Goal: Task Accomplishment & Management: Complete application form

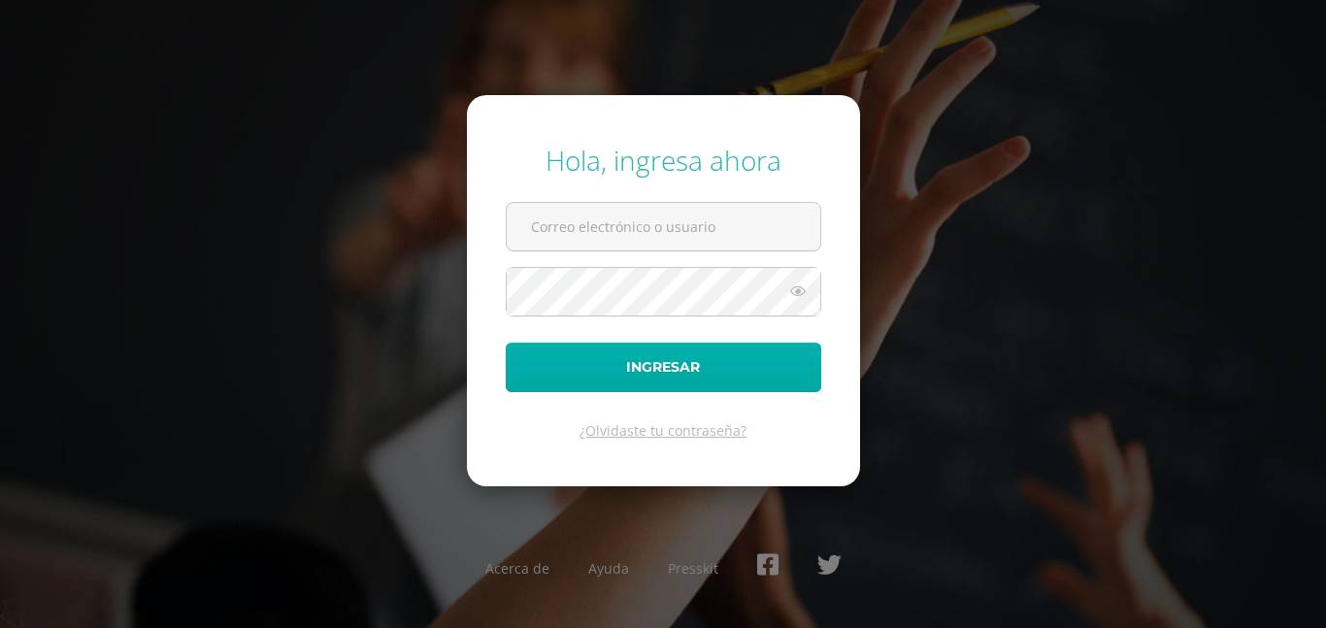
type input "[EMAIL_ADDRESS][DOMAIN_NAME]"
click at [659, 383] on button "Ingresar" at bounding box center [663, 368] width 315 height 50
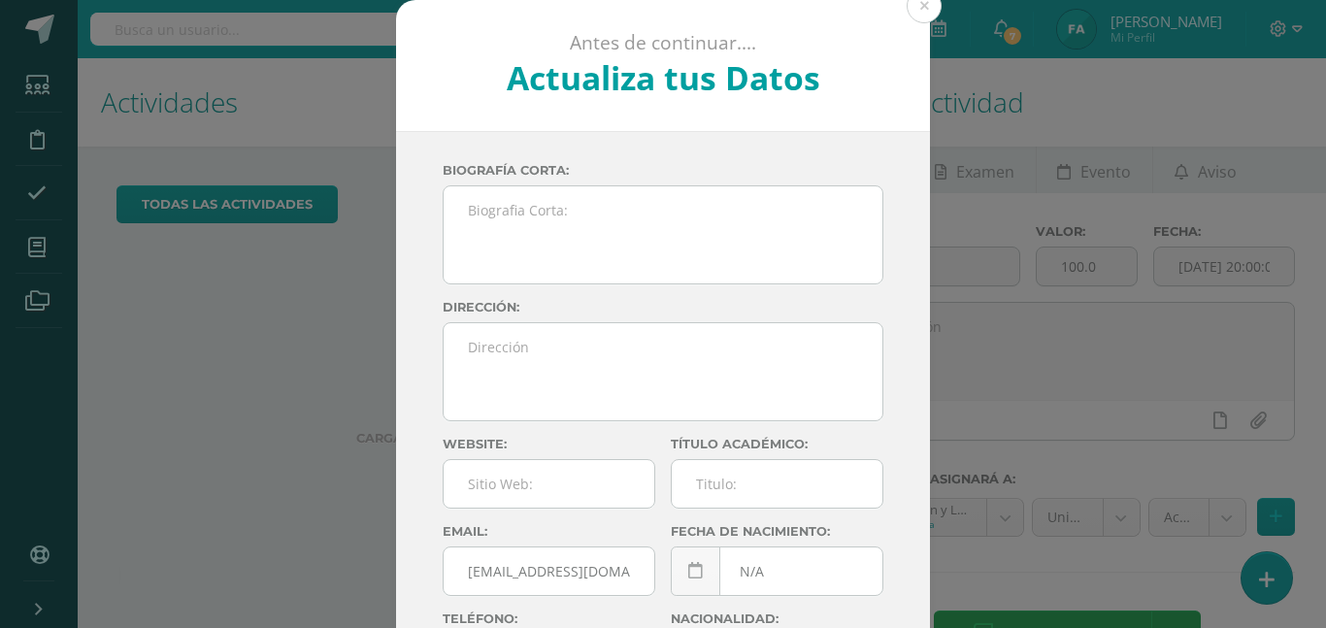
click at [527, 211] on textarea at bounding box center [663, 234] width 439 height 97
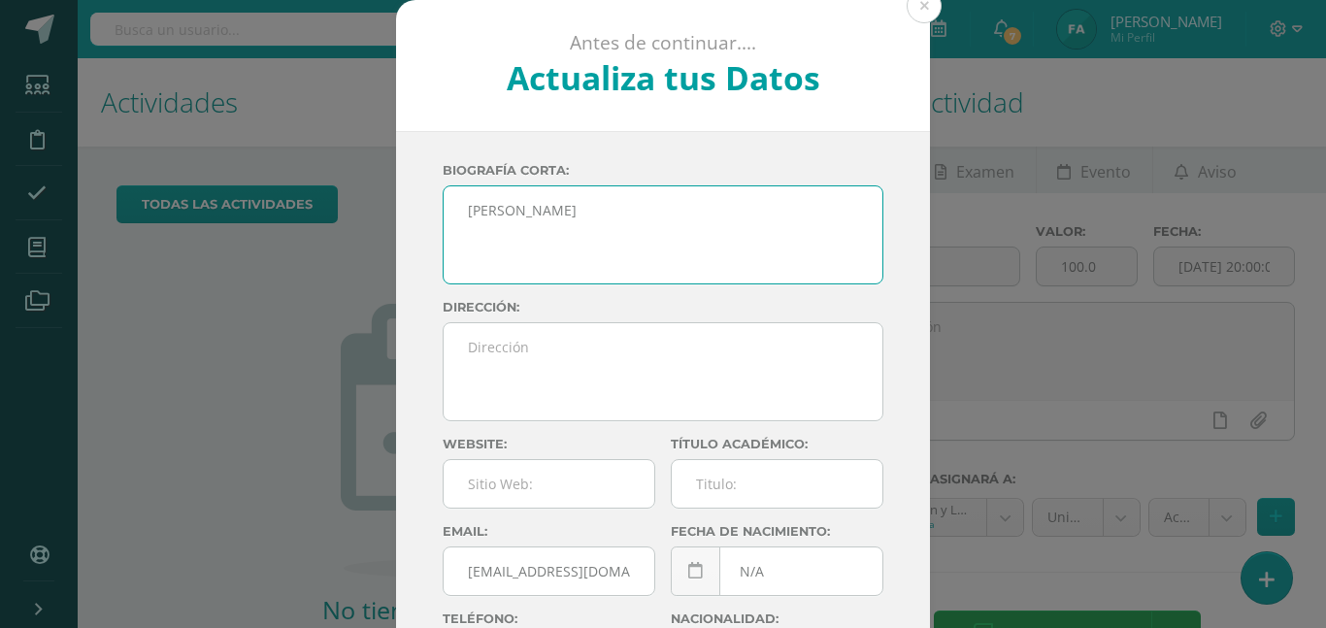
type textarea "Fabiola Valenzuela"
click at [582, 414] on textarea at bounding box center [663, 371] width 439 height 97
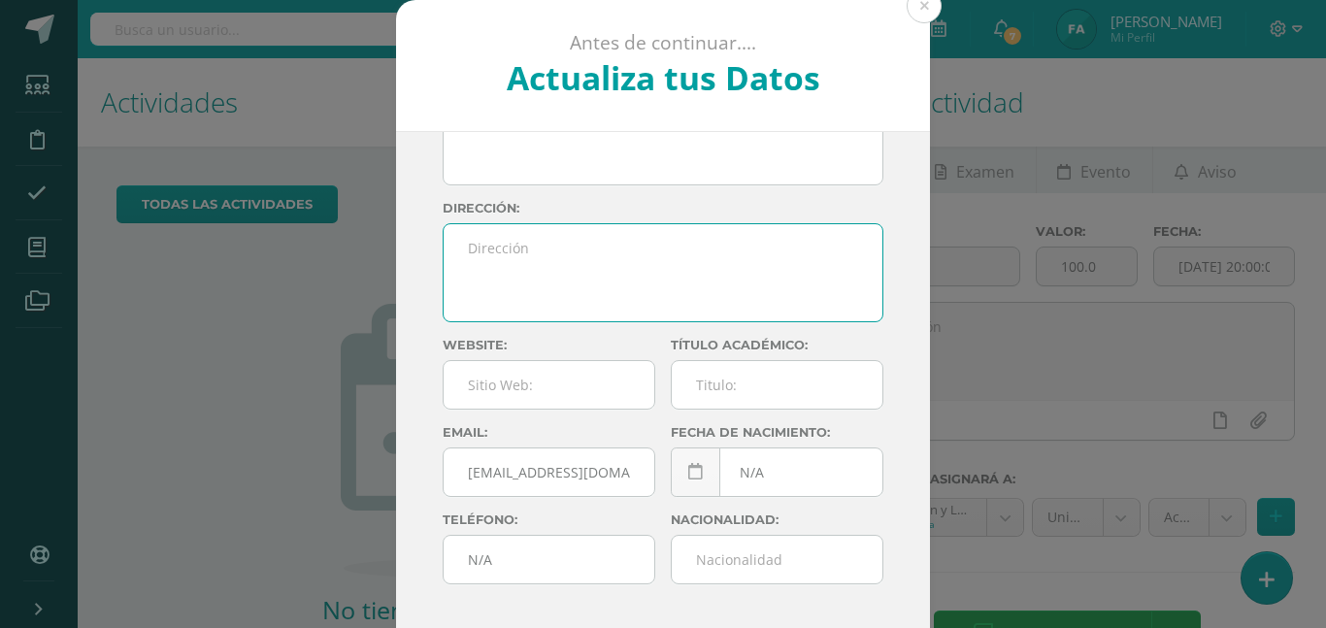
scroll to position [104, 0]
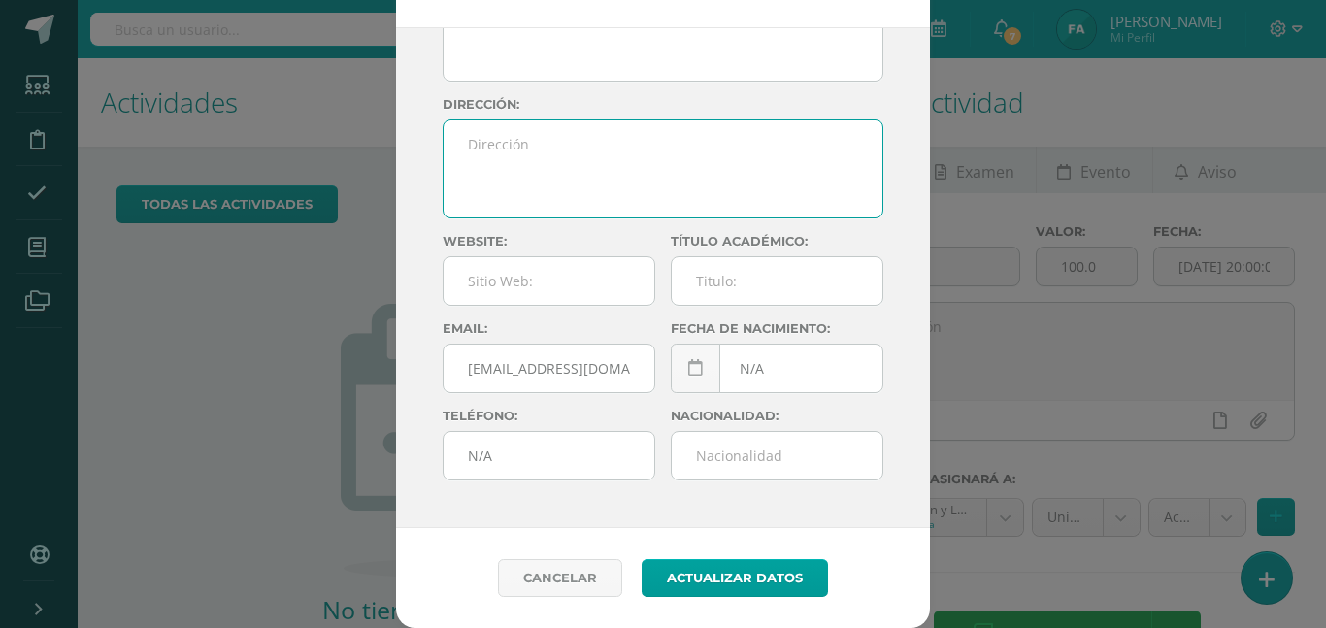
click at [737, 271] on input "text" at bounding box center [777, 281] width 211 height 48
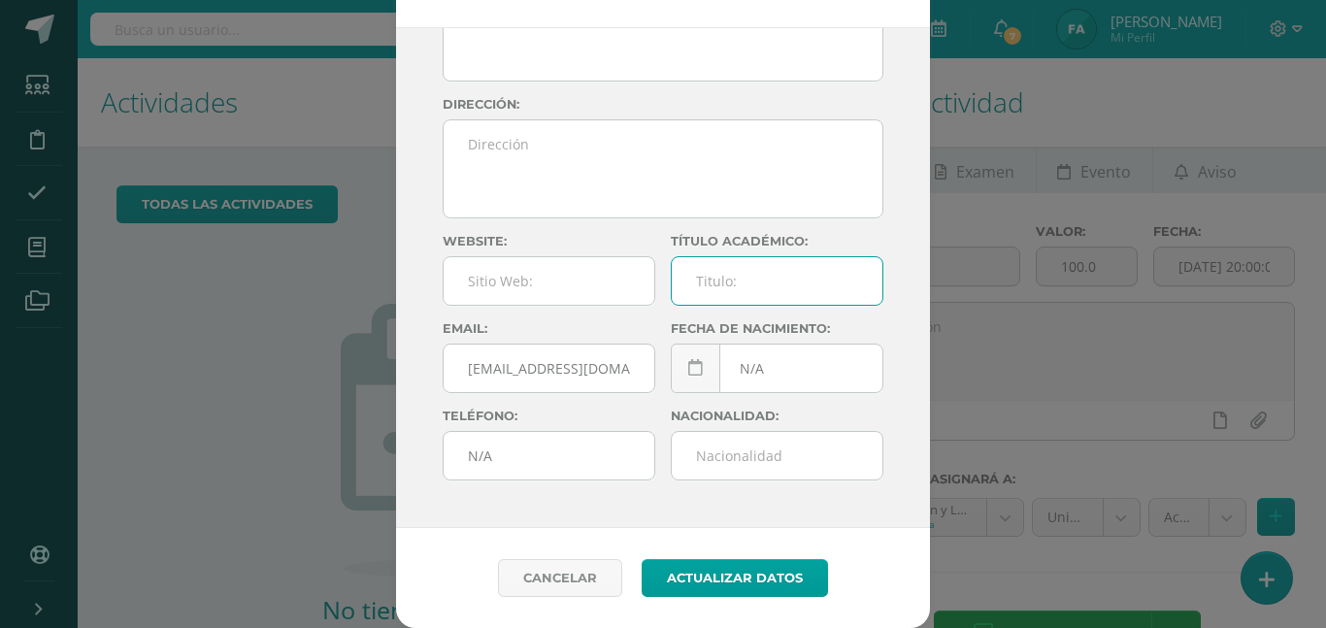
click at [738, 386] on input "N/A" at bounding box center [777, 369] width 211 height 48
click at [827, 373] on input "1¿N/A" at bounding box center [777, 369] width 211 height 48
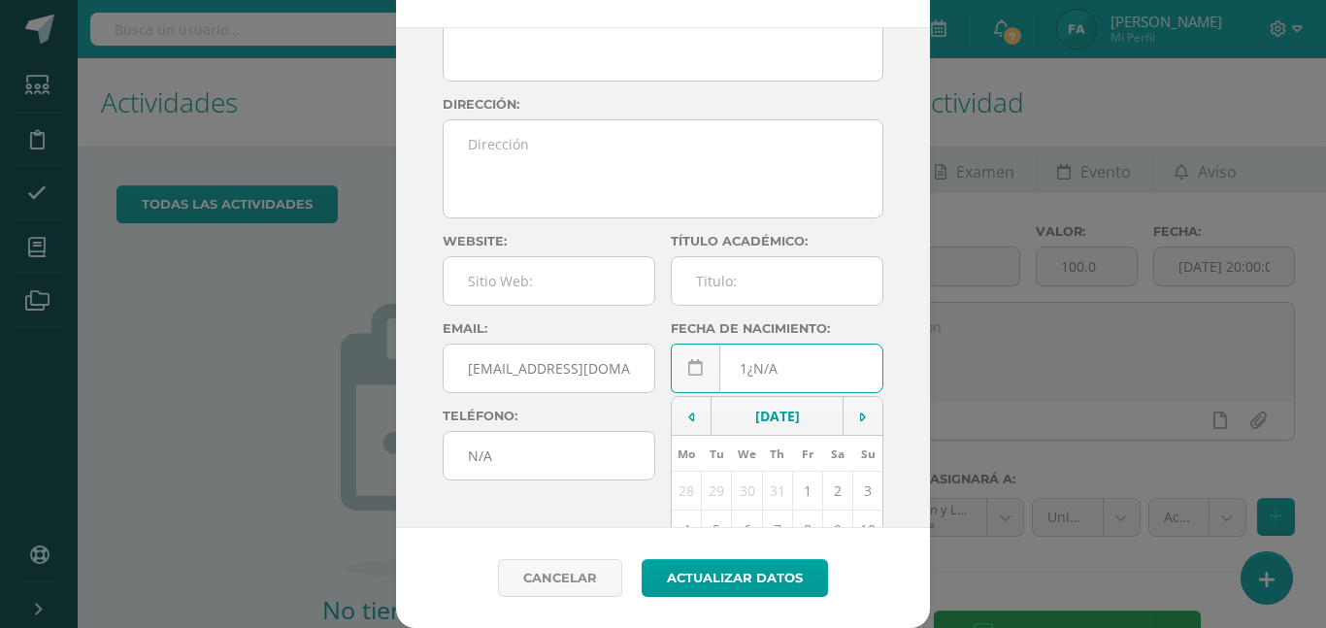
click at [827, 397] on td "[DATE]" at bounding box center [778, 416] width 132 height 39
click at [827, 373] on input "1¿N/A" at bounding box center [777, 369] width 211 height 48
click at [772, 375] on input "1¿N/A" at bounding box center [777, 369] width 211 height 48
click at [772, 397] on td "[DATE]" at bounding box center [778, 416] width 132 height 39
type input "1¿N/A"
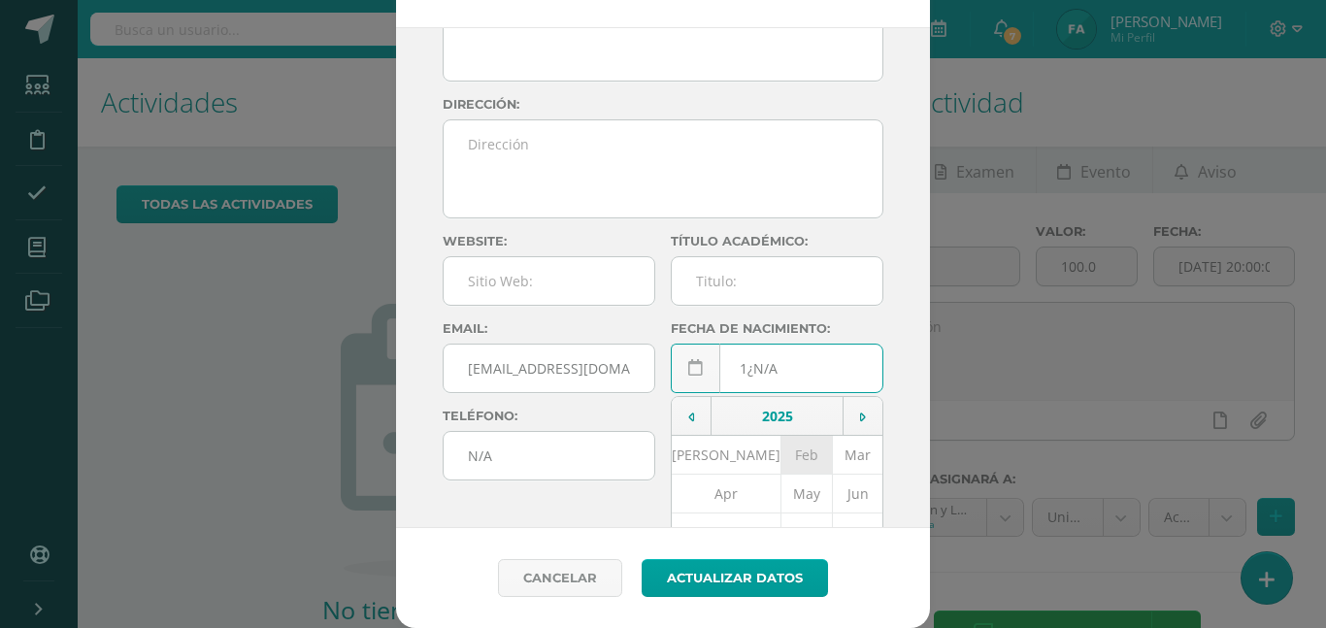
click at [781, 460] on td "Feb" at bounding box center [806, 455] width 51 height 39
click at [712, 423] on td "February, 2025" at bounding box center [778, 416] width 132 height 39
click at [742, 417] on td "2025" at bounding box center [778, 416] width 132 height 39
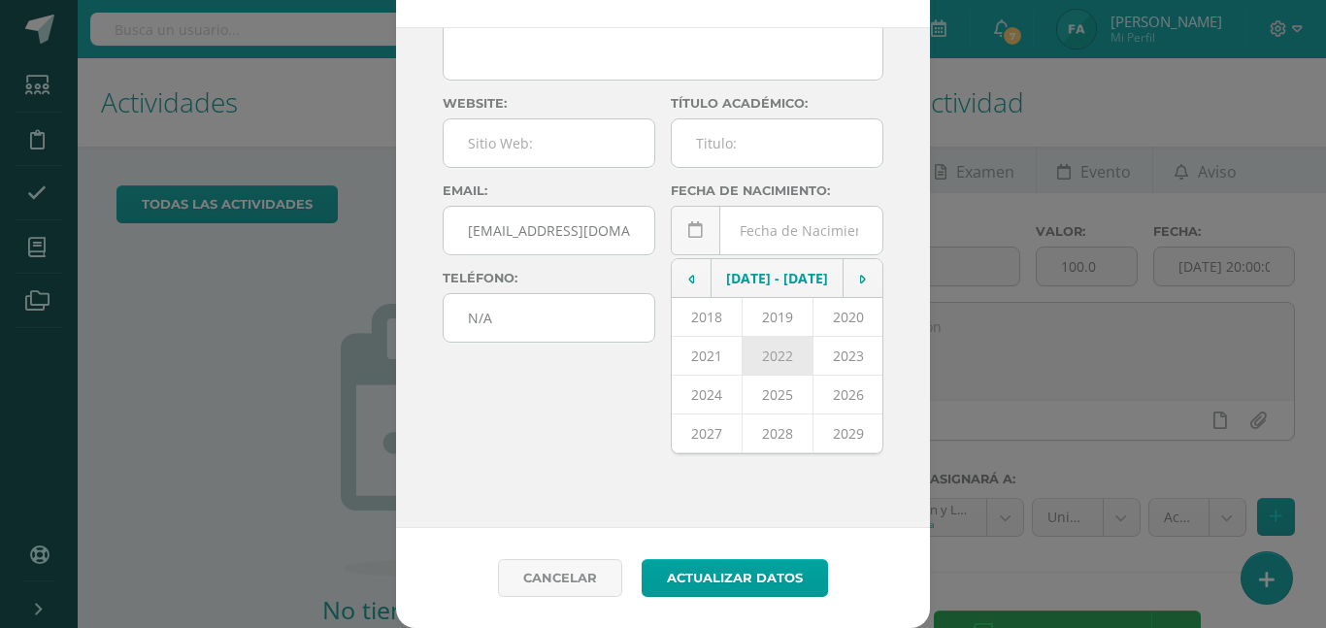
scroll to position [279, 0]
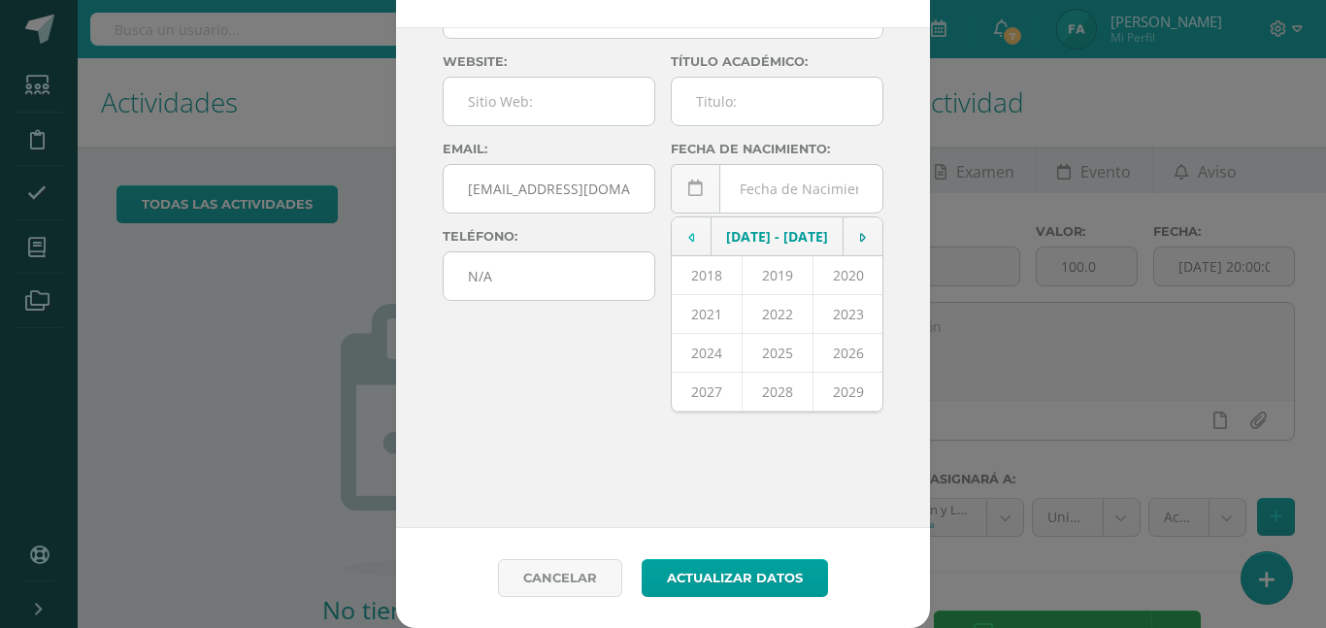
click at [704, 232] on td at bounding box center [692, 236] width 40 height 39
click at [856, 250] on td at bounding box center [864, 236] width 40 height 39
click at [694, 246] on td at bounding box center [692, 236] width 40 height 39
click at [732, 392] on td "2003" at bounding box center [707, 391] width 71 height 39
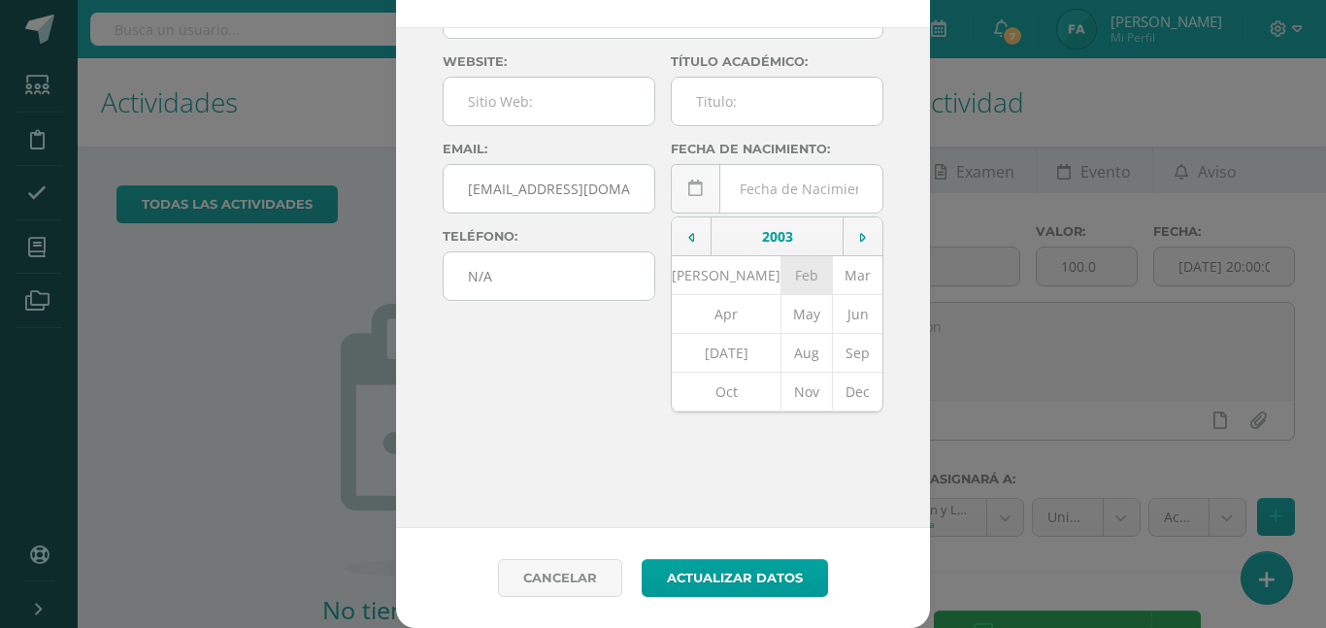
click at [781, 282] on td "Feb" at bounding box center [806, 275] width 51 height 39
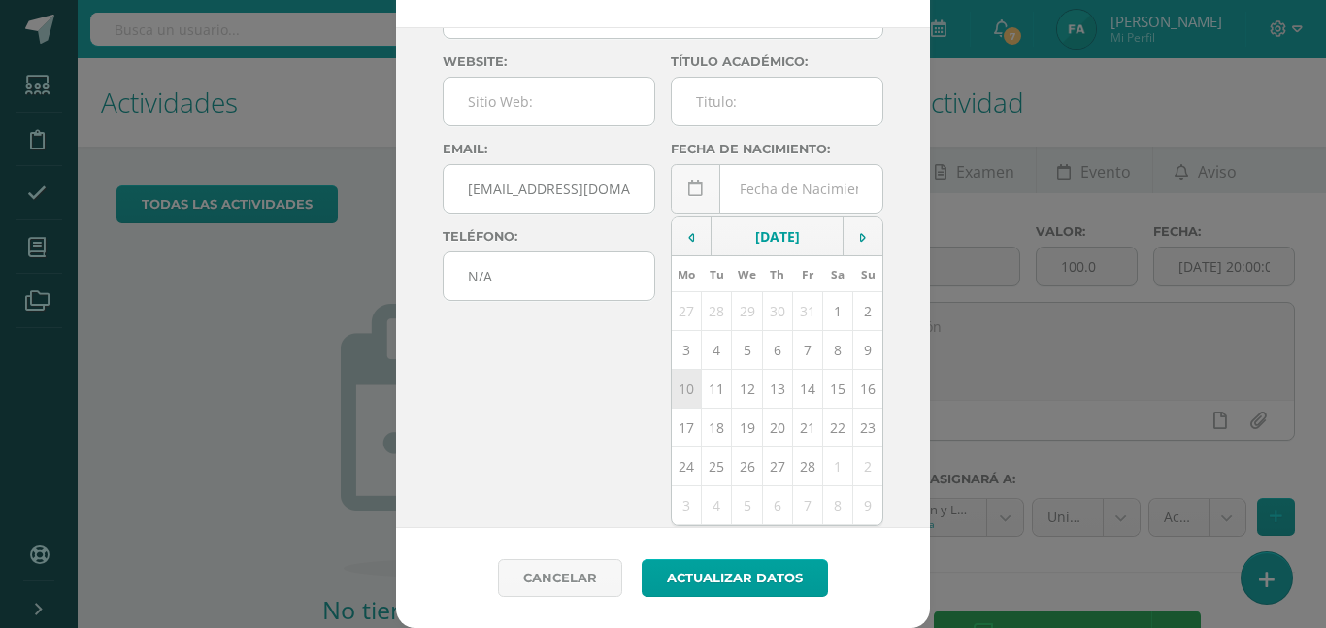
click at [694, 400] on td "10" at bounding box center [687, 388] width 30 height 39
type input "2003-02-10"
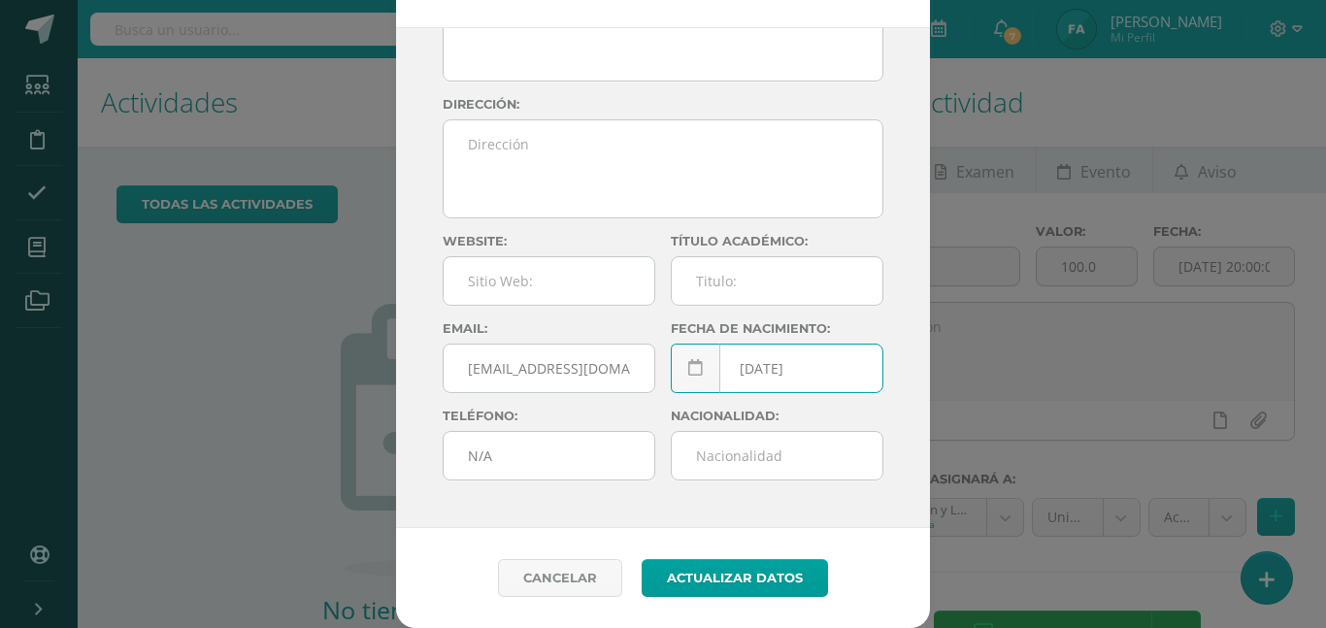
scroll to position [99, 0]
click at [566, 457] on input "N/A" at bounding box center [549, 456] width 211 height 48
click at [483, 472] on input "N/A" at bounding box center [549, 456] width 211 height 48
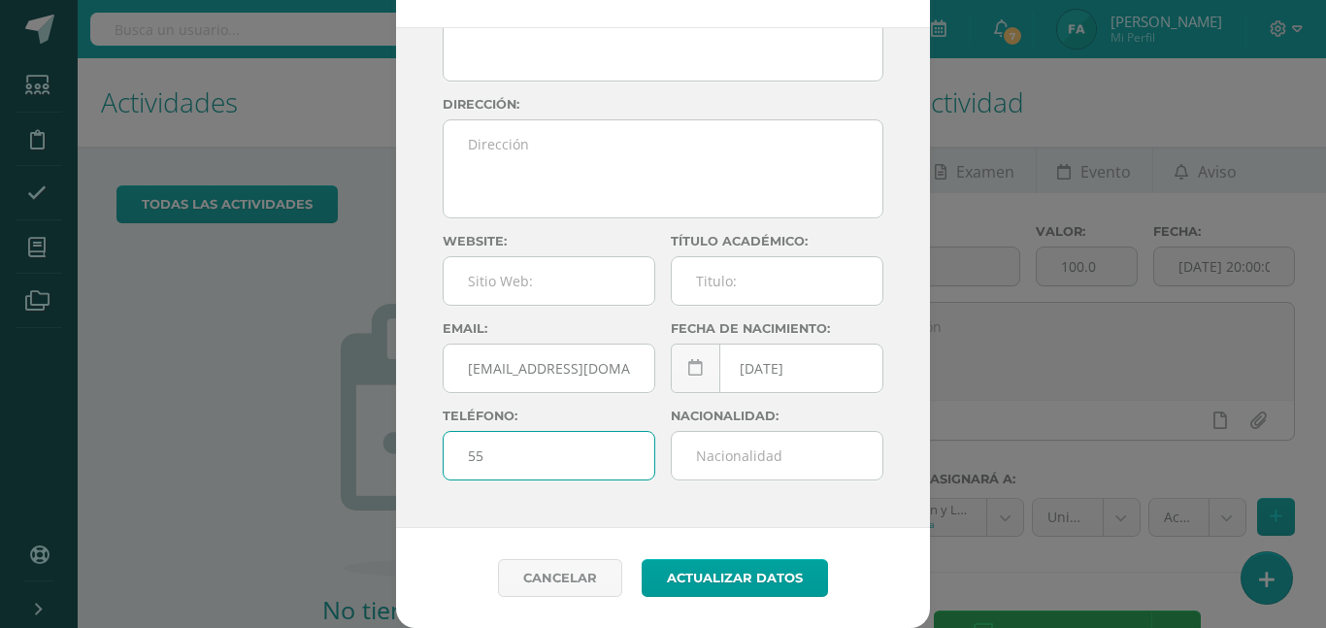
type input "55730487"
click at [723, 468] on input "text" at bounding box center [777, 456] width 211 height 48
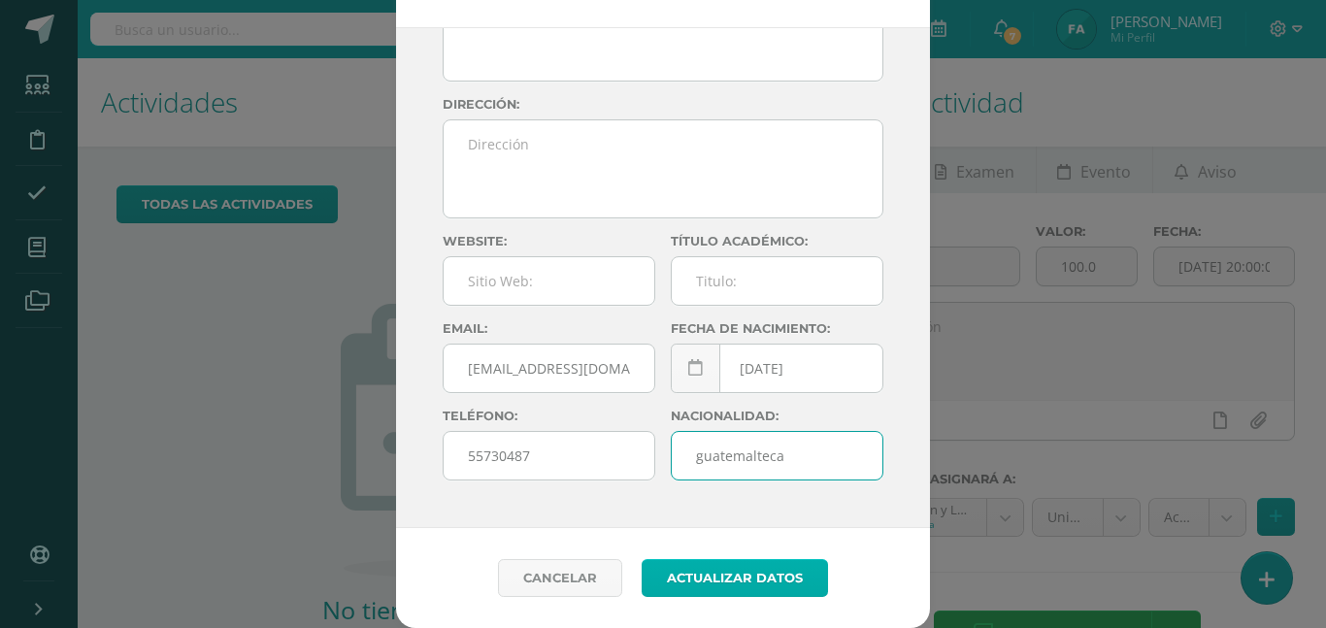
type input "guatemalteca"
click at [716, 567] on button "Actualizar datos" at bounding box center [735, 578] width 186 height 38
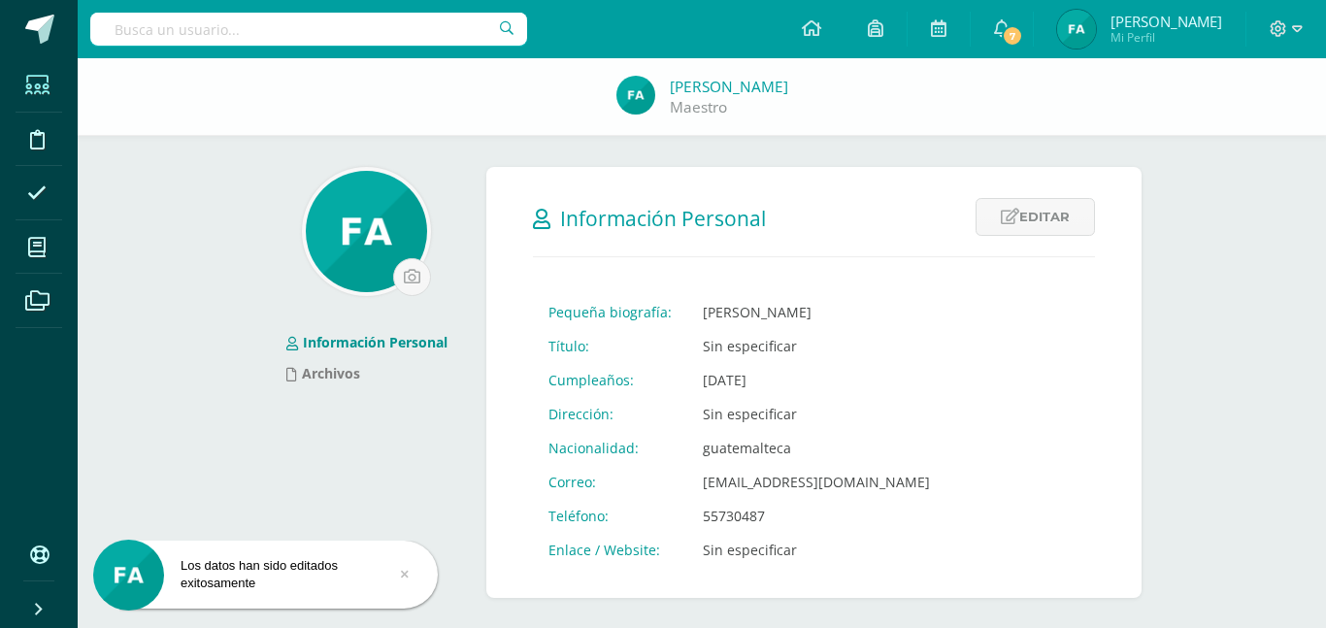
click at [41, 78] on icon at bounding box center [37, 85] width 24 height 19
click at [836, 43] on link at bounding box center [811, 29] width 66 height 58
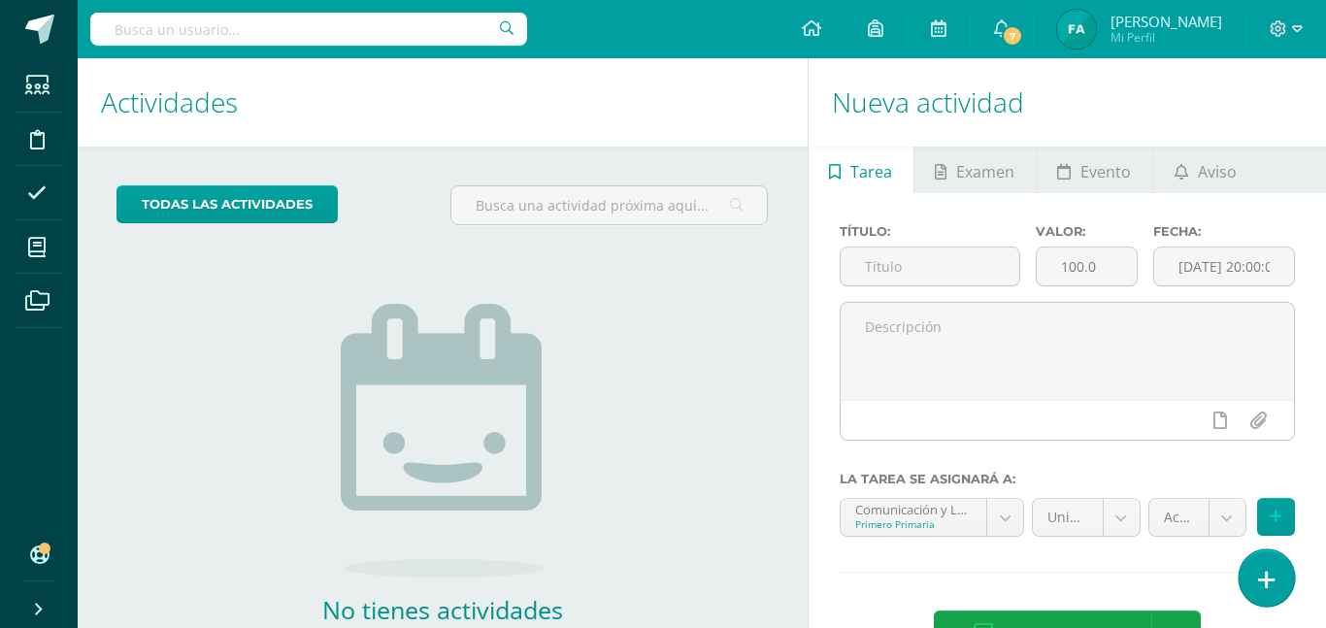
click at [1279, 583] on link at bounding box center [1266, 577] width 55 height 56
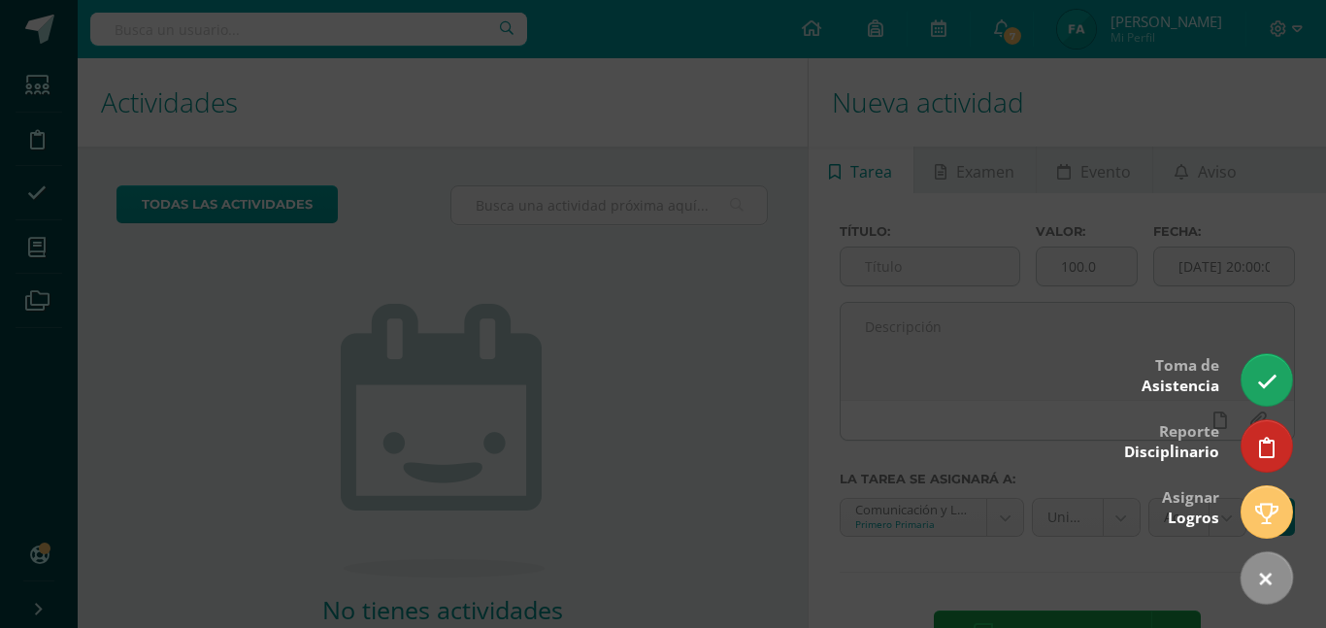
click at [1273, 411] on div at bounding box center [663, 314] width 1326 height 628
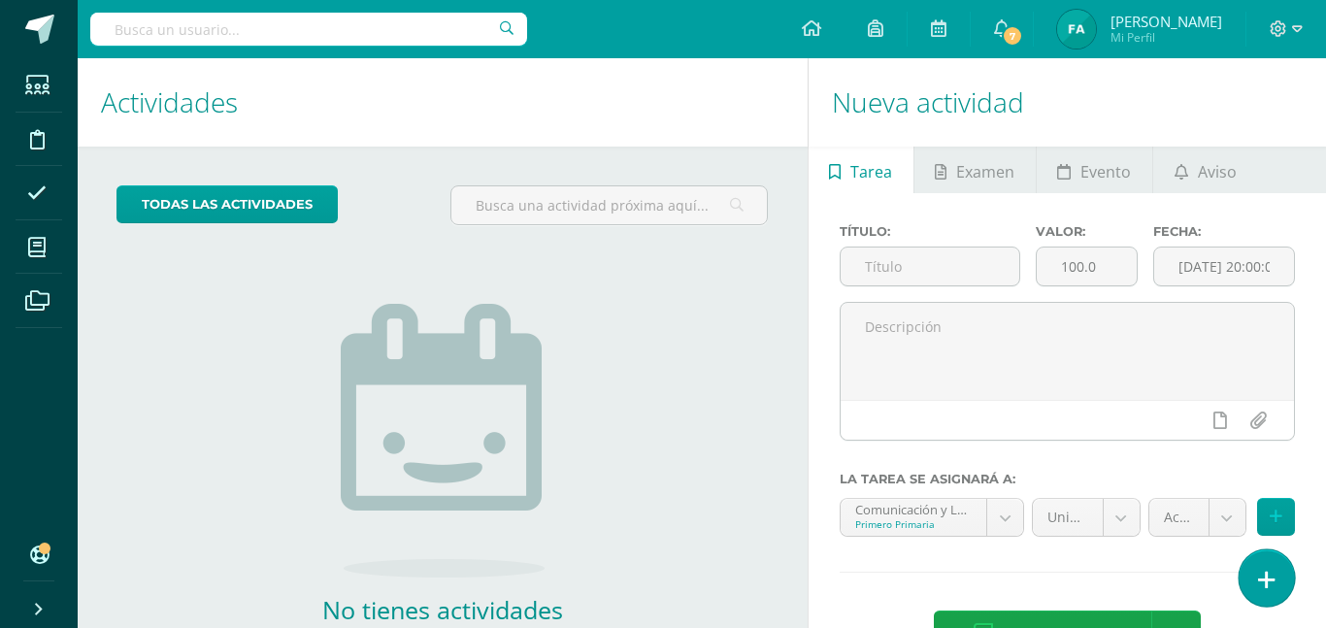
click at [1270, 579] on icon at bounding box center [1266, 580] width 17 height 22
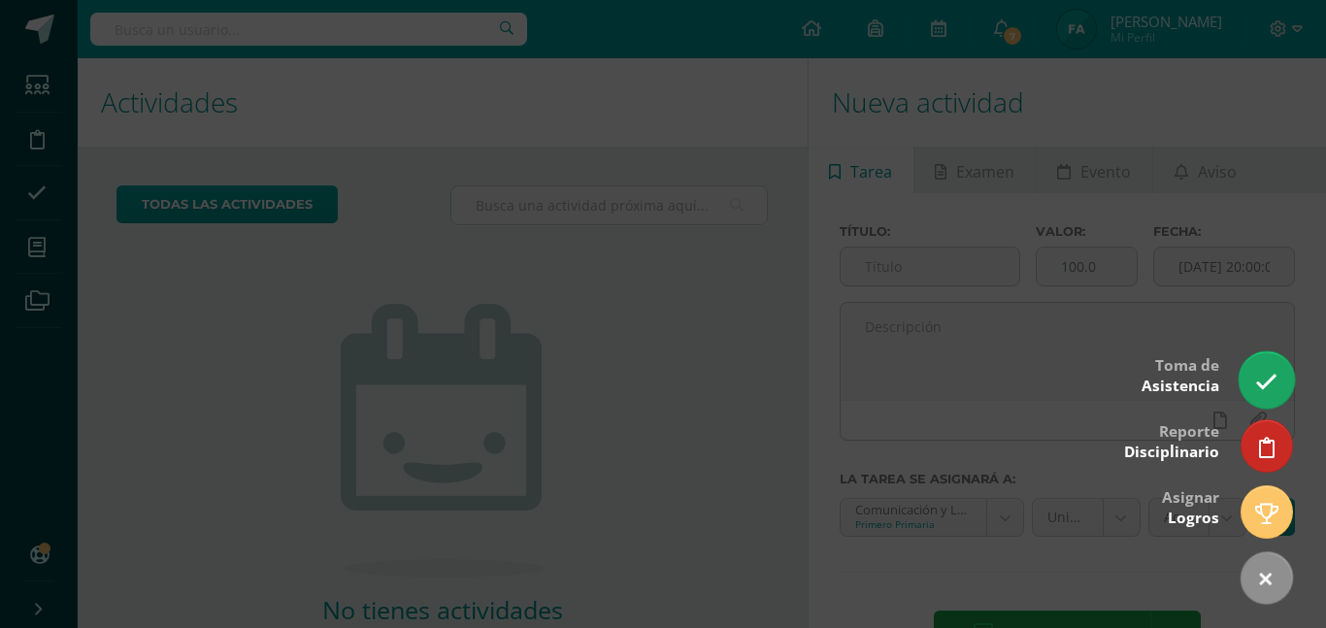
click at [1276, 398] on link at bounding box center [1266, 379] width 55 height 56
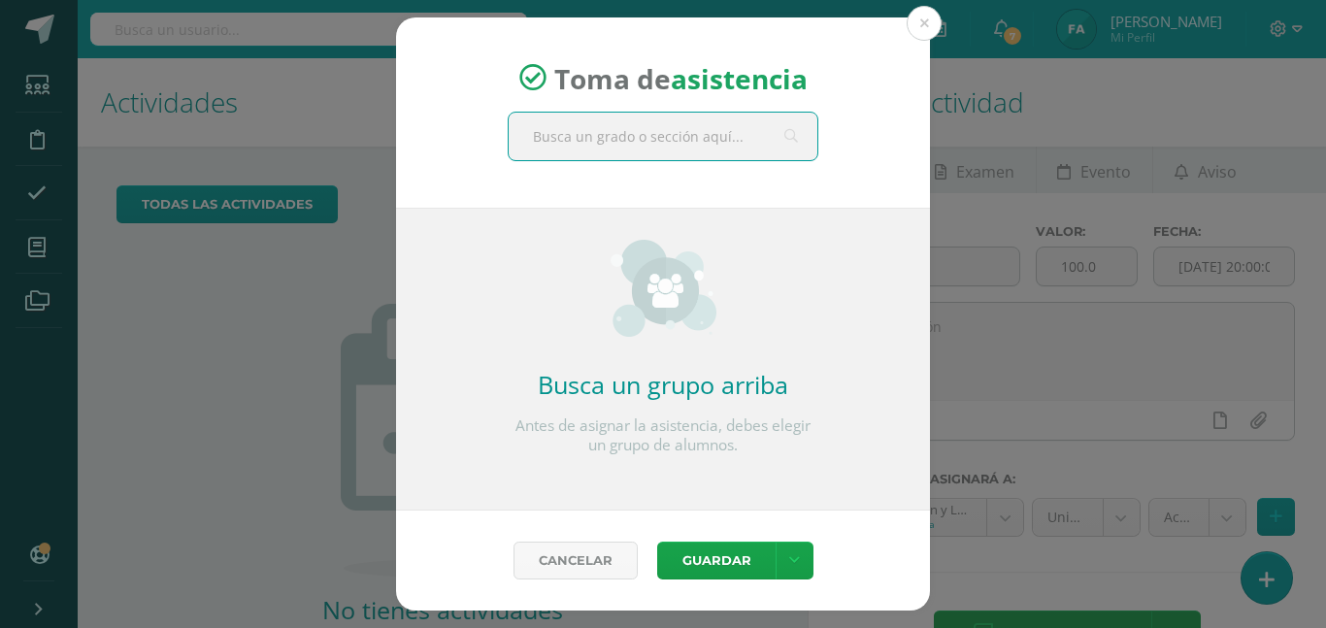
click at [670, 142] on input "text" at bounding box center [663, 137] width 309 height 48
type input "primero"
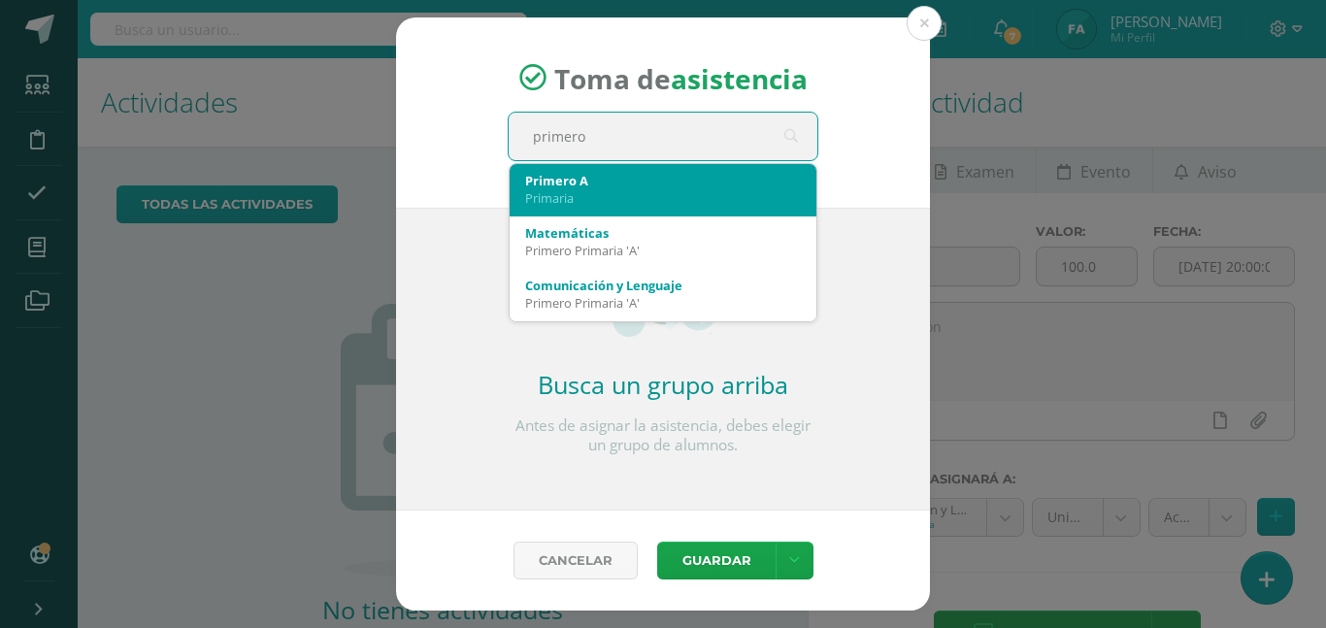
click at [615, 169] on div "Primero A Primaria" at bounding box center [663, 189] width 276 height 50
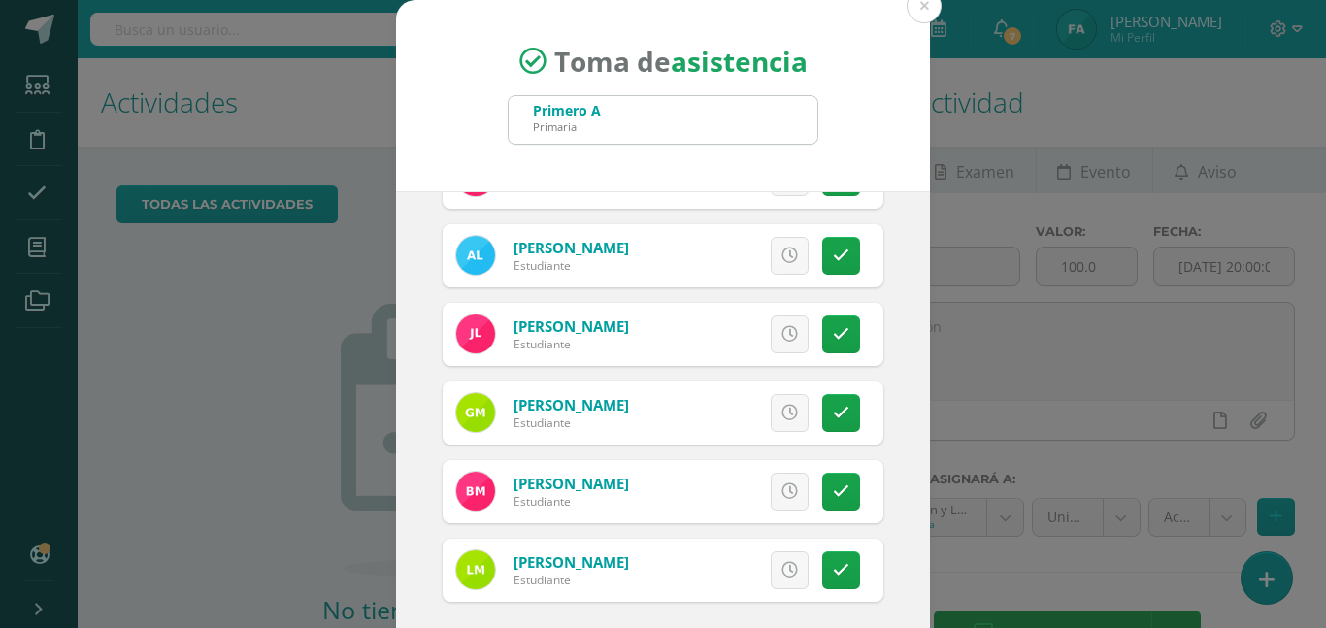
scroll to position [106, 0]
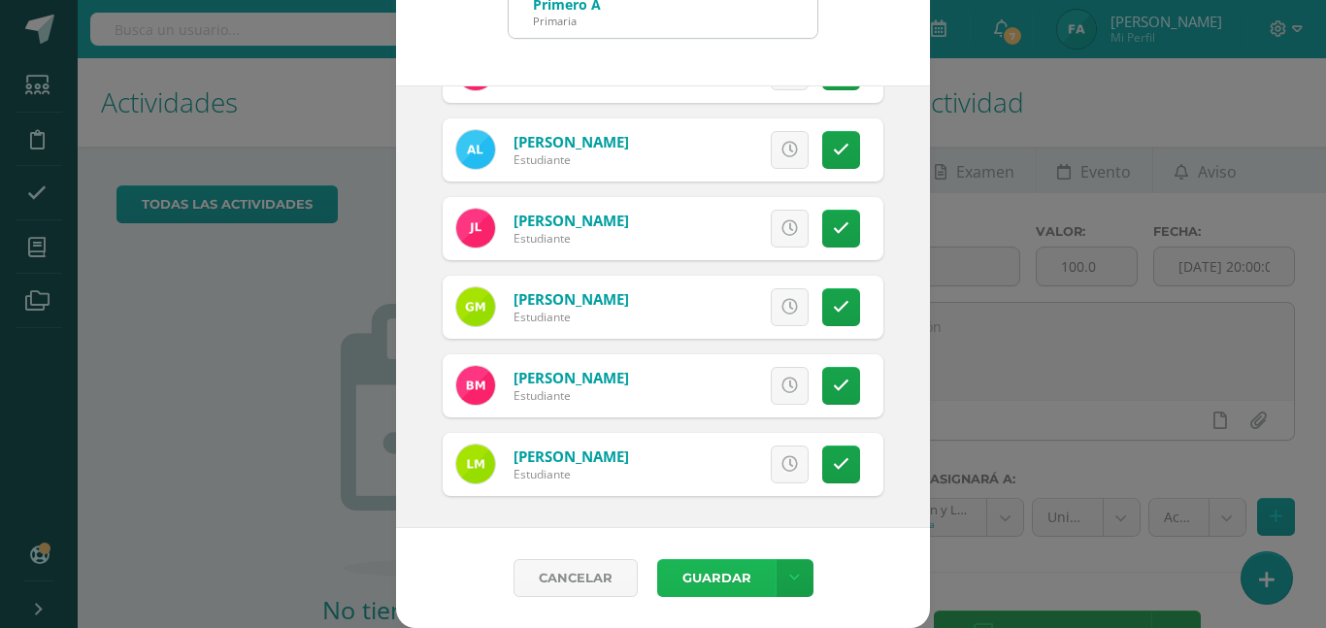
click at [748, 571] on button "Guardar" at bounding box center [716, 578] width 118 height 38
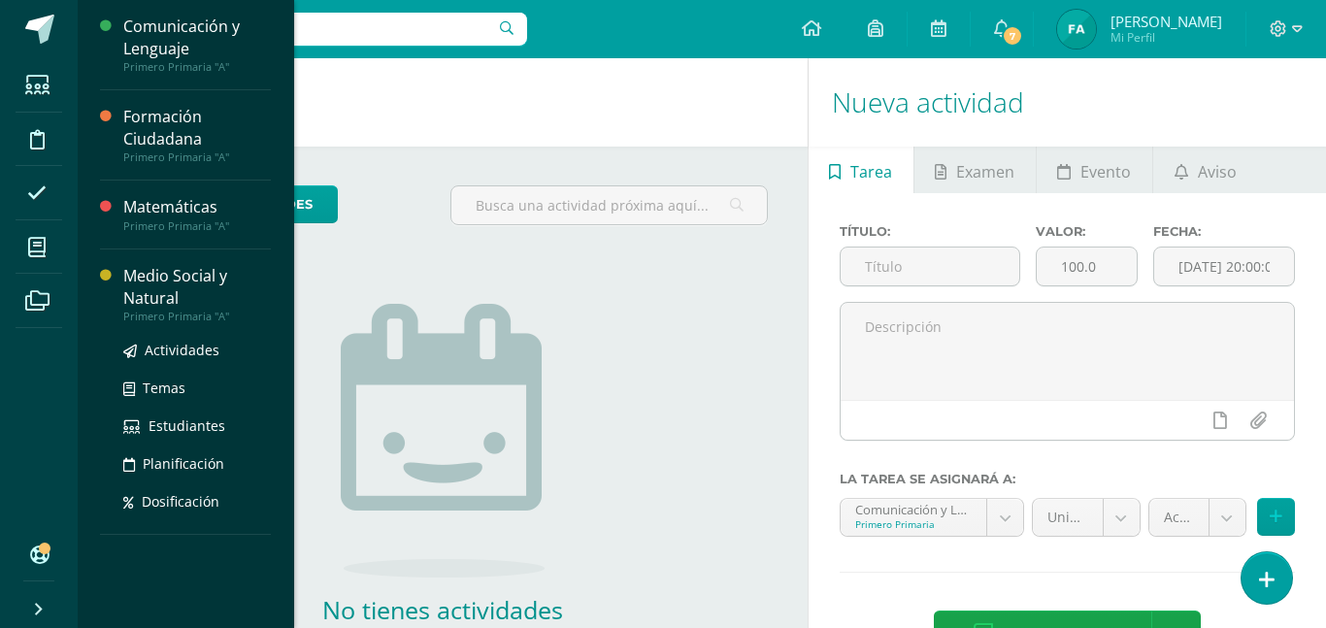
click at [141, 286] on div "Medio Social y Natural" at bounding box center [197, 287] width 148 height 45
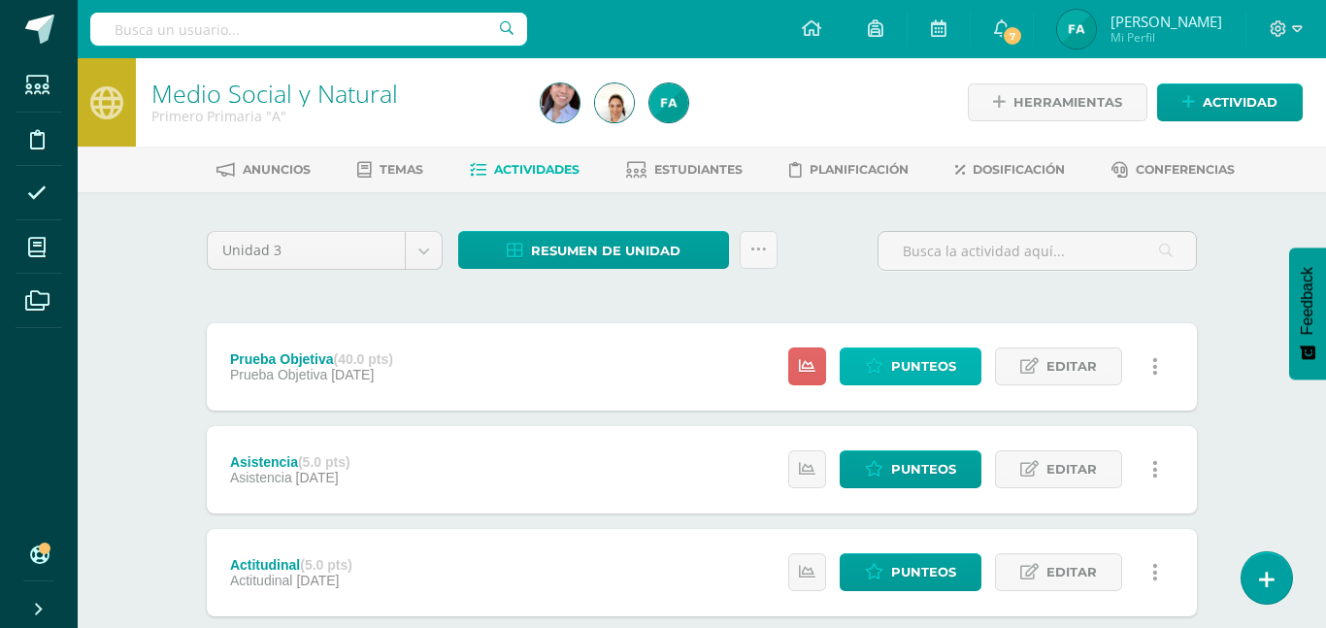
click at [907, 371] on span "Punteos" at bounding box center [923, 366] width 65 height 36
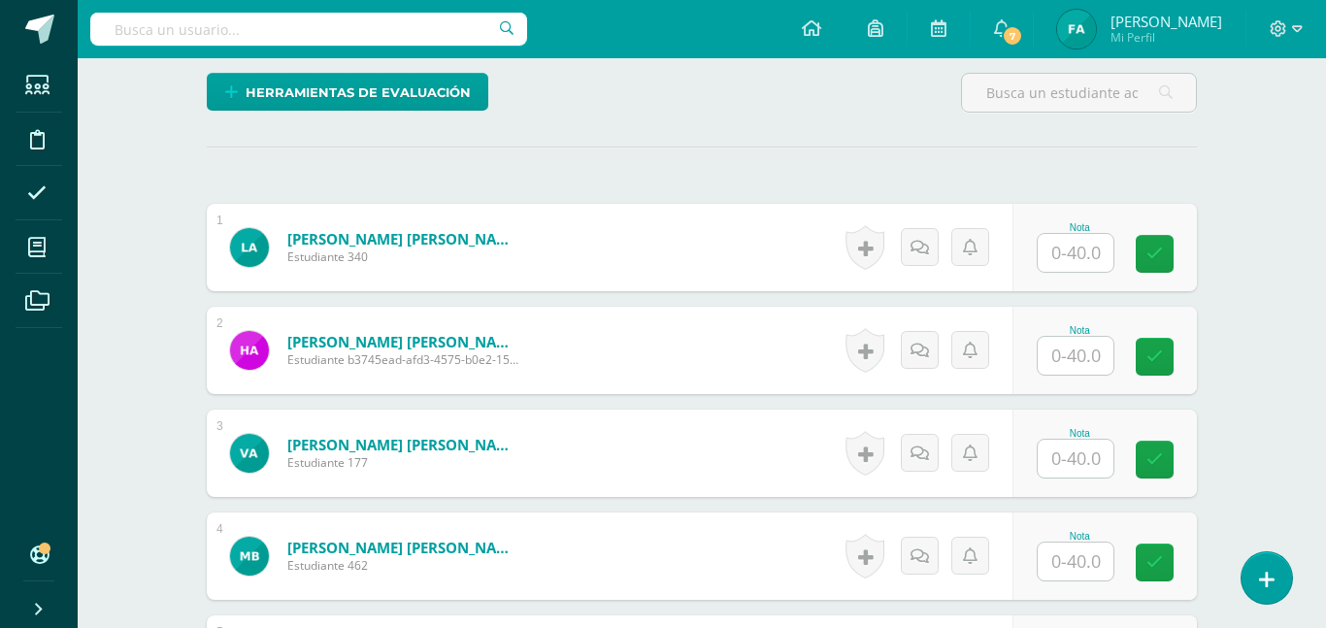
scroll to position [437, 0]
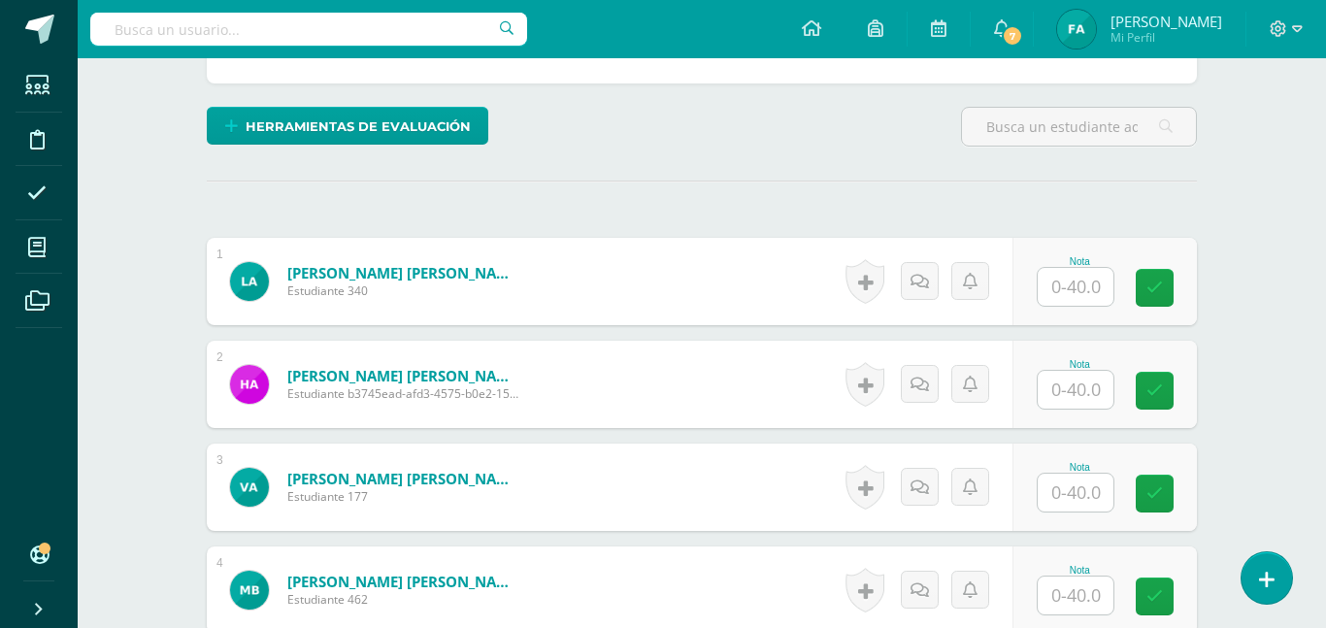
click at [1053, 297] on input "text" at bounding box center [1076, 287] width 76 height 38
type input "40"
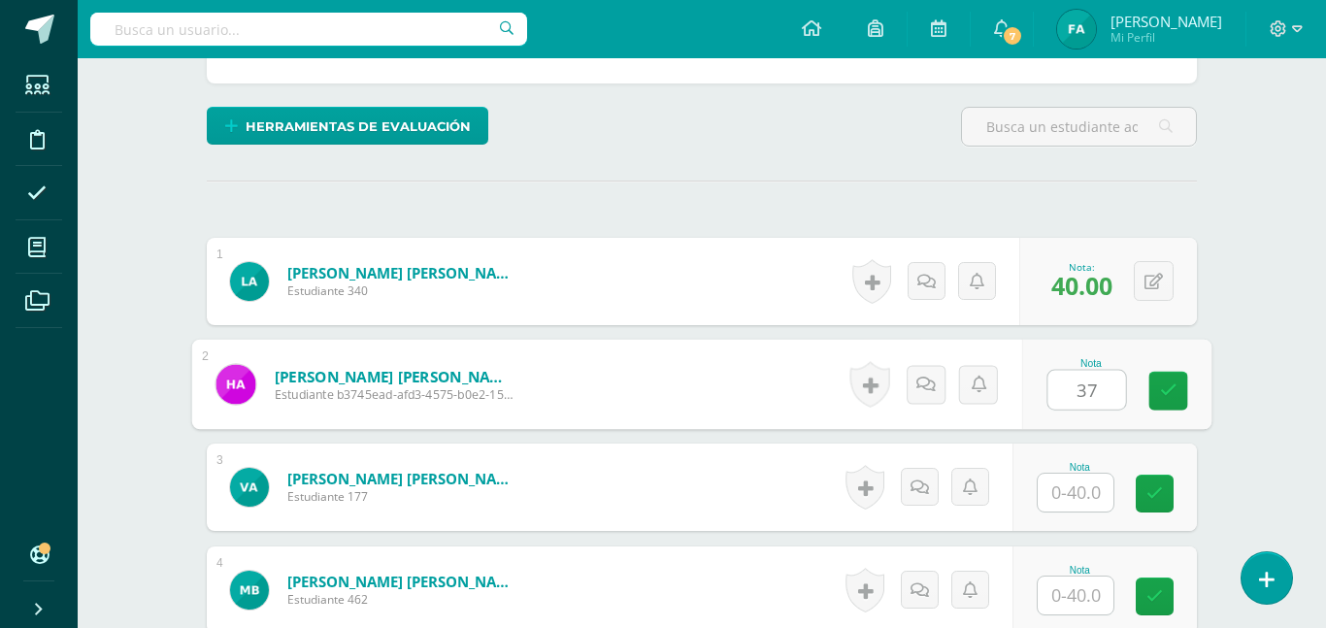
type input "37"
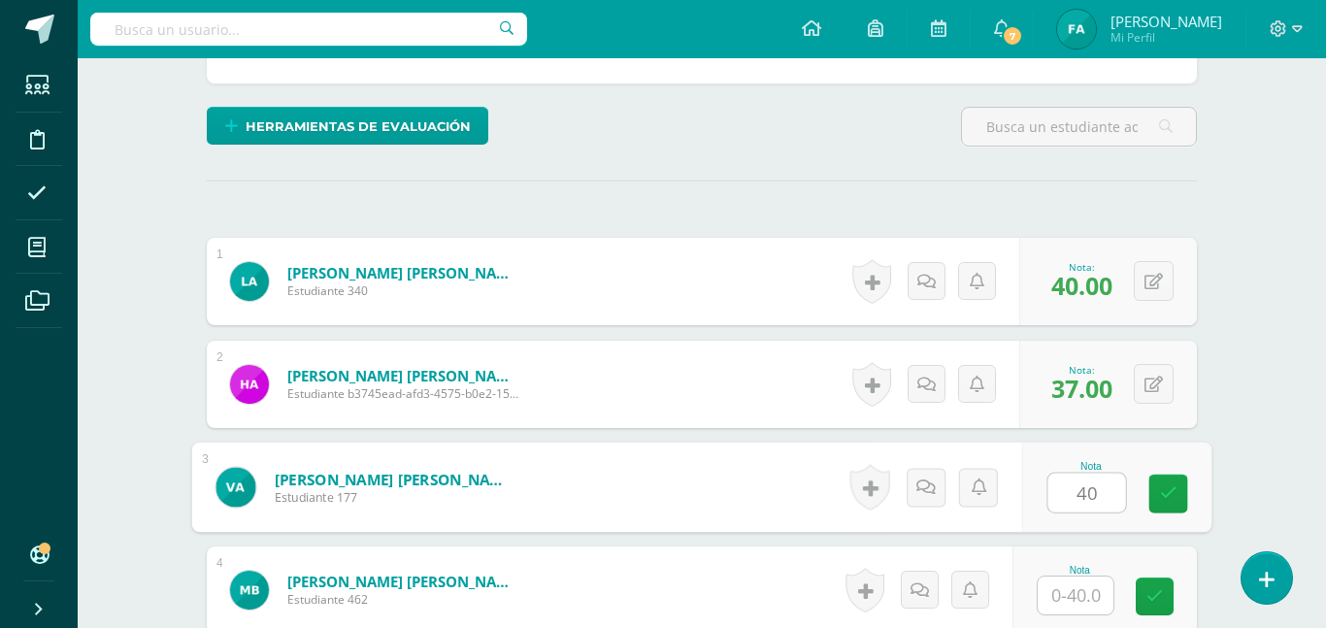
type input "40"
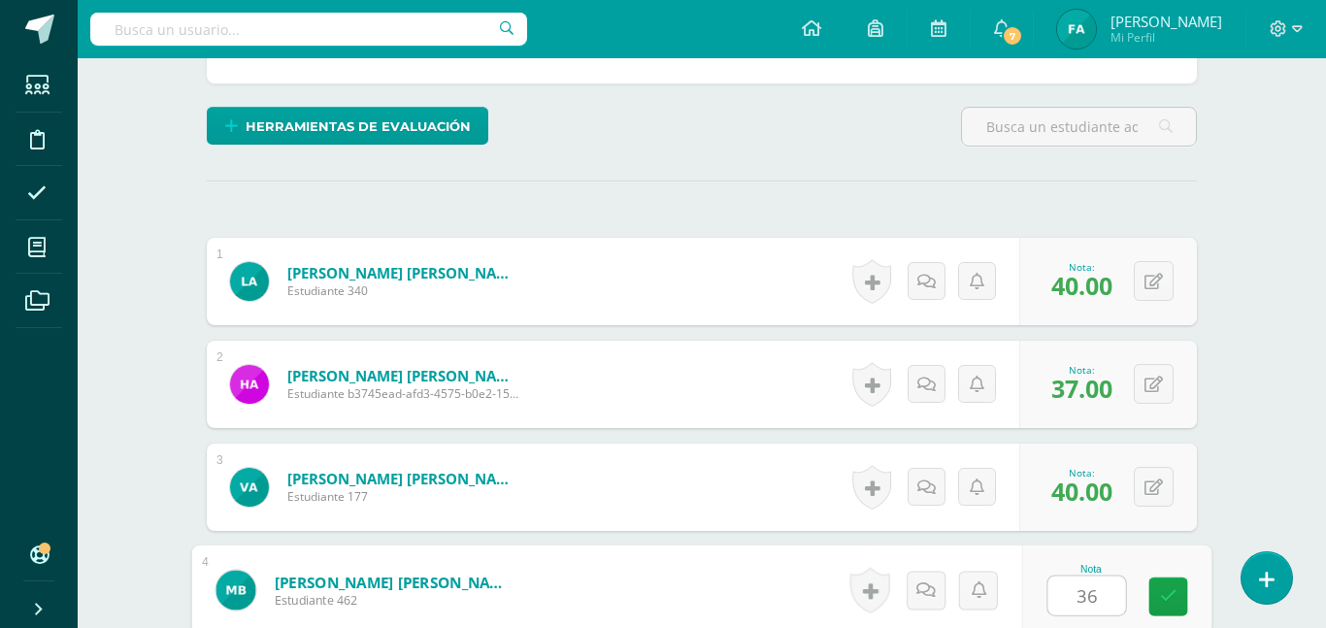
type input "36"
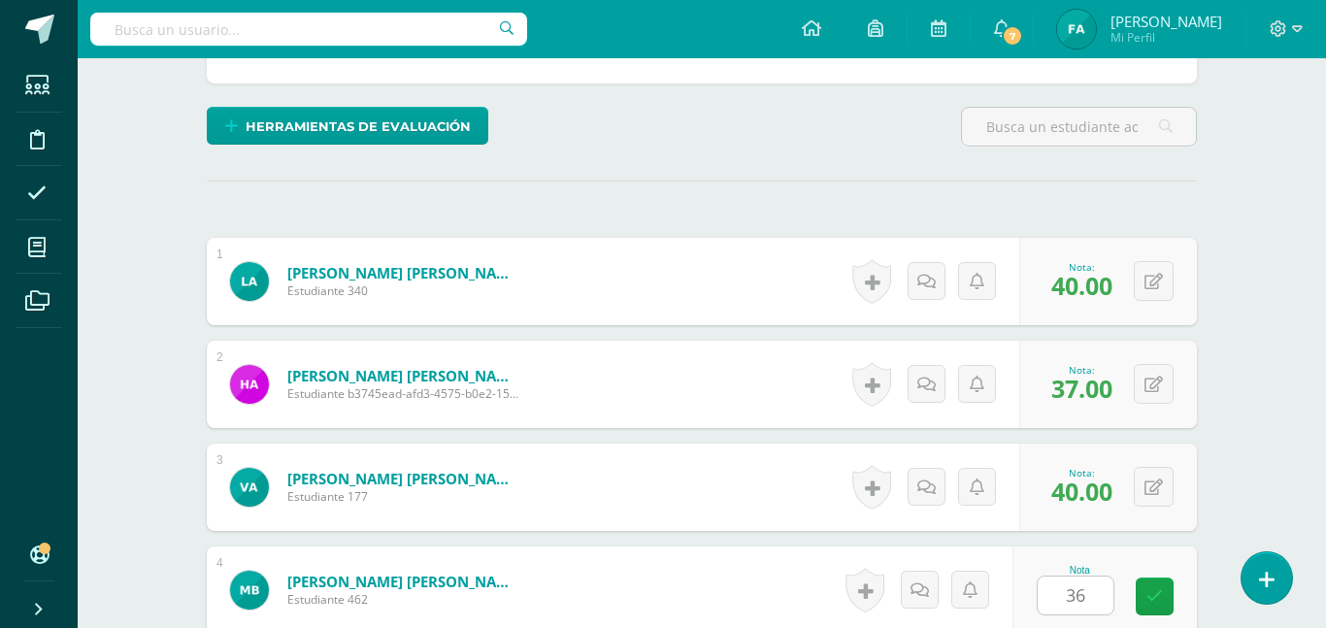
scroll to position [821, 0]
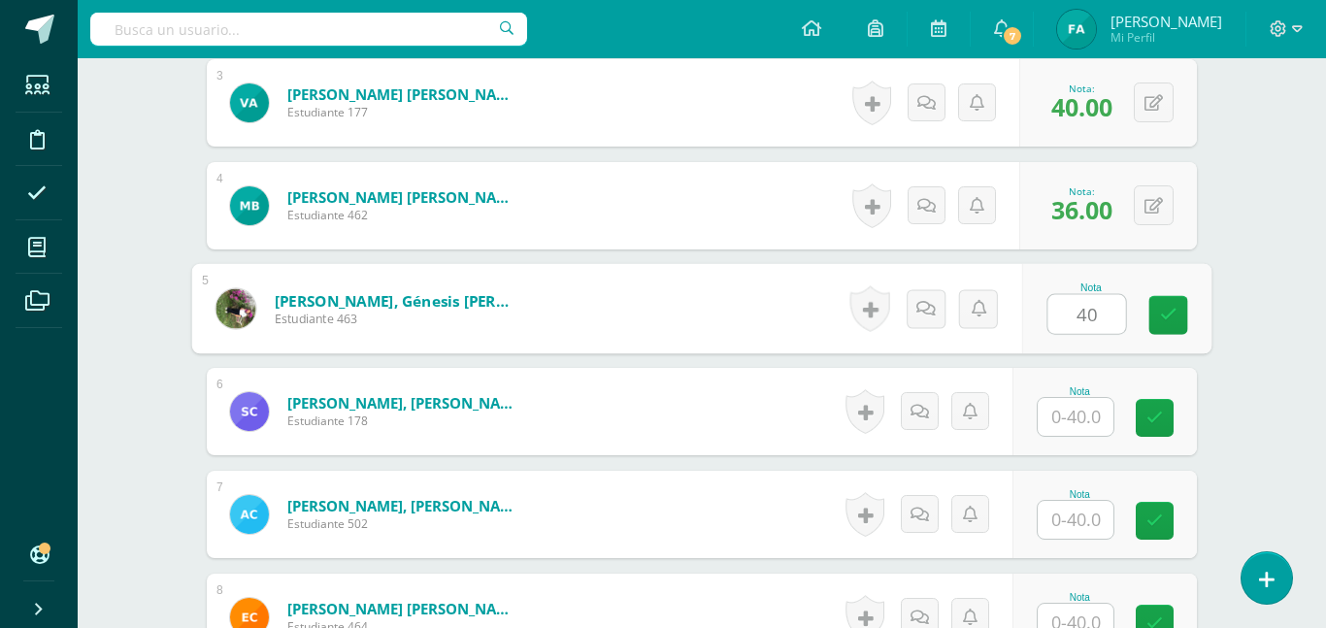
type input "40"
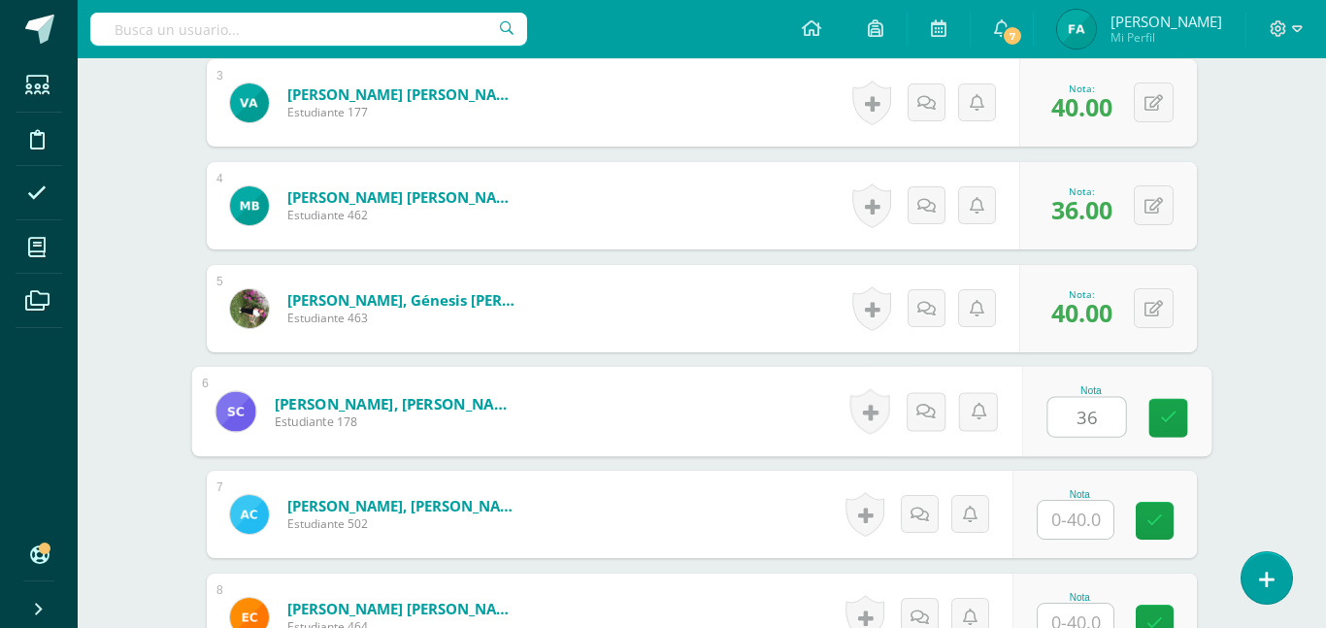
type input "36"
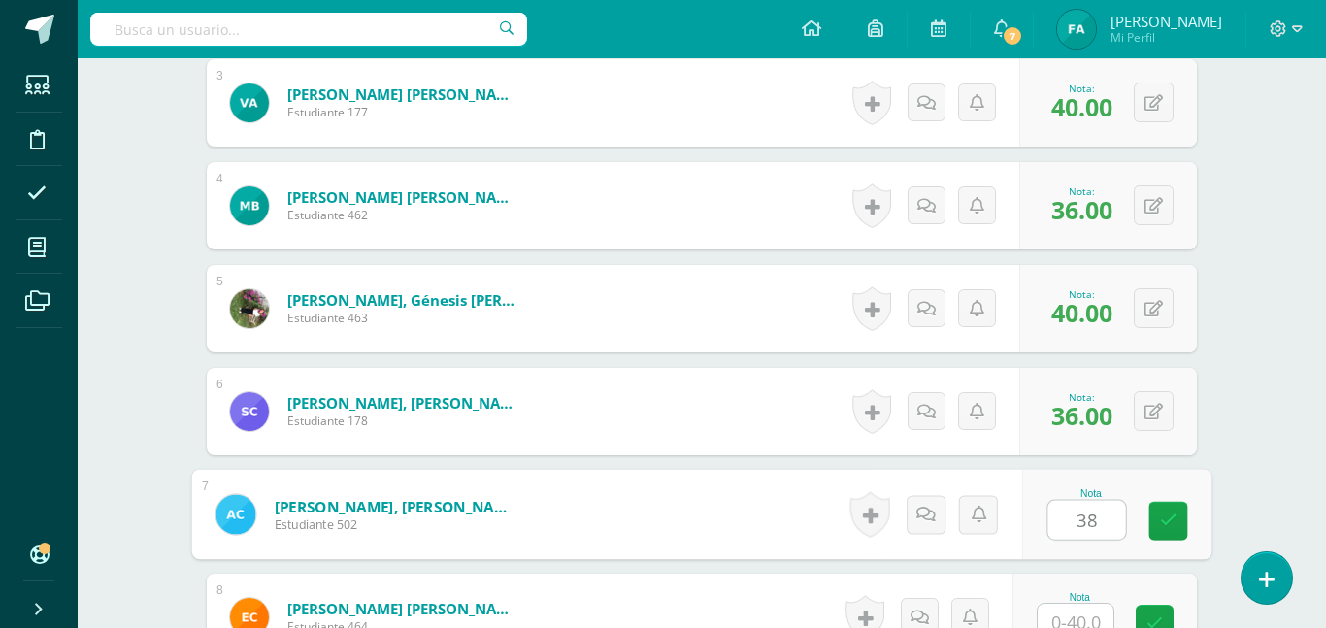
type input "38"
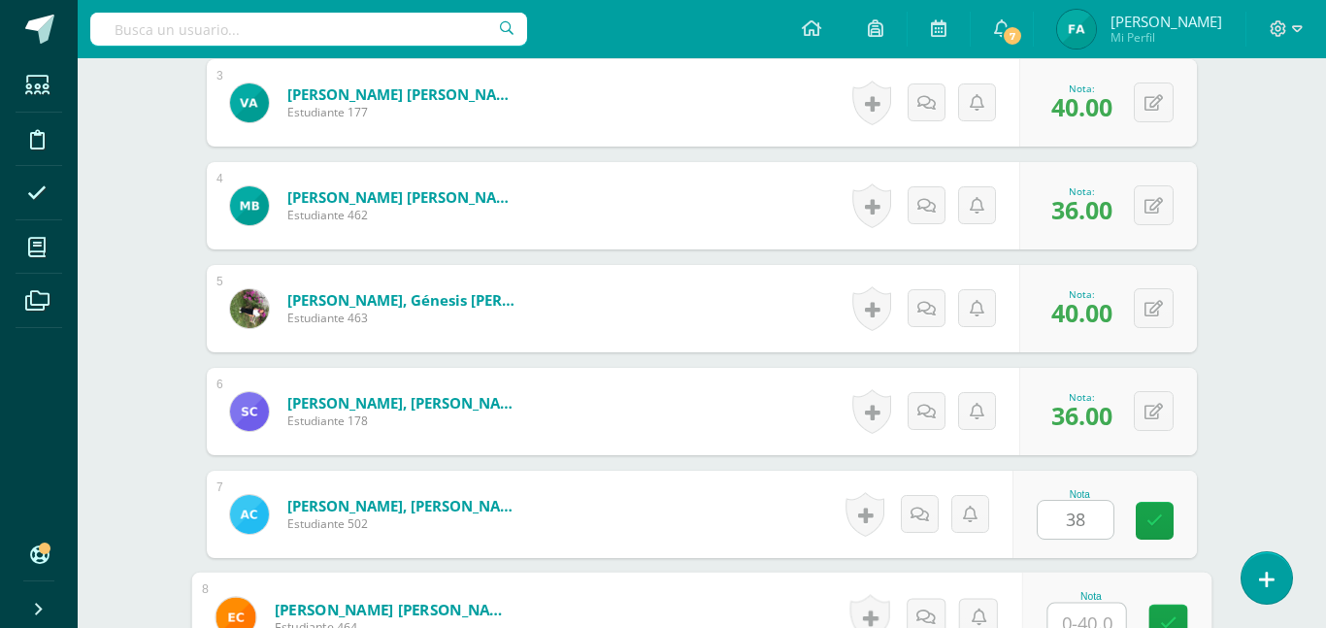
scroll to position [835, 0]
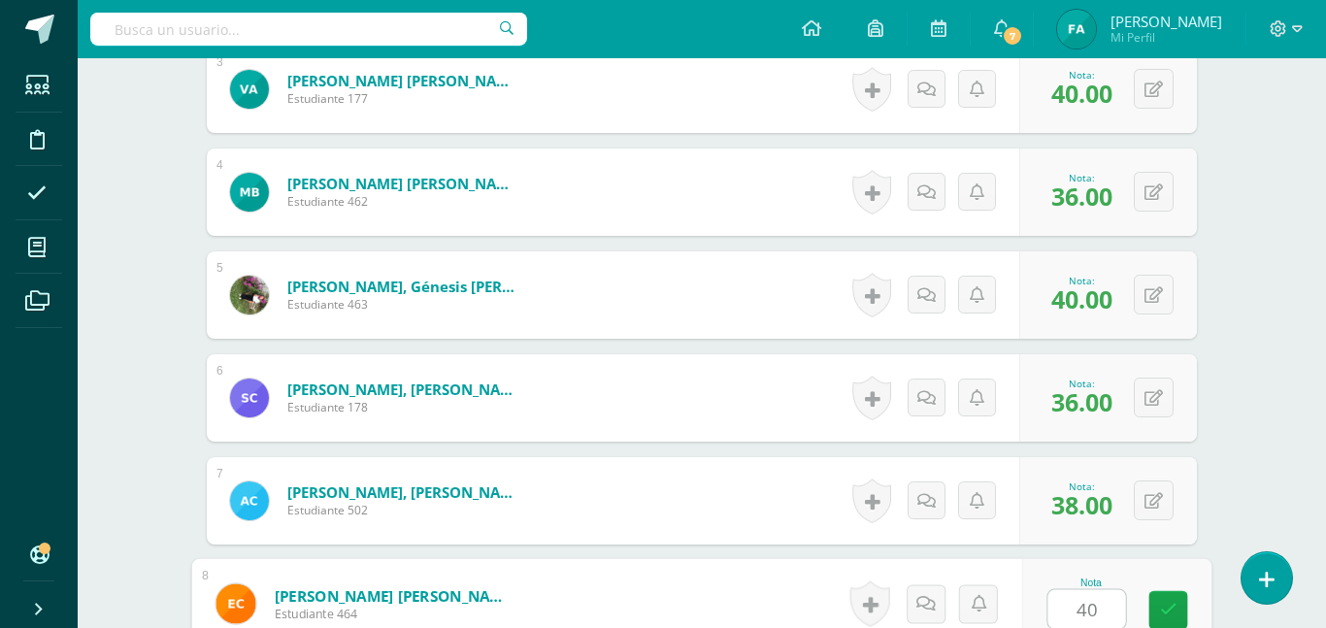
type input "40"
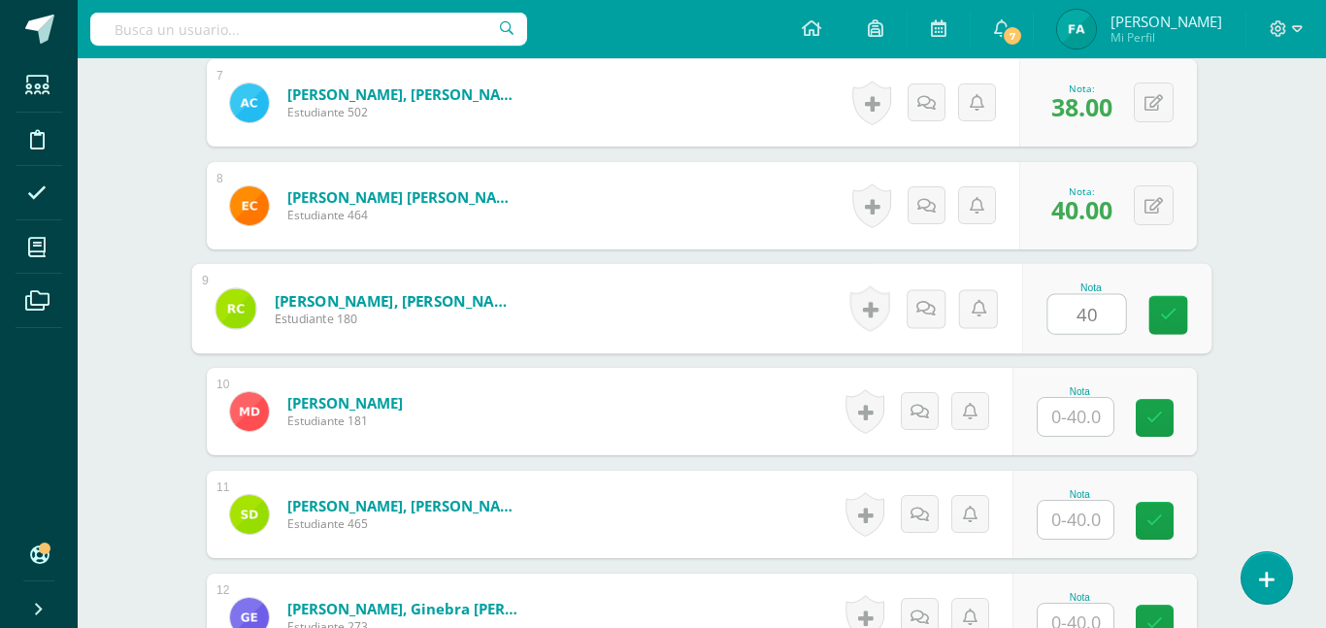
type input "40"
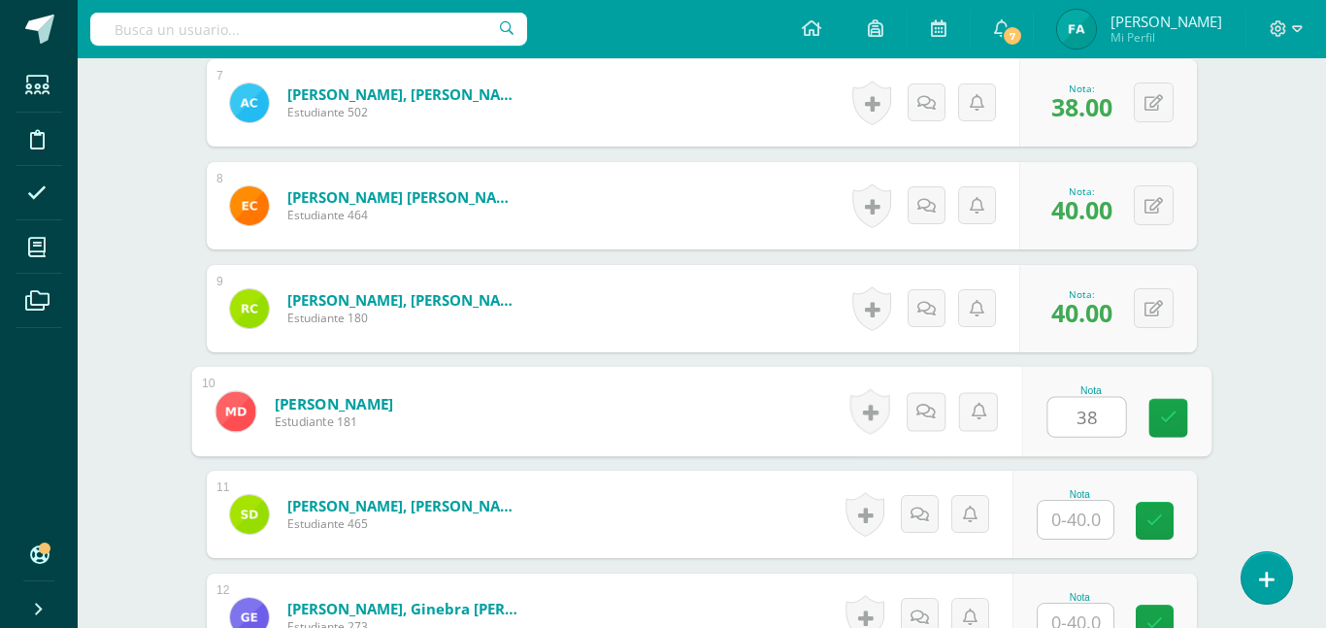
type input "38"
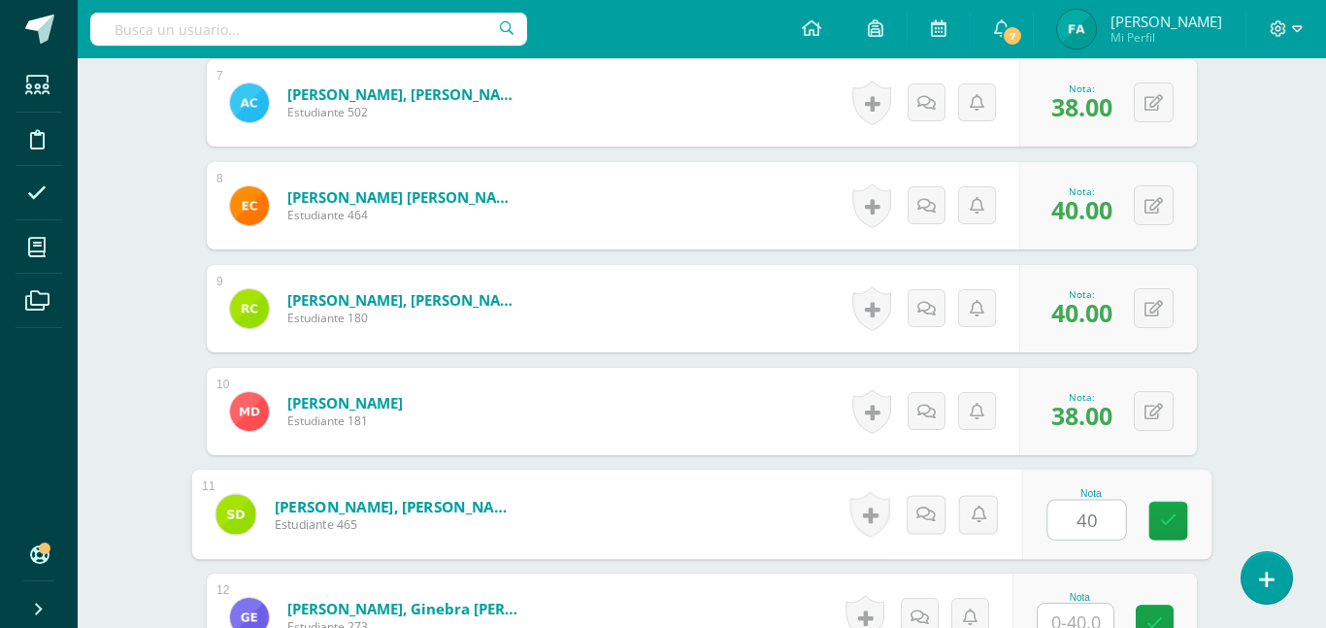
type input "40"
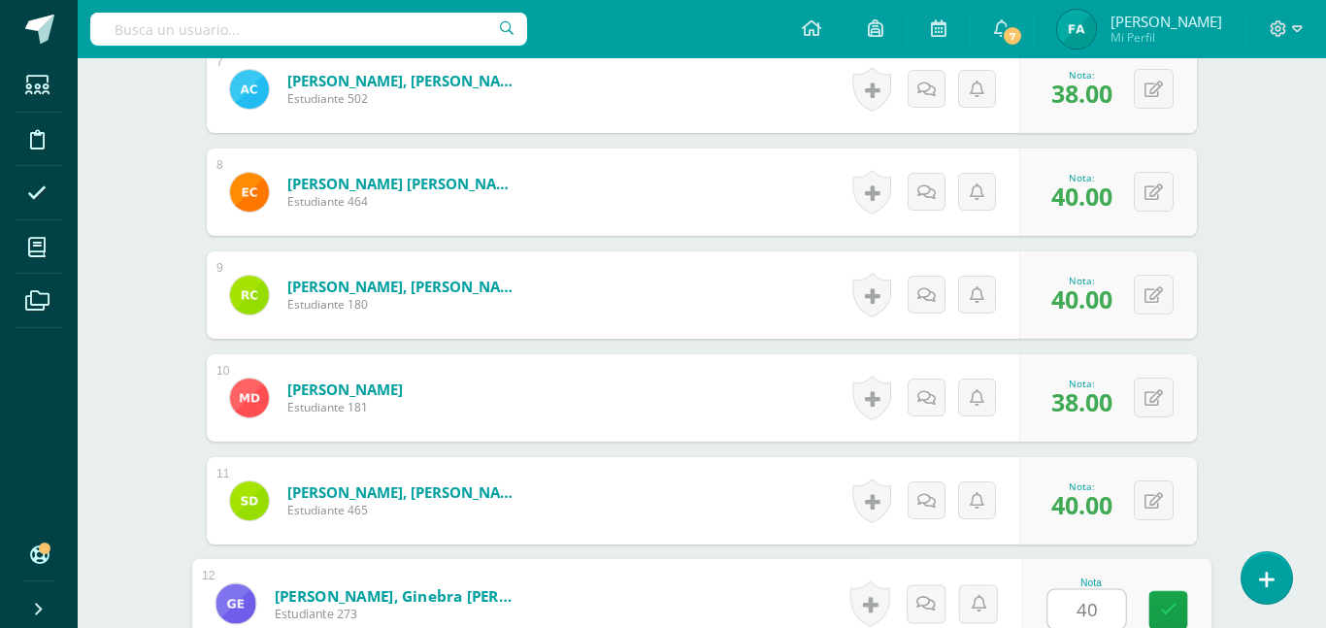
type input "40"
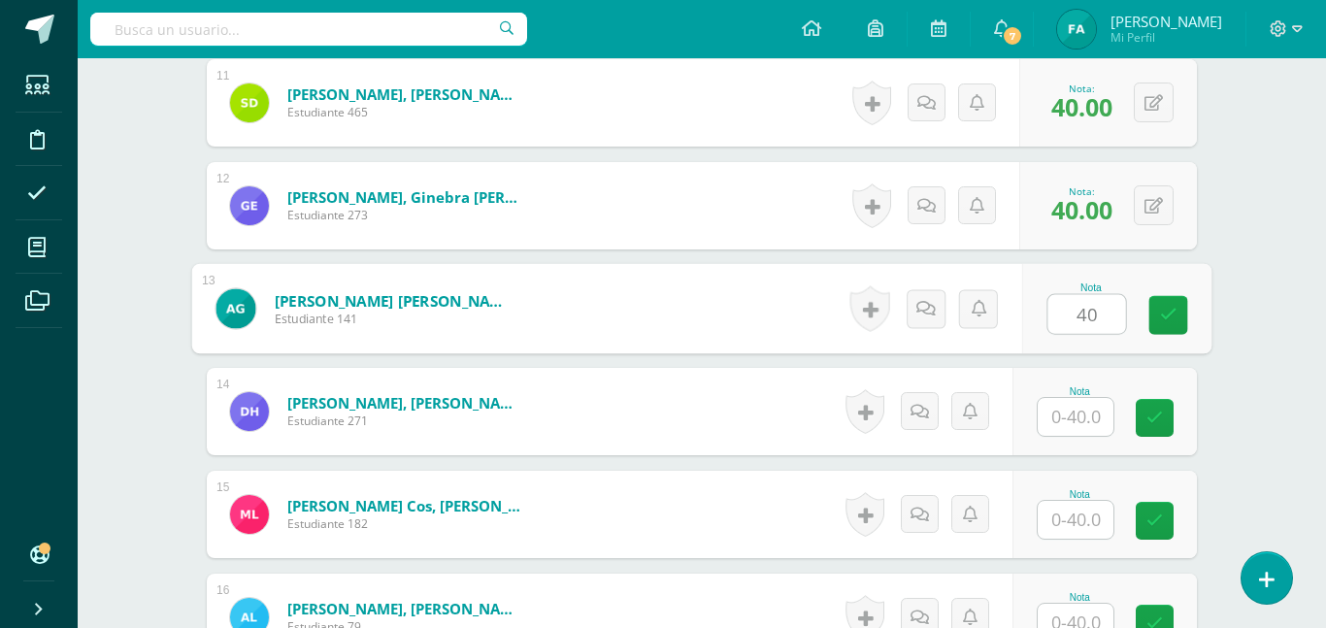
type input "40"
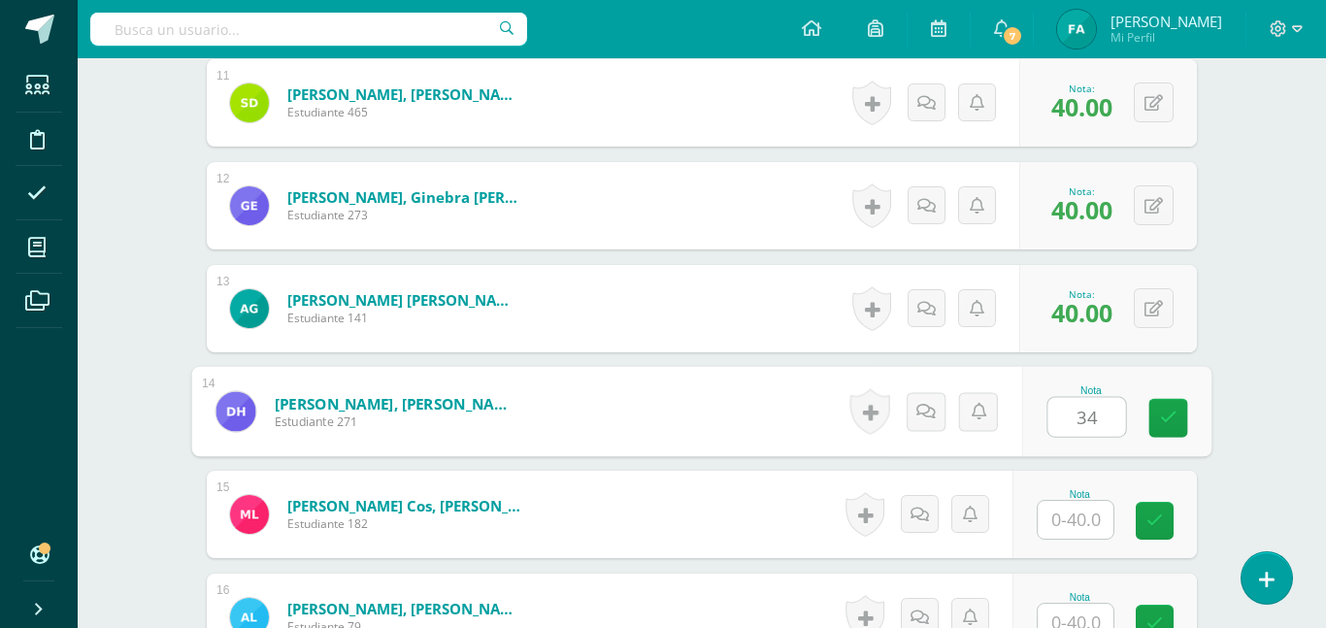
type input "34"
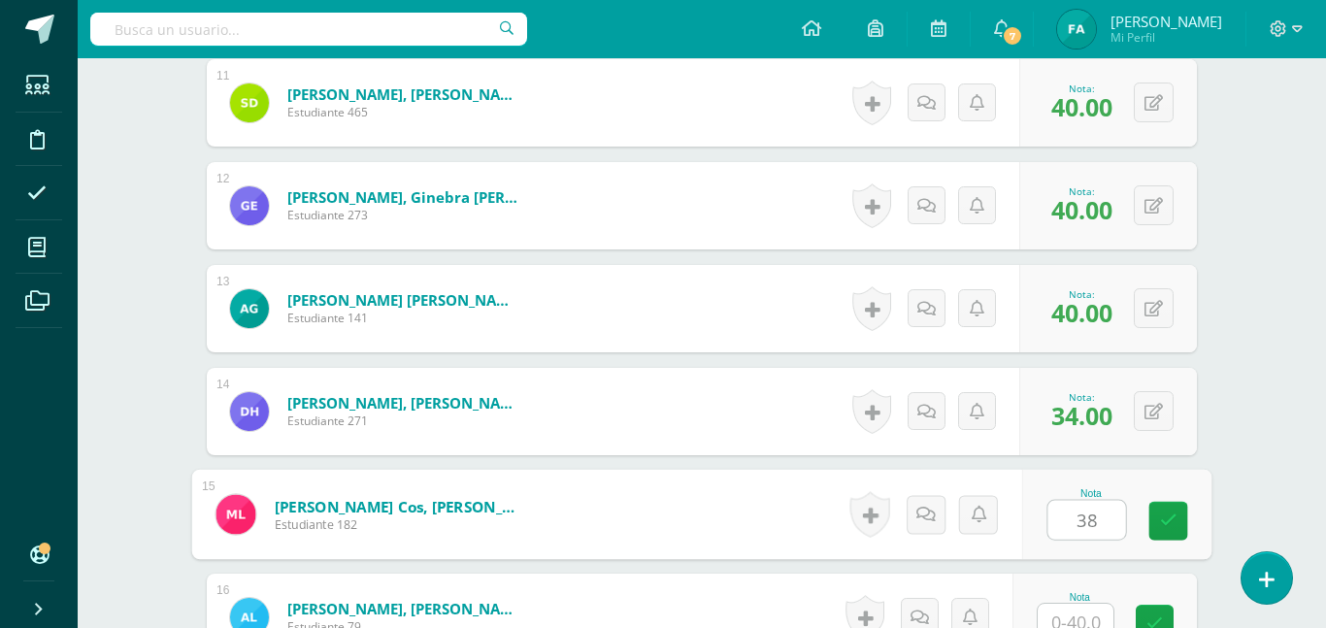
type input "38"
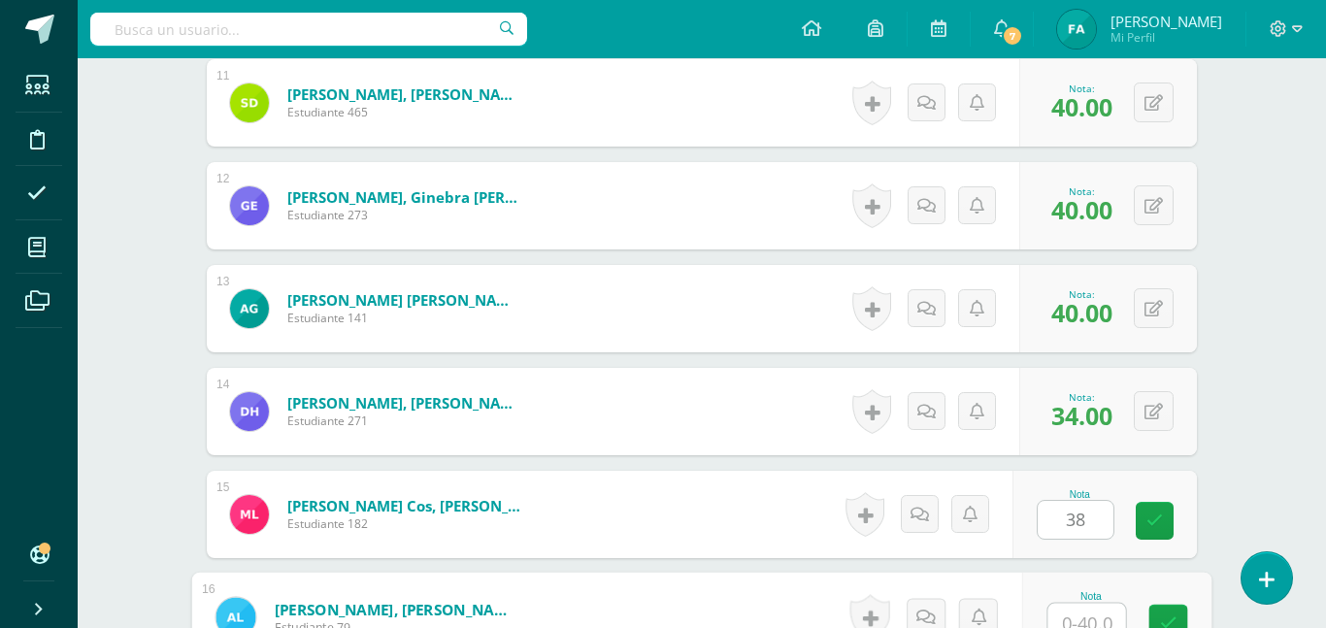
scroll to position [1658, 0]
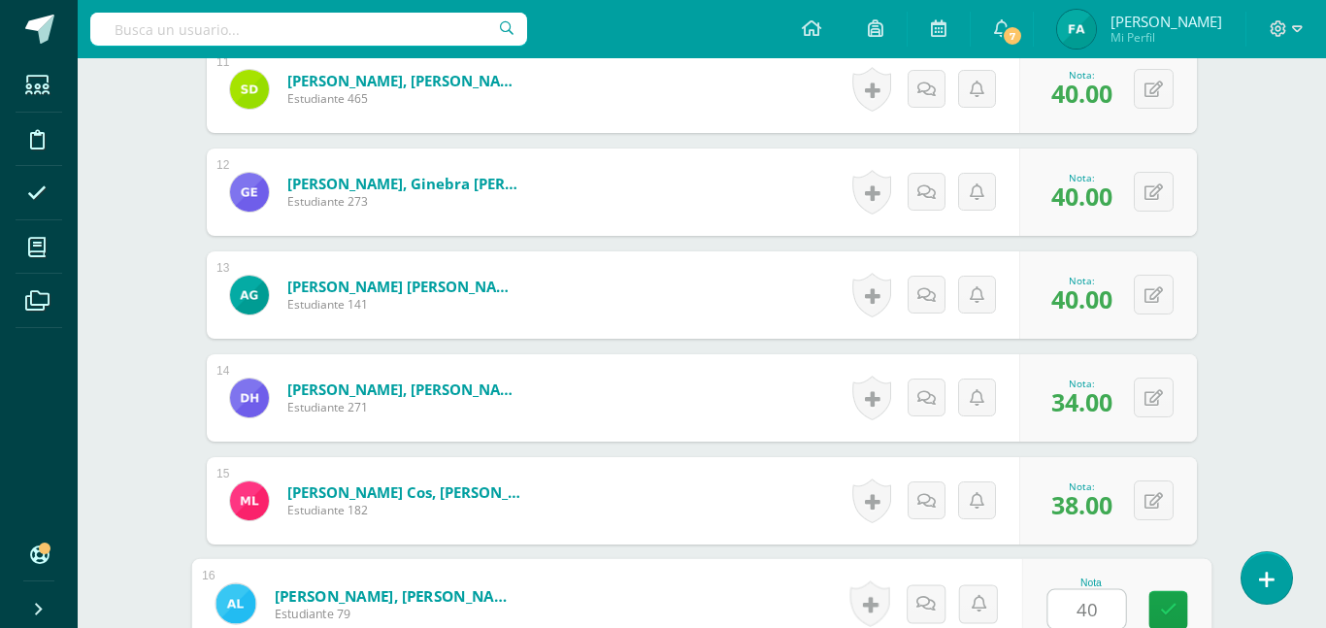
type input "40"
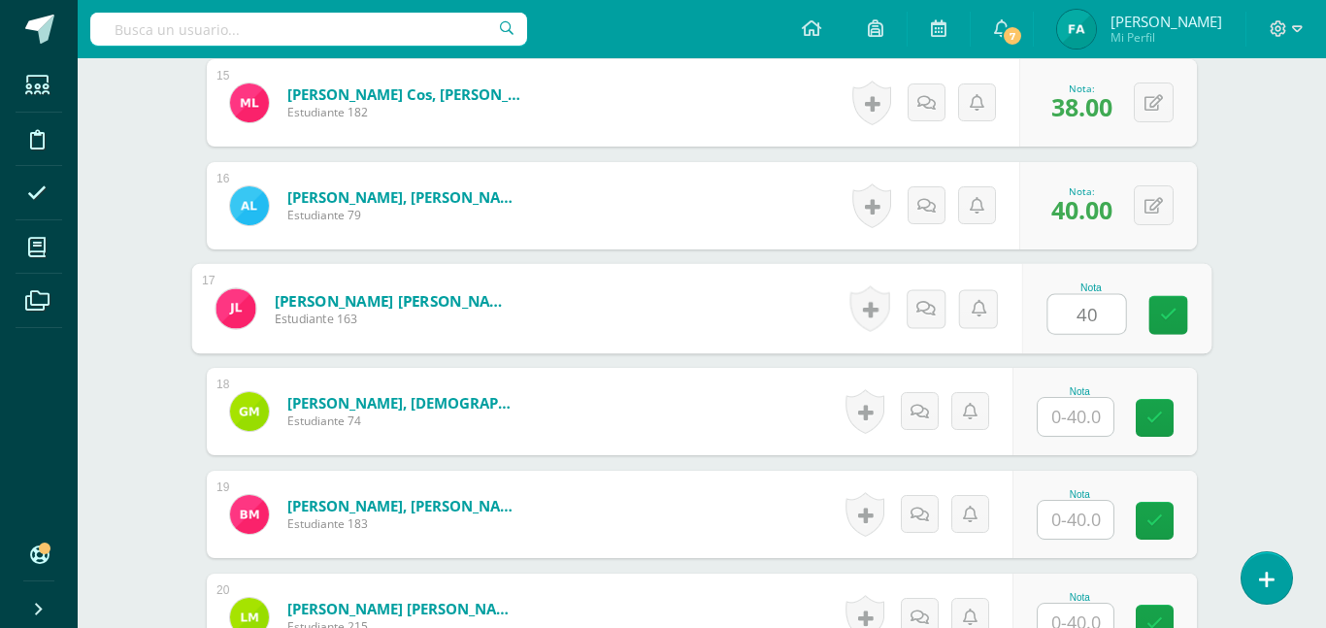
type input "40"
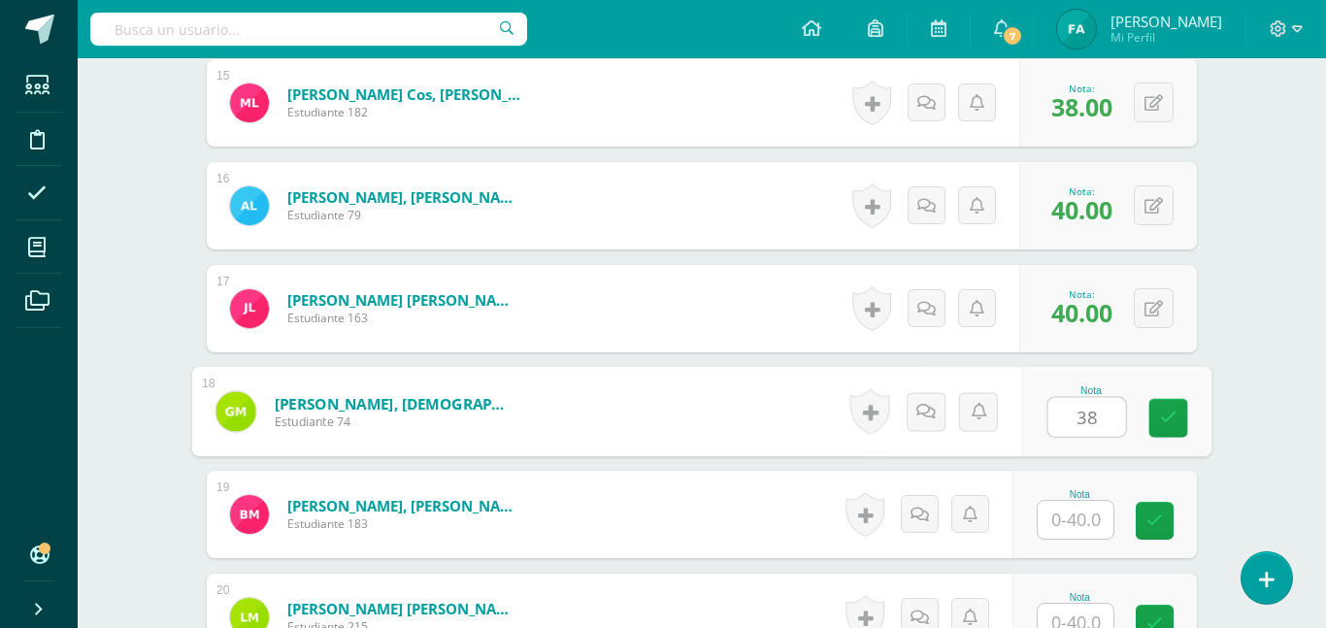
type input "38"
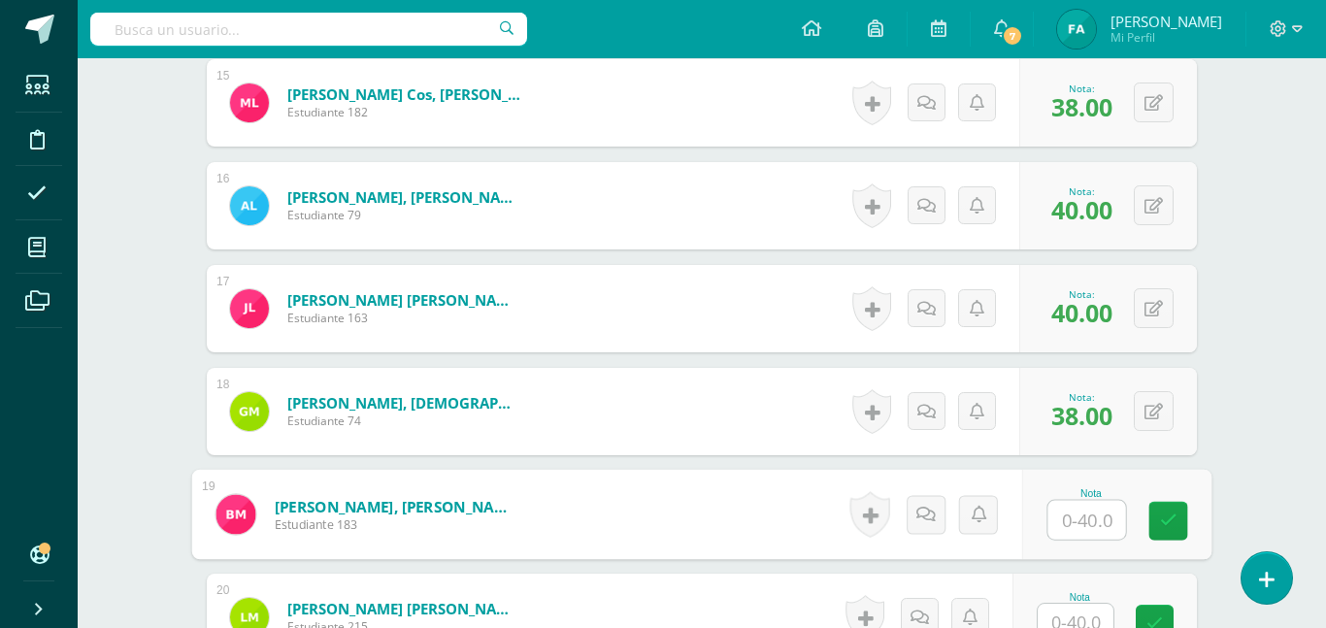
type input "5"
type input "40"
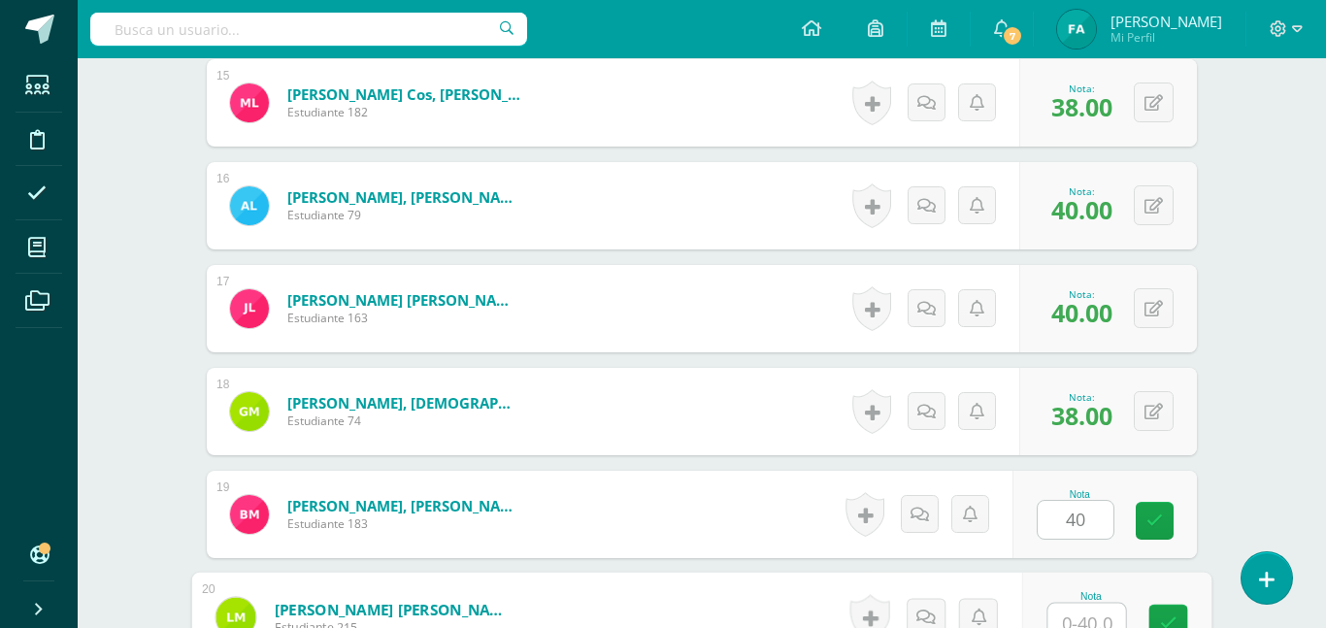
scroll to position [2069, 0]
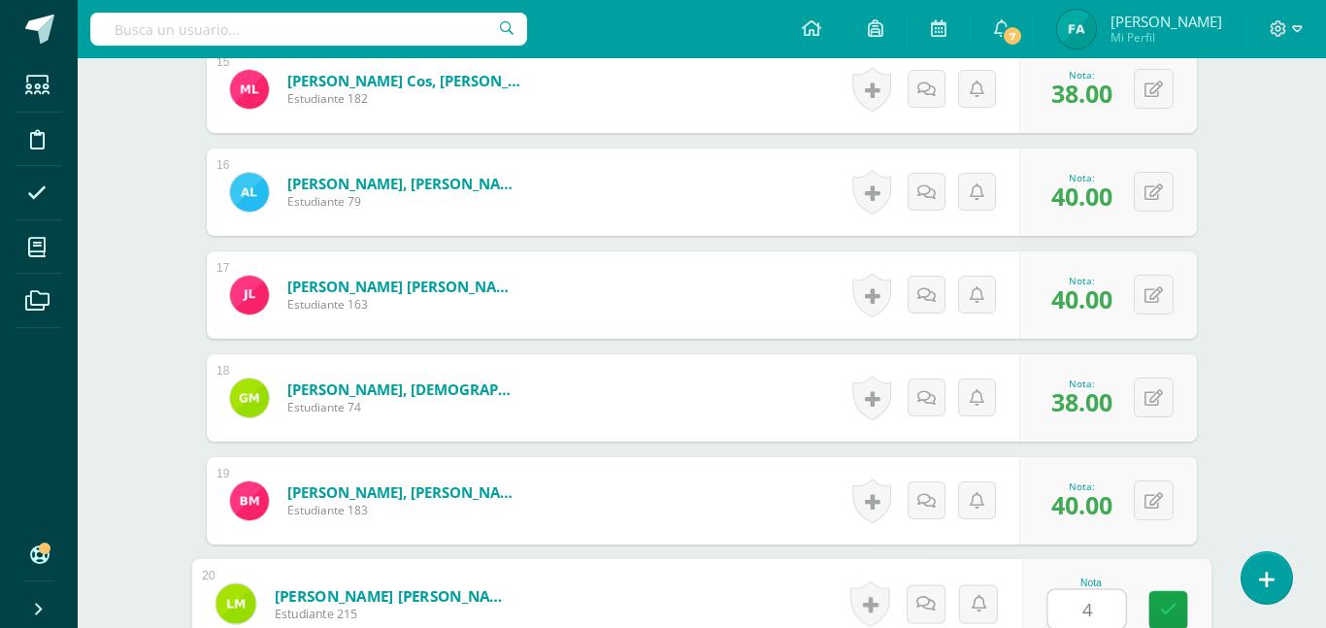
type input "40"
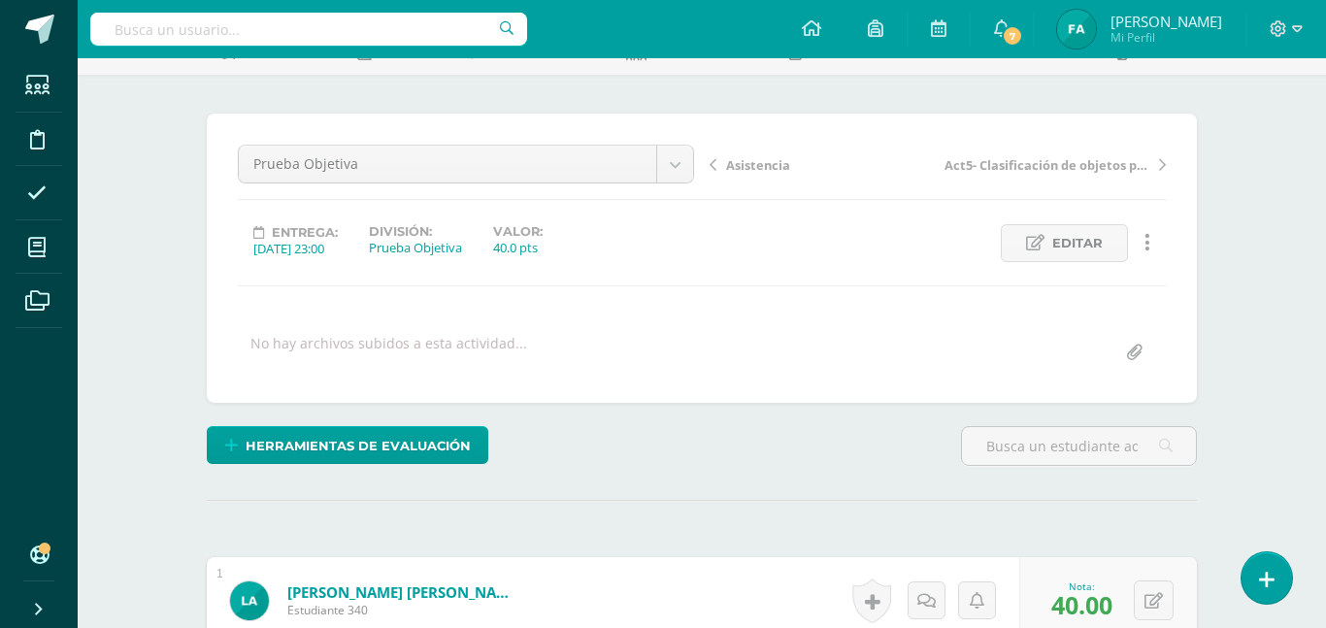
scroll to position [0, 0]
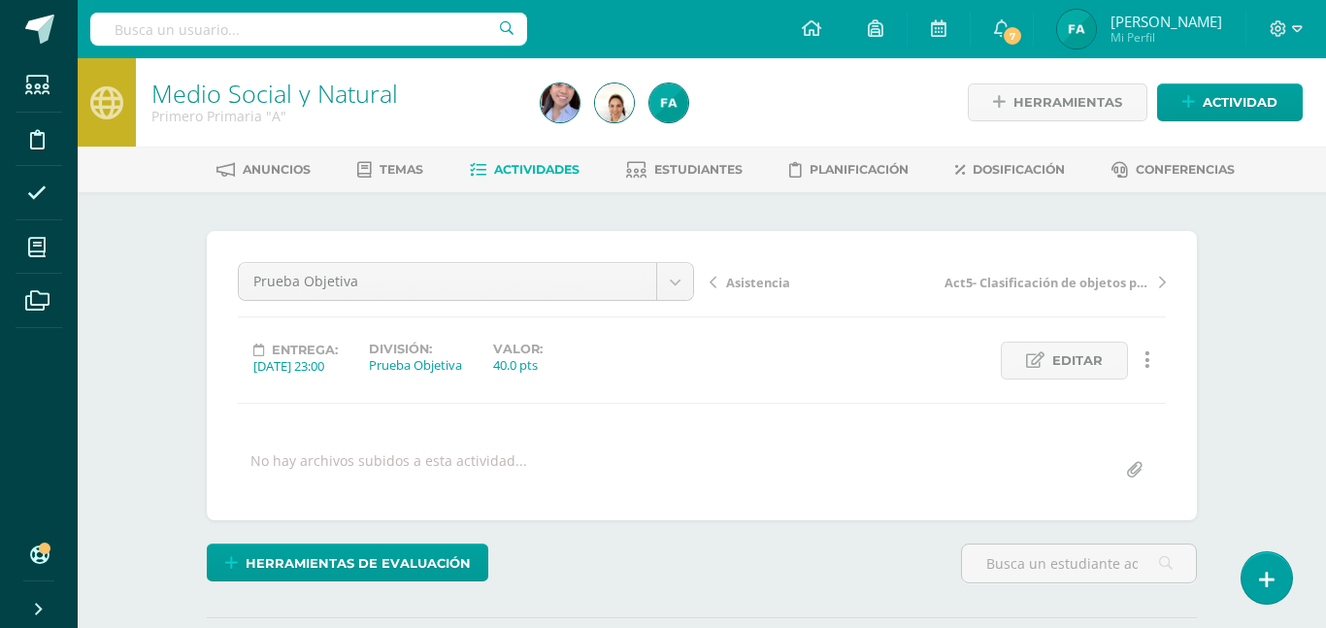
click at [517, 169] on span "Actividades" at bounding box center [536, 169] width 85 height 15
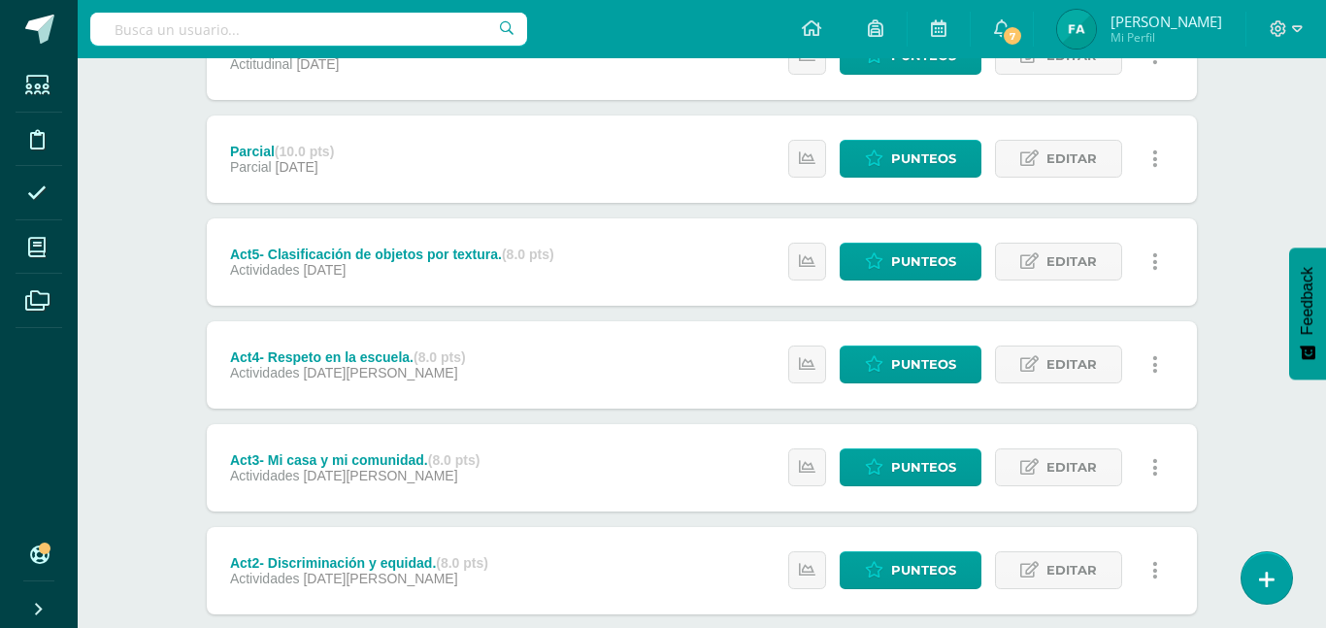
scroll to position [735, 0]
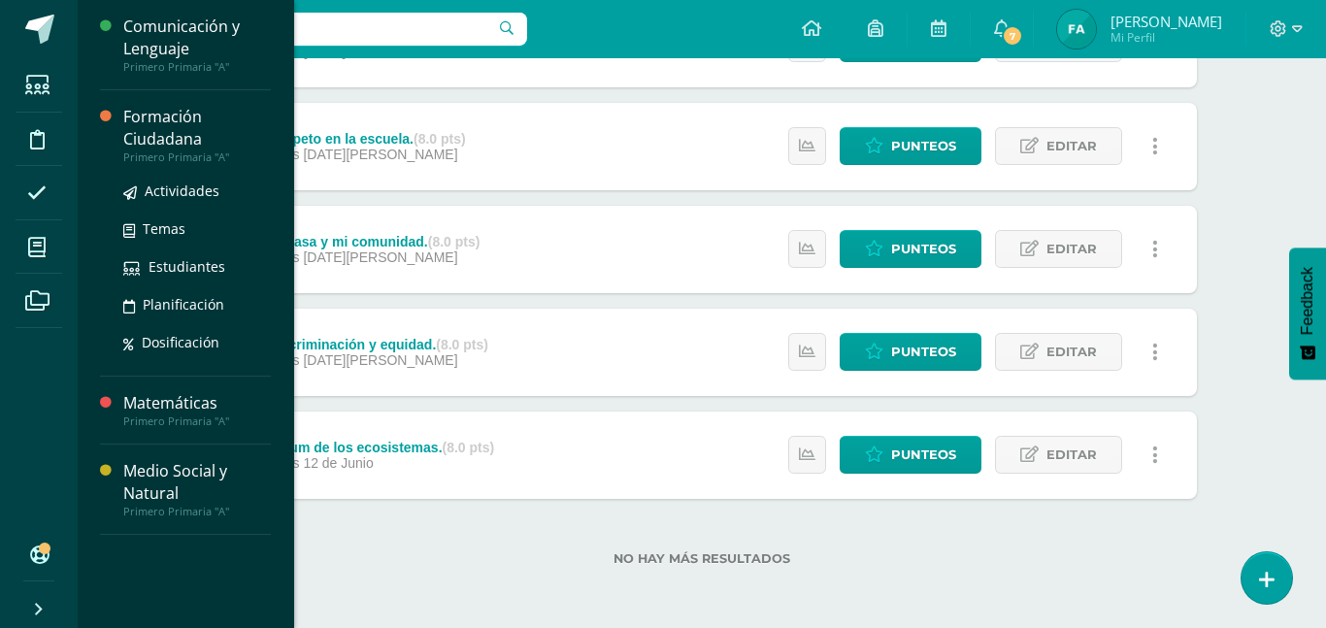
click at [176, 115] on div "Formación Ciudadana" at bounding box center [197, 128] width 148 height 45
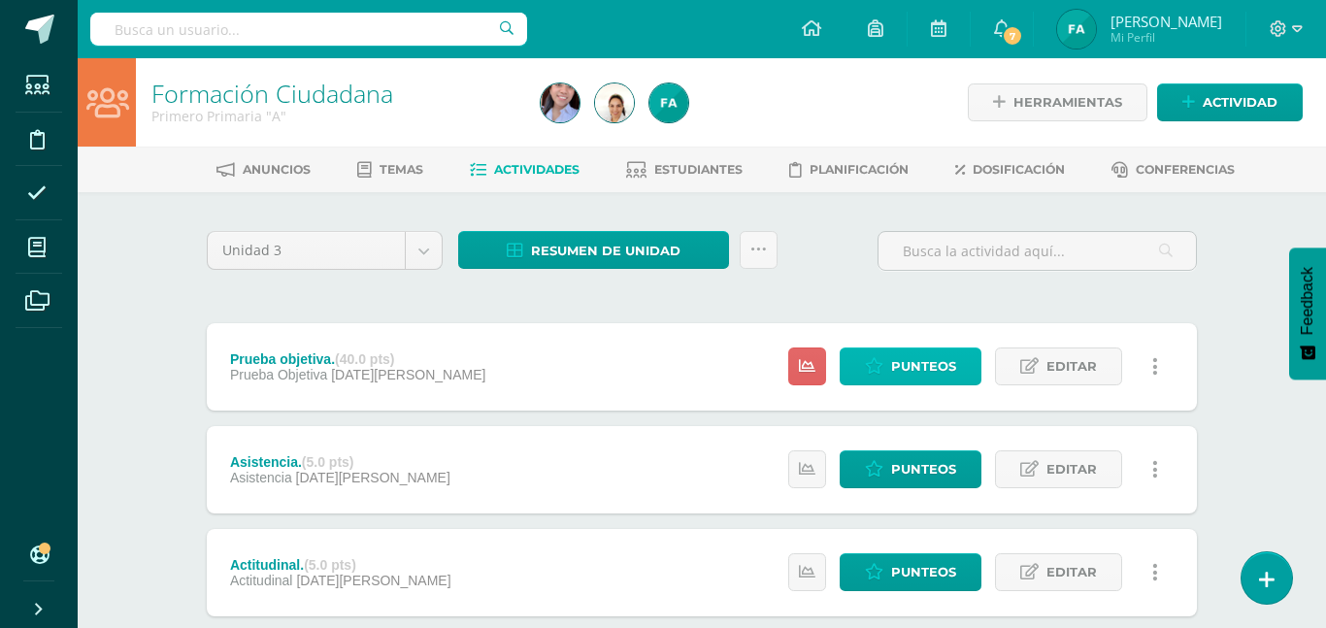
click at [938, 359] on span "Punteos" at bounding box center [923, 366] width 65 height 36
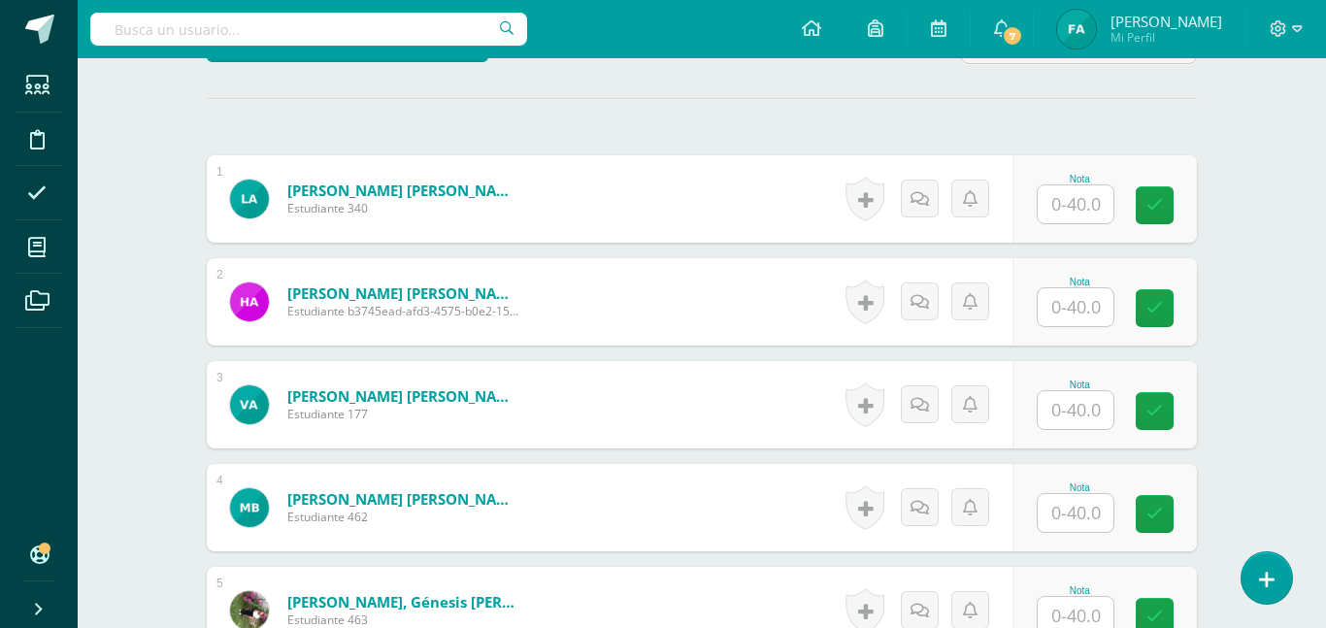
scroll to position [528, 0]
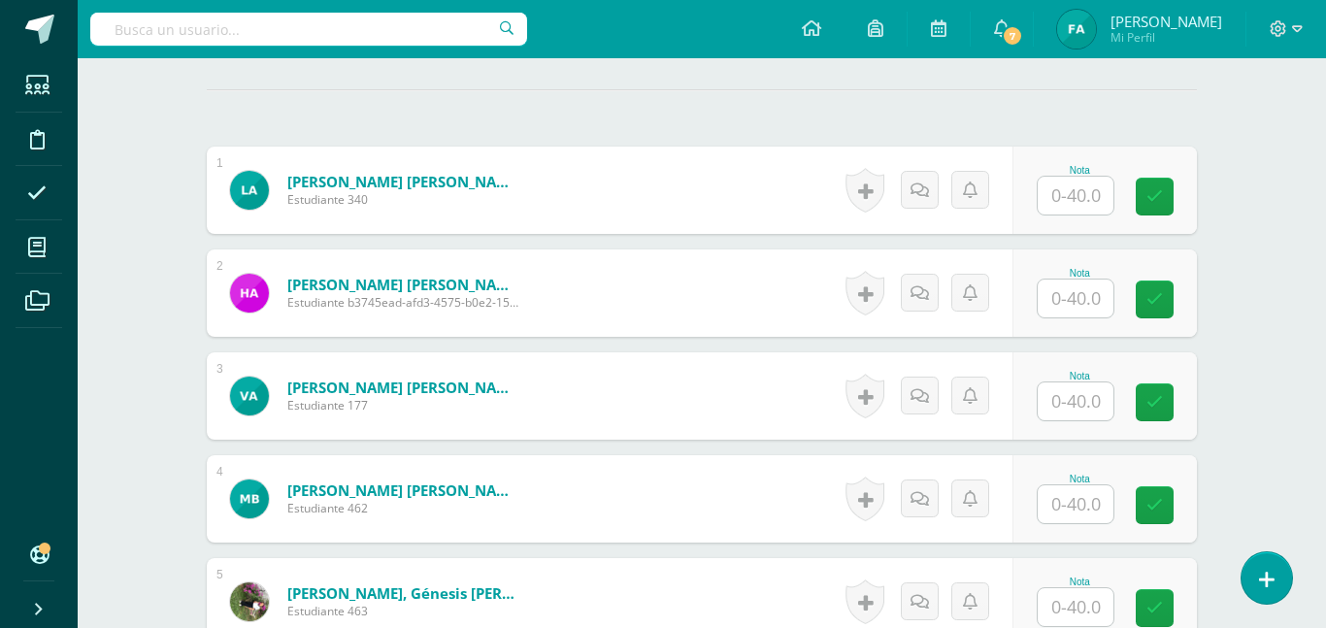
click at [1087, 213] on input "text" at bounding box center [1076, 196] width 76 height 38
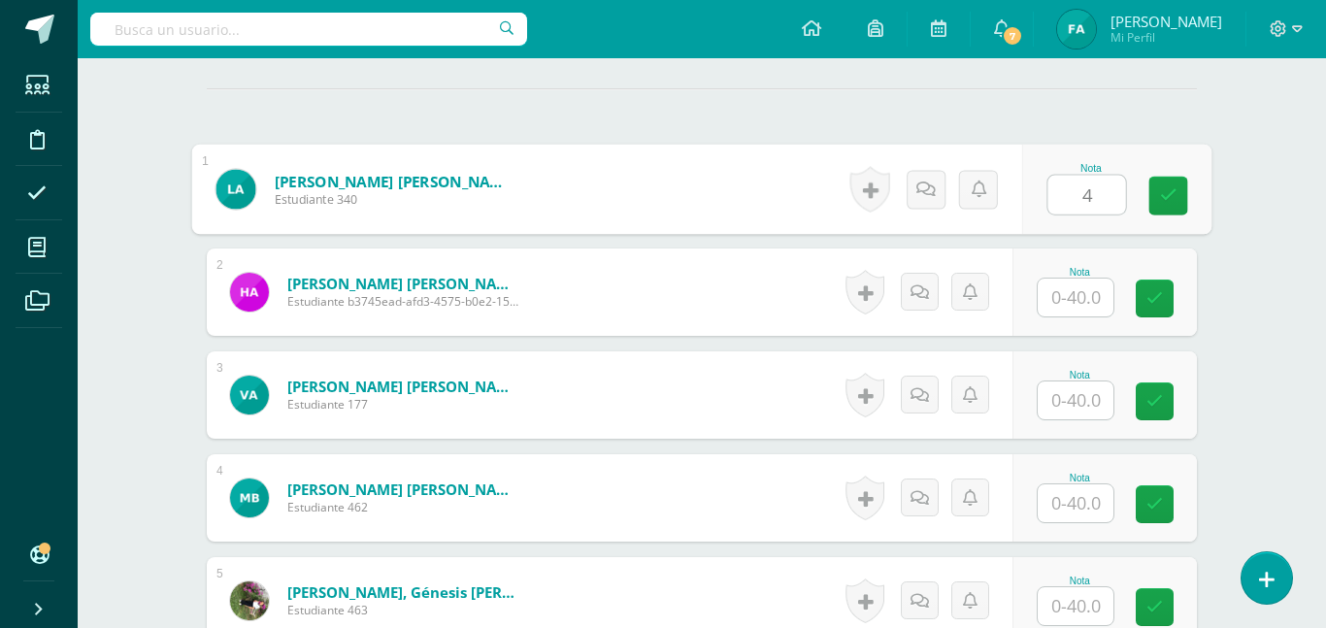
scroll to position [530, 0]
type input "40"
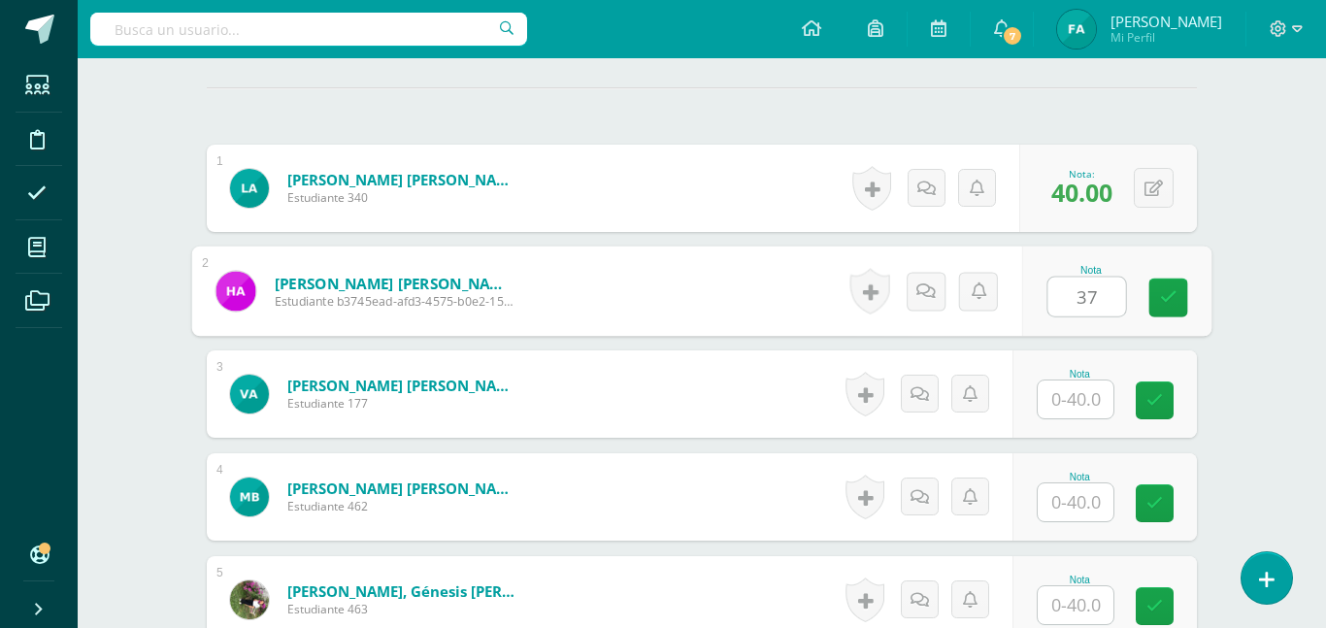
type input "37"
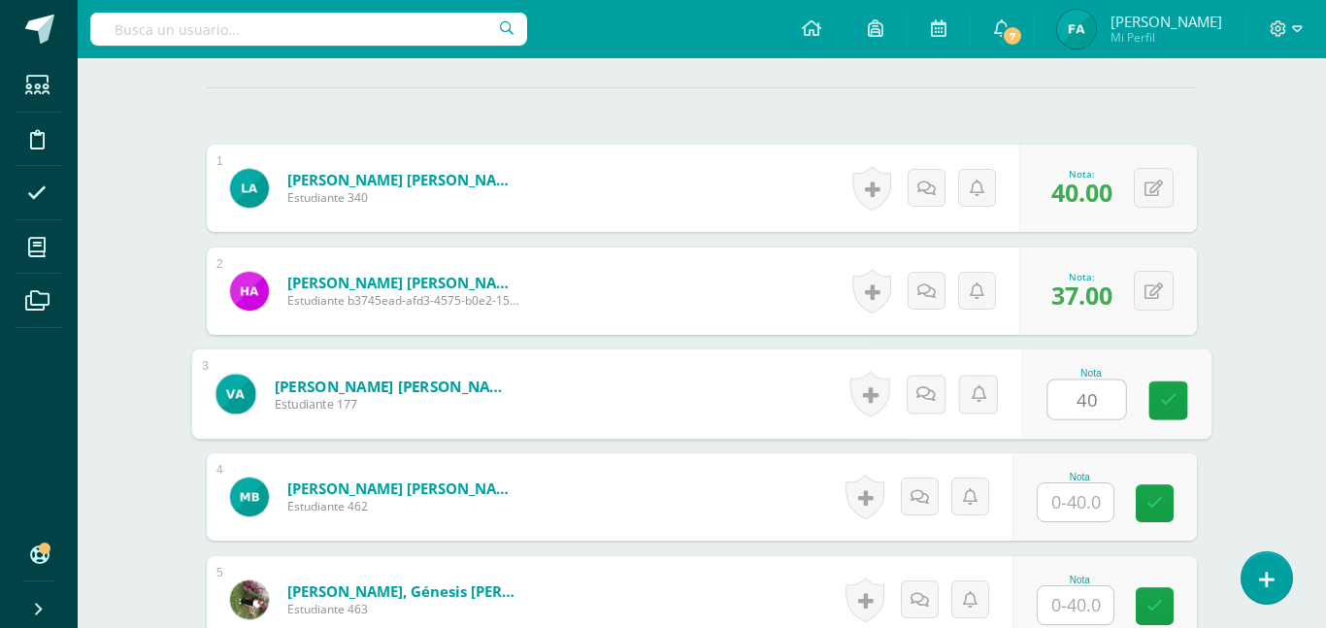
type input "40"
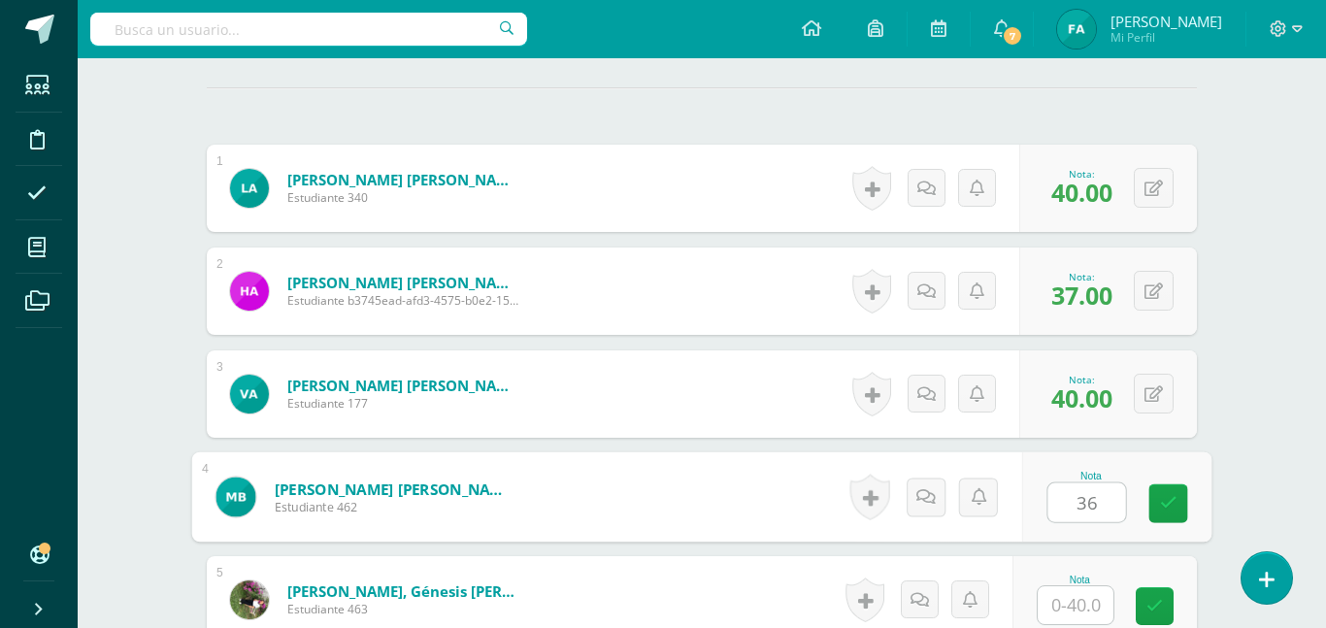
type input "36"
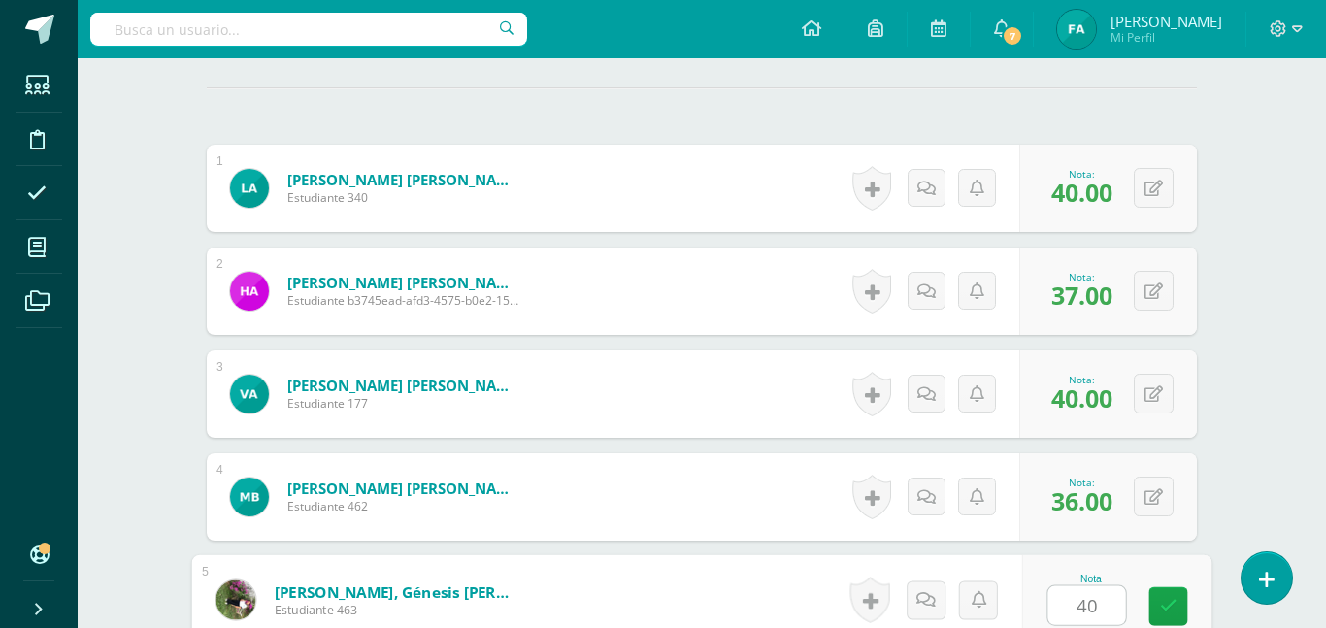
type input "40"
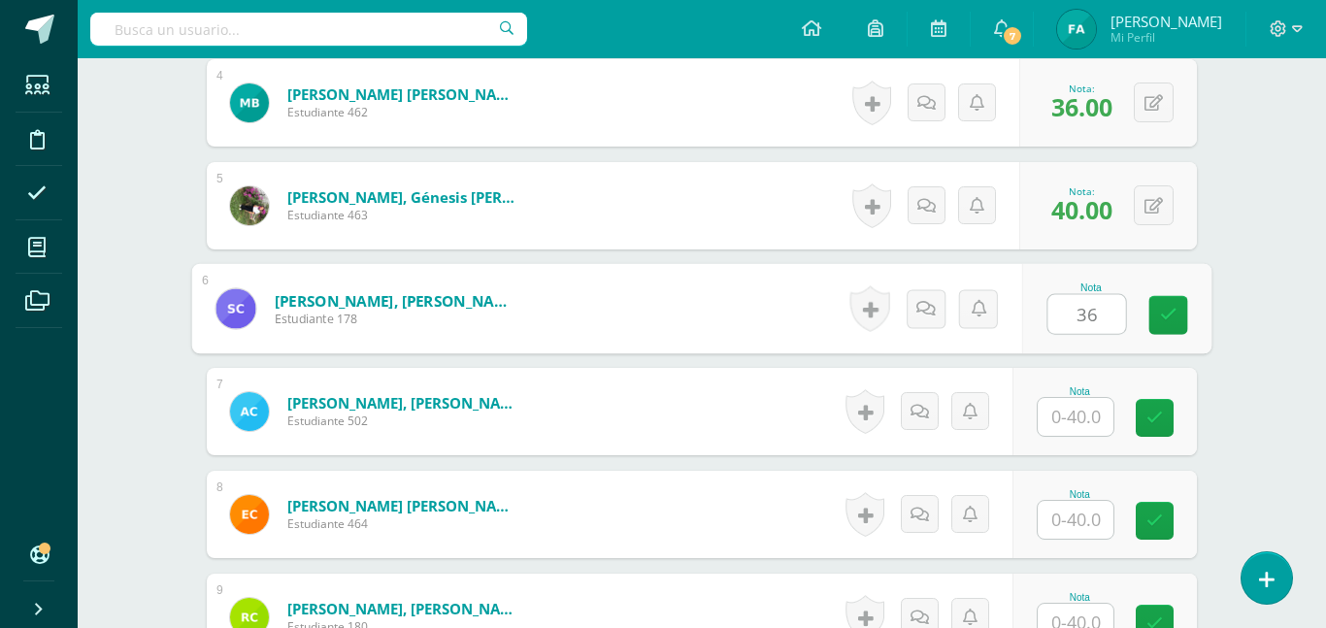
type input "36"
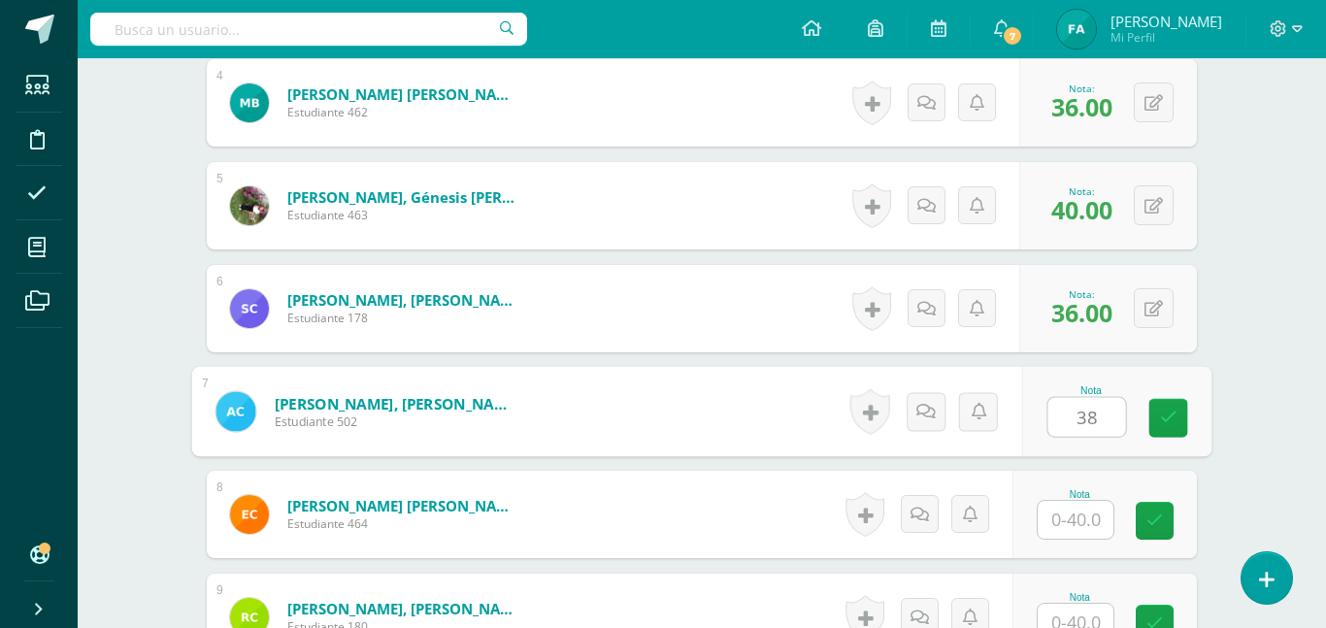
type input "38"
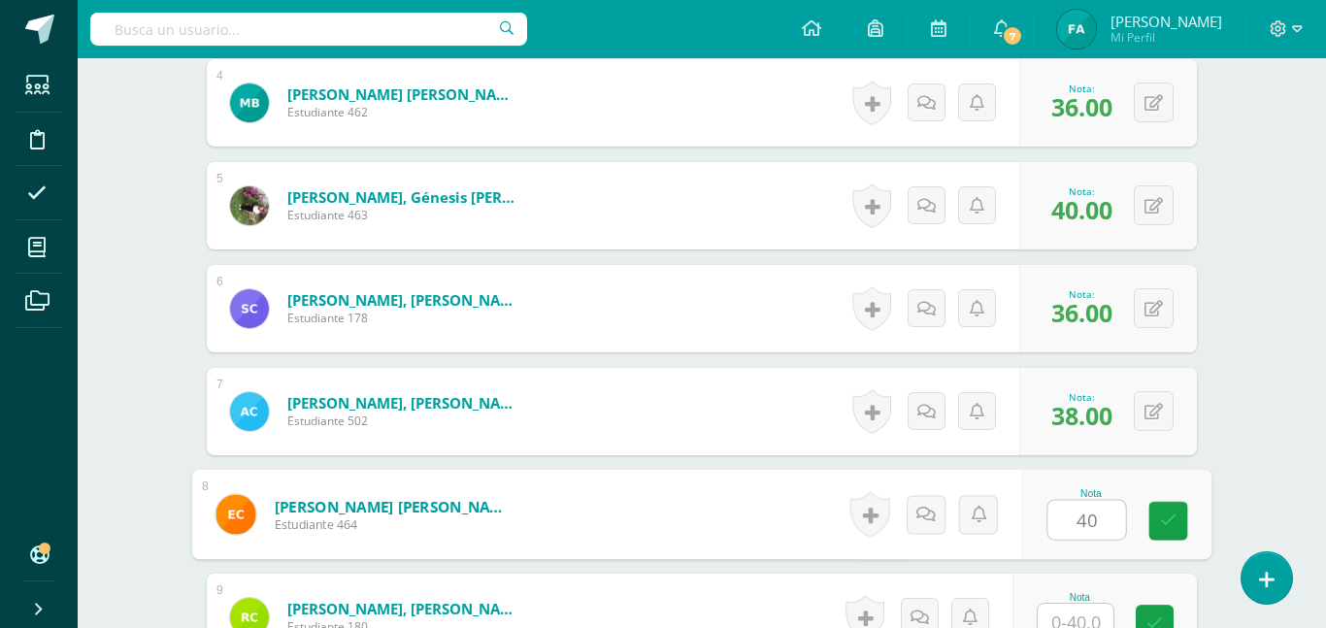
type input "40"
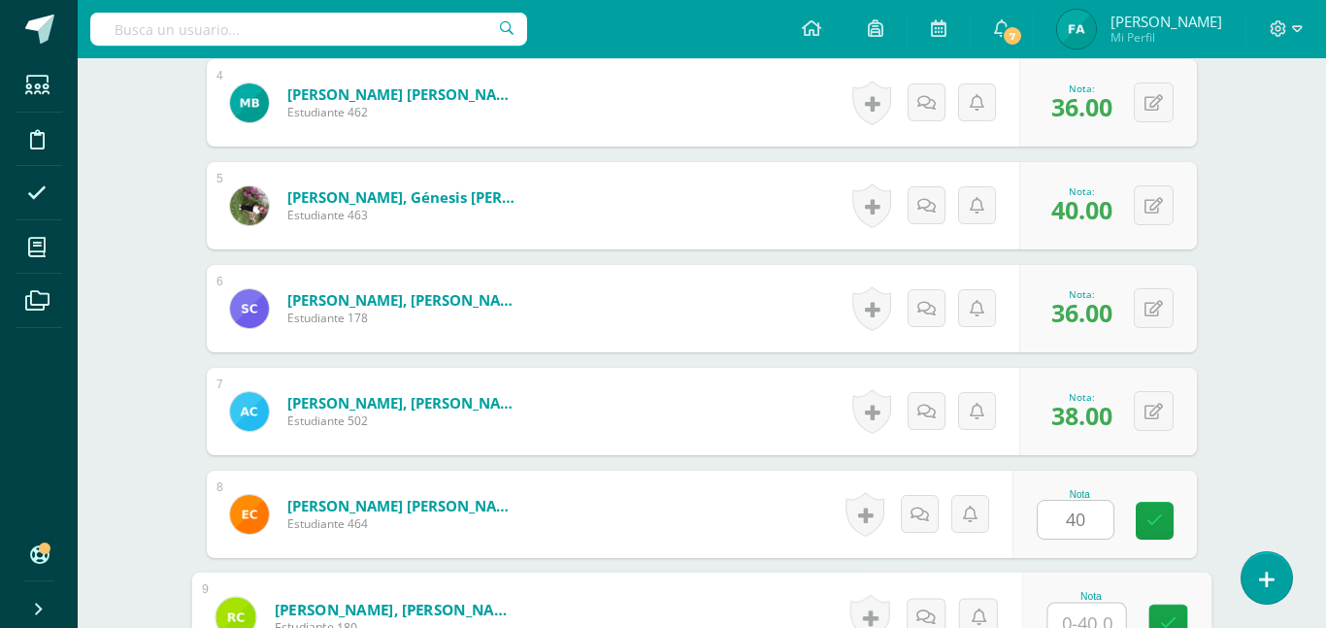
scroll to position [938, 0]
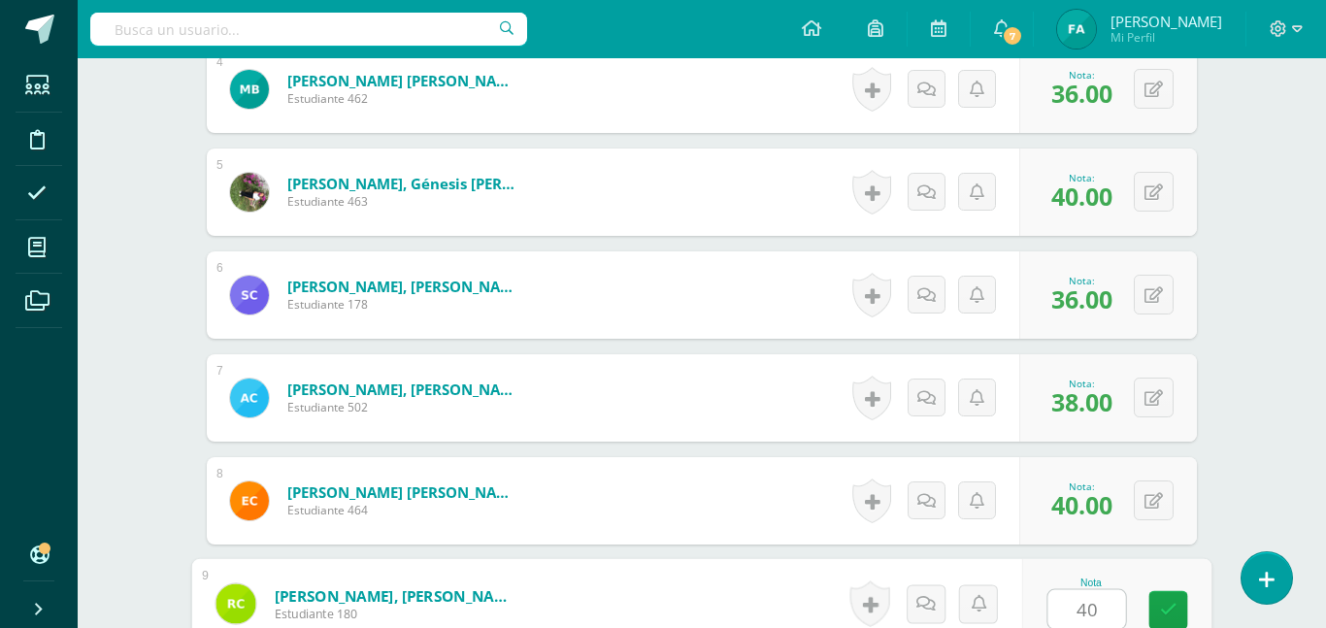
type input "40"
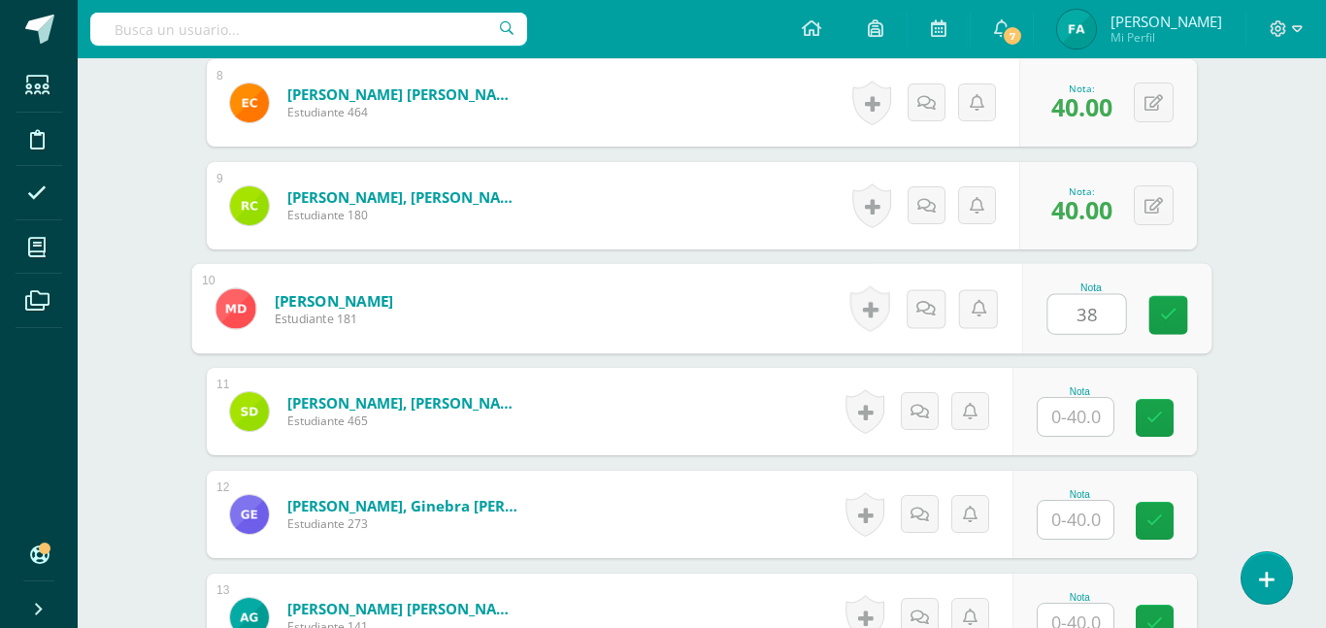
type input "38"
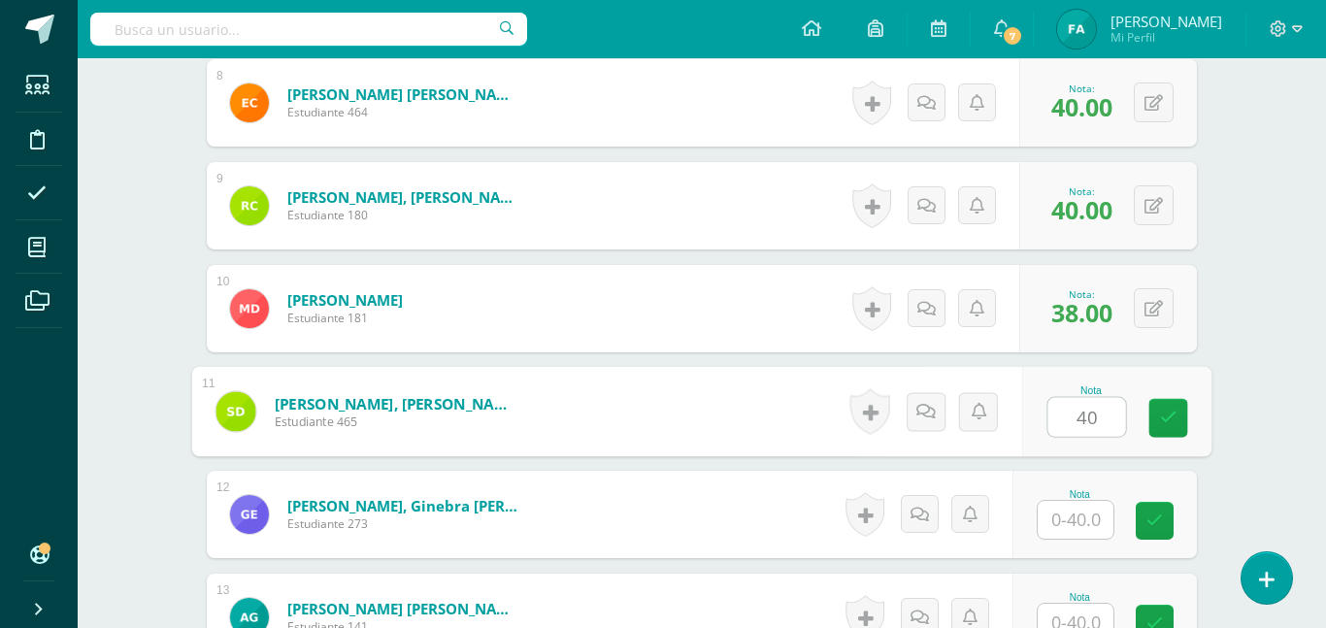
type input "40"
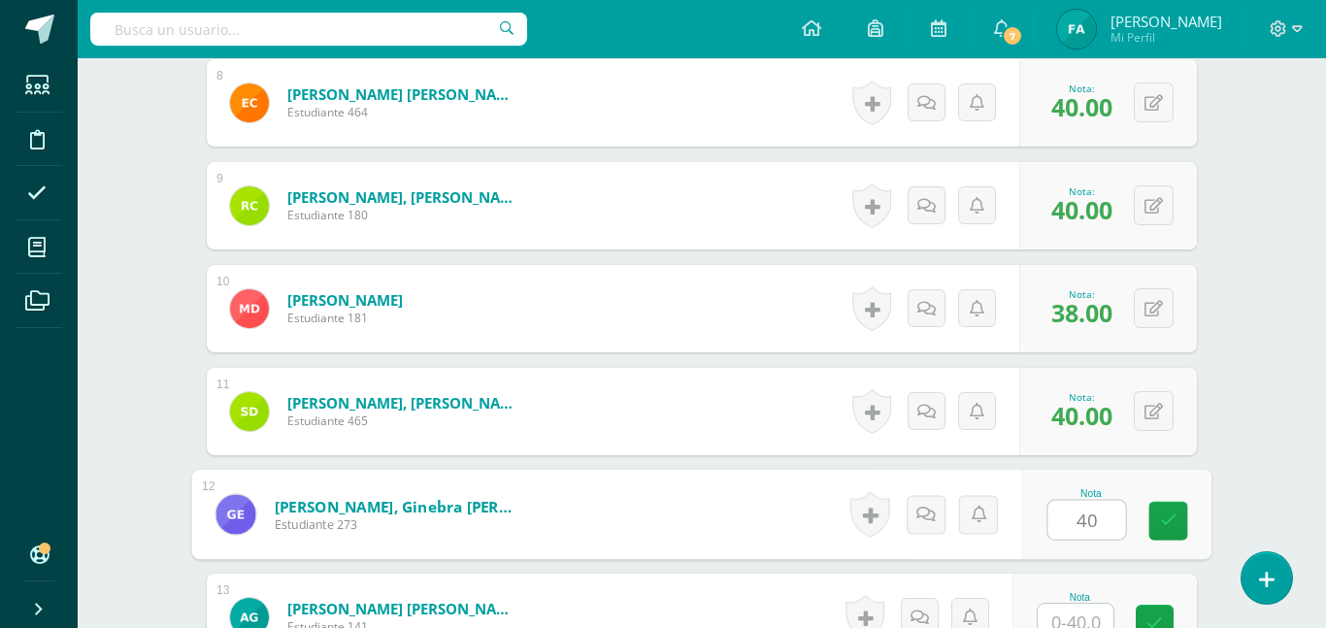
type input "40"
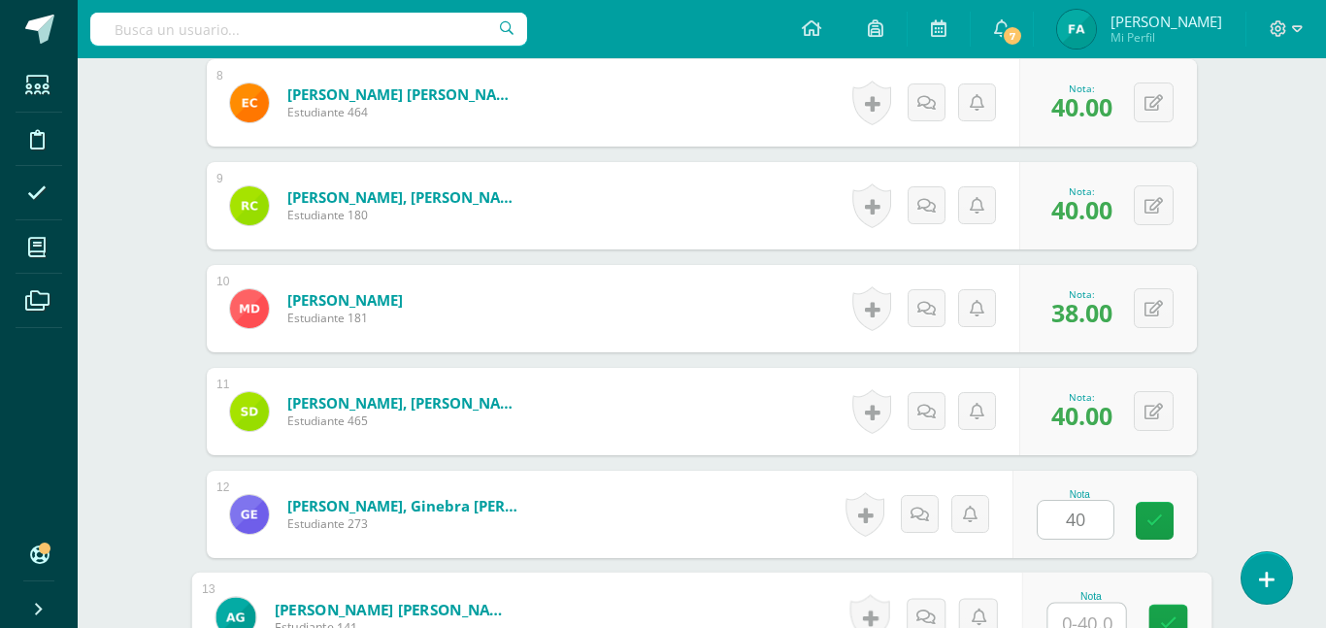
scroll to position [1349, 0]
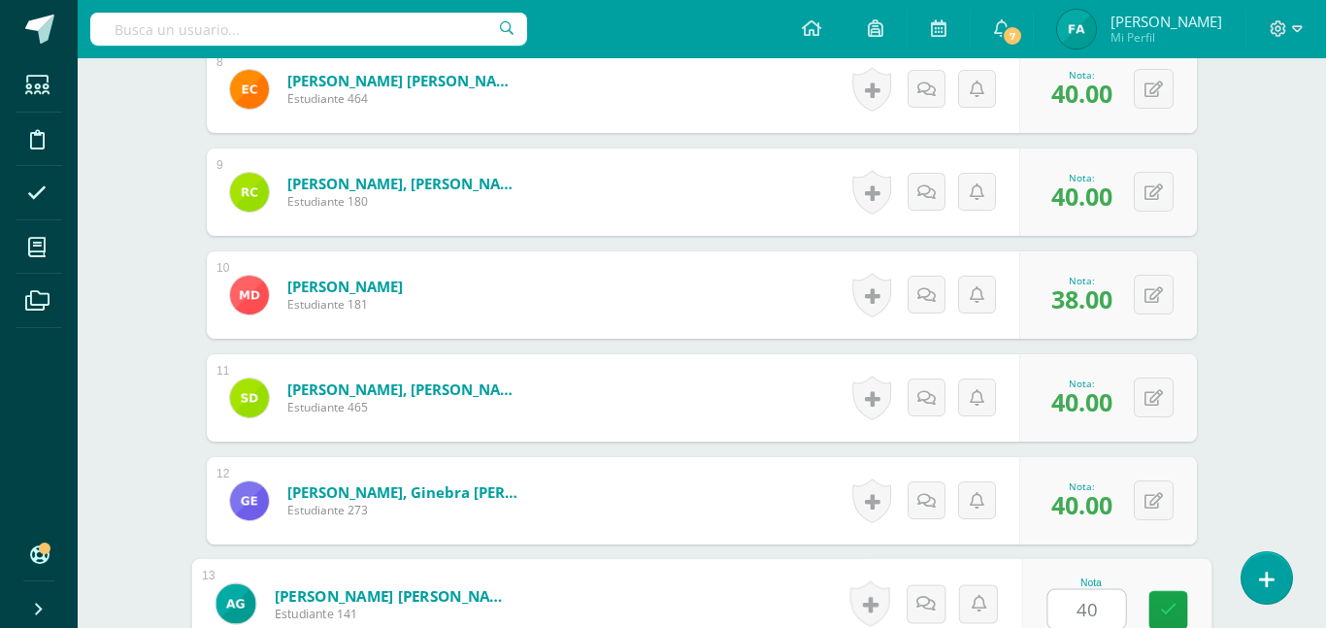
type input "40"
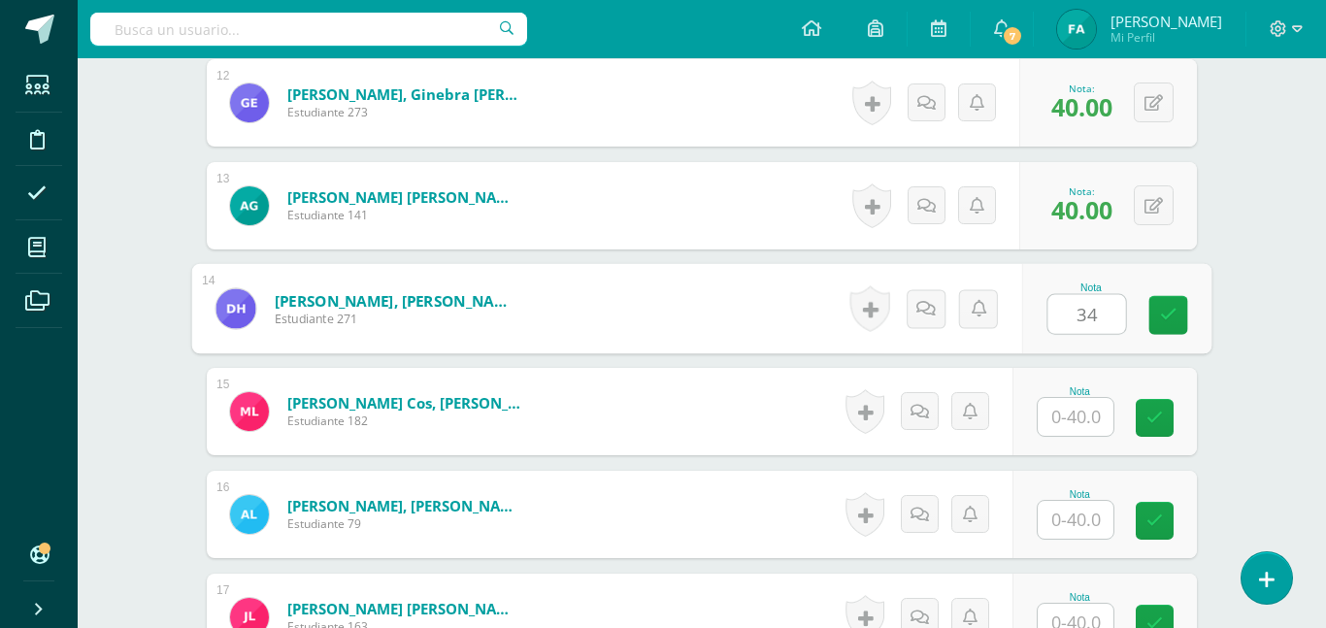
type input "34"
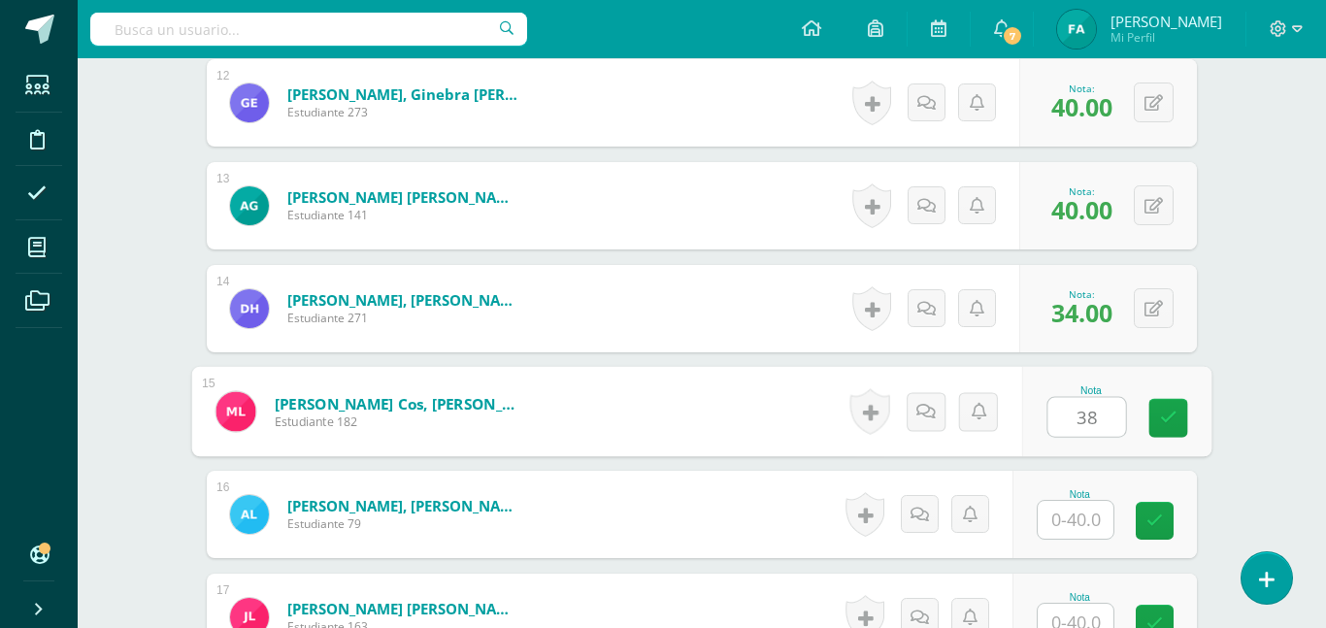
type input "38"
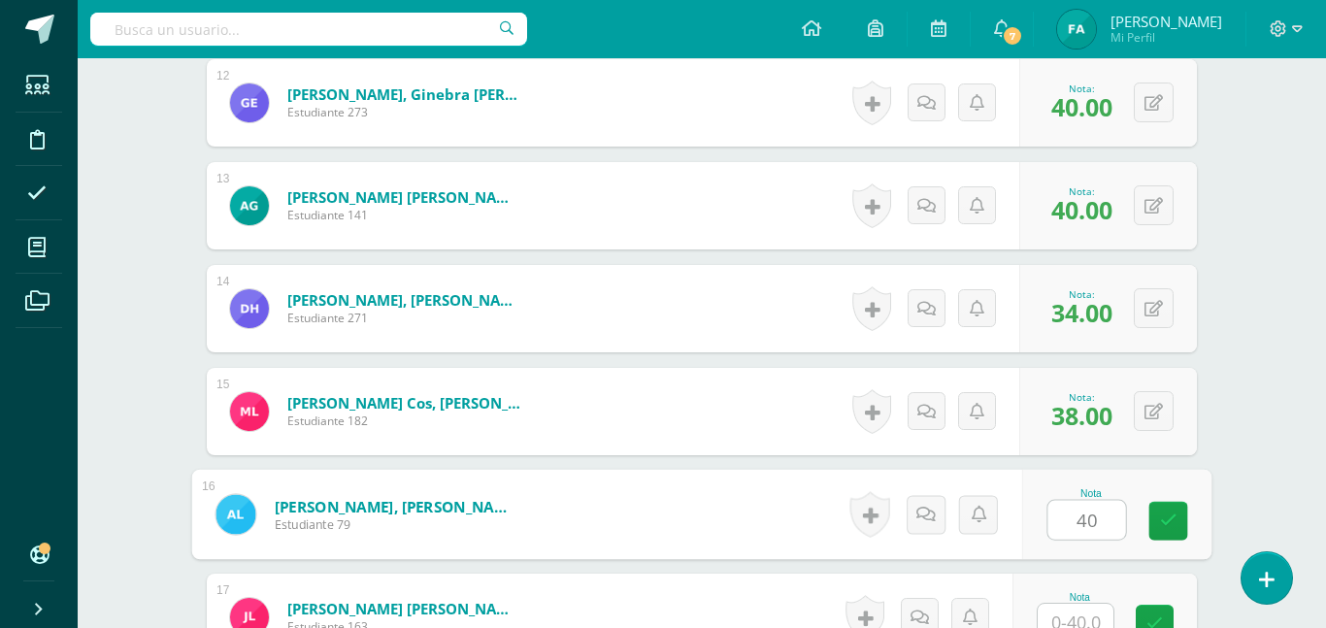
type input "40"
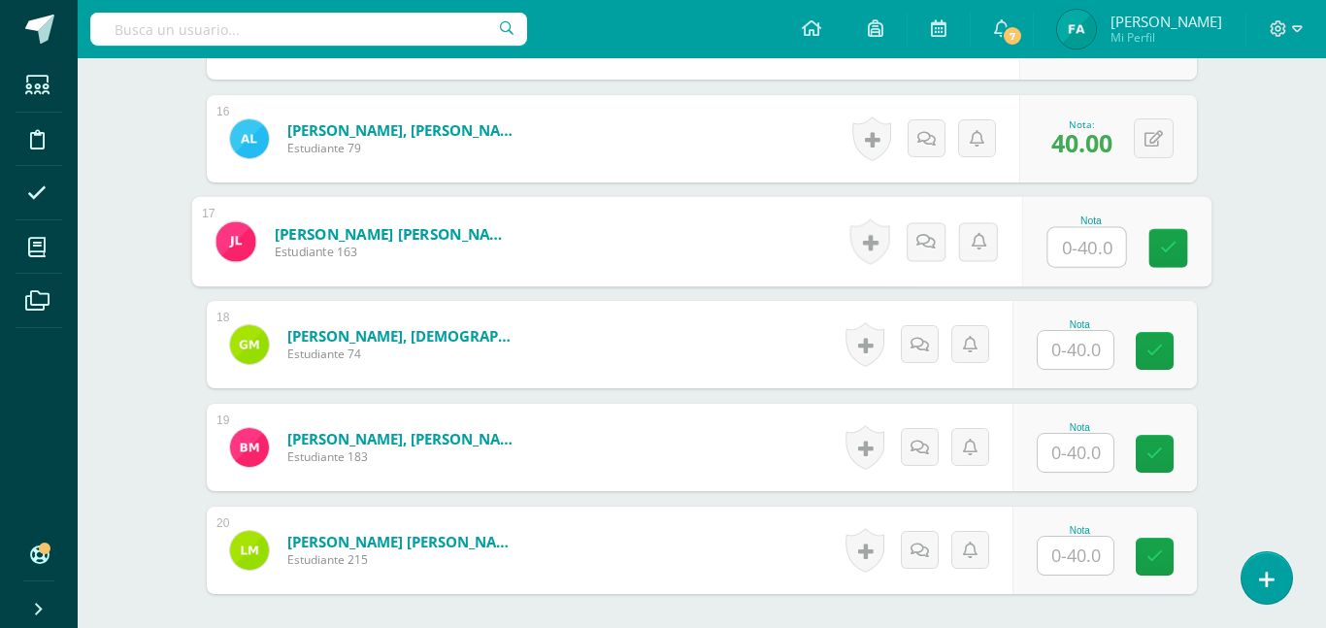
scroll to position [2124, 0]
type input "40"
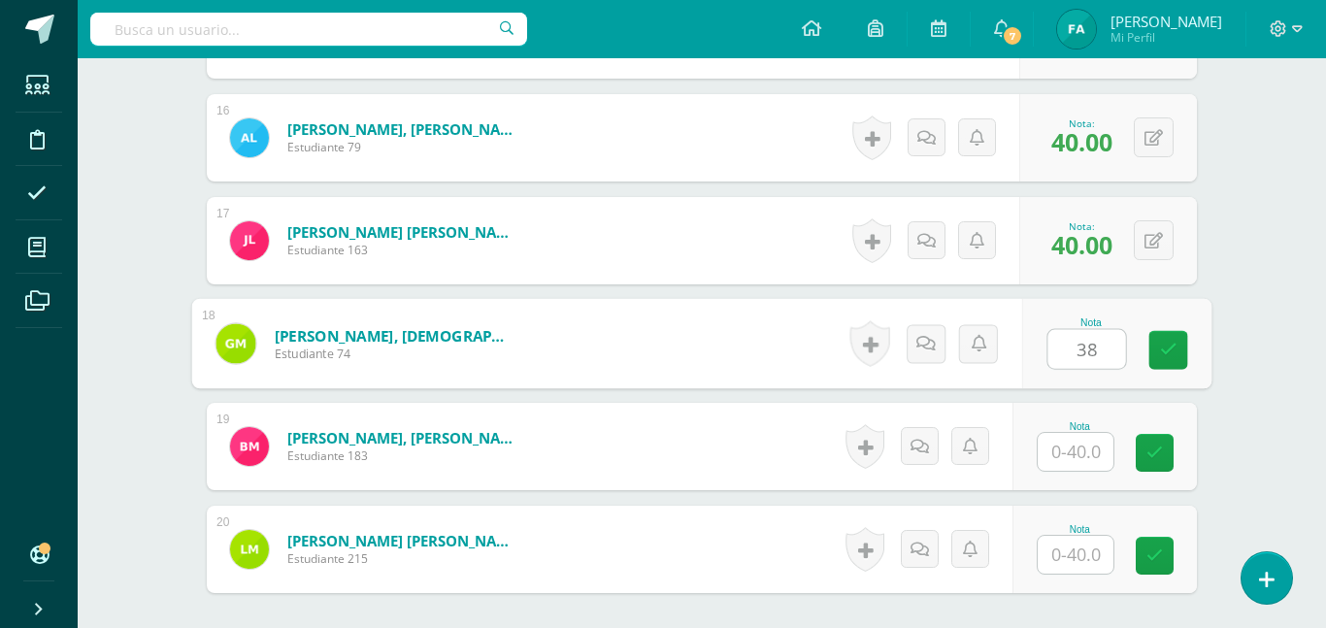
type input "38"
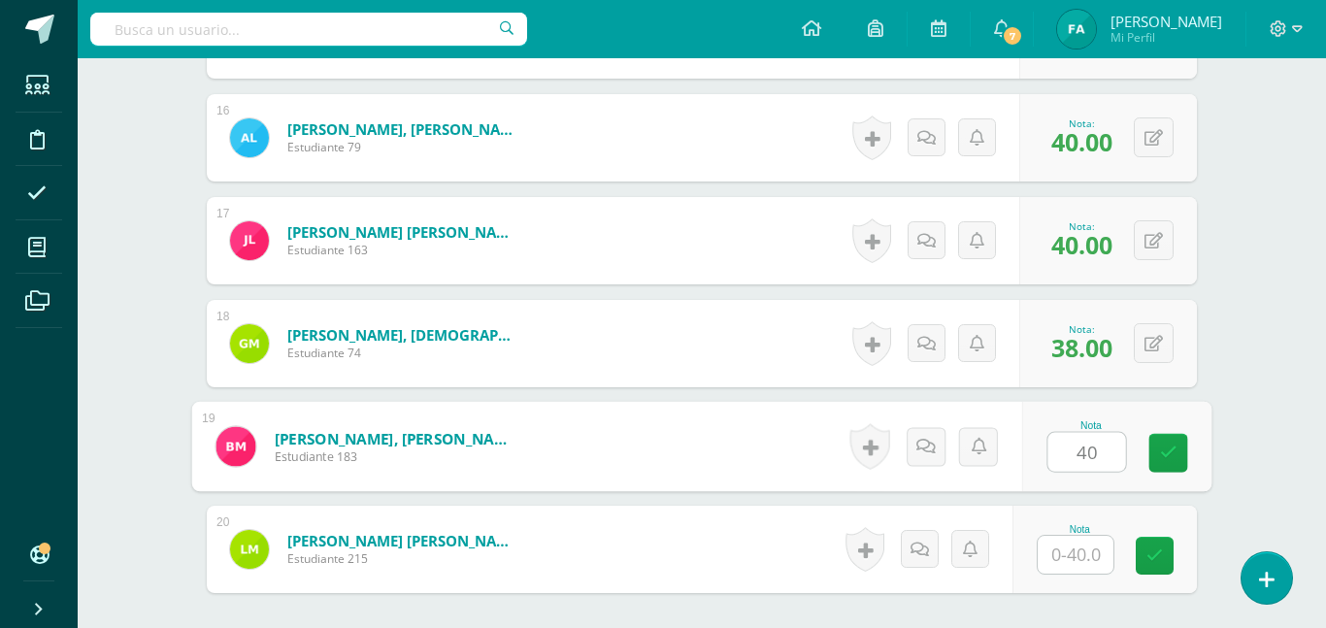
type input "40"
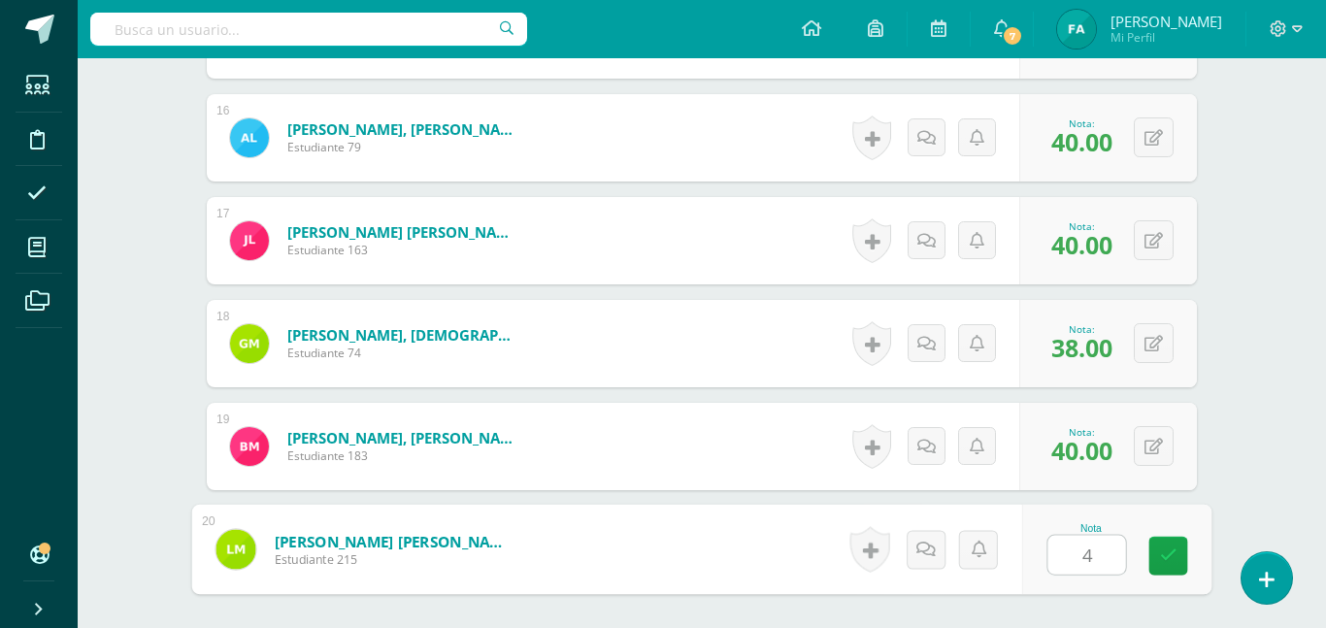
type input "40"
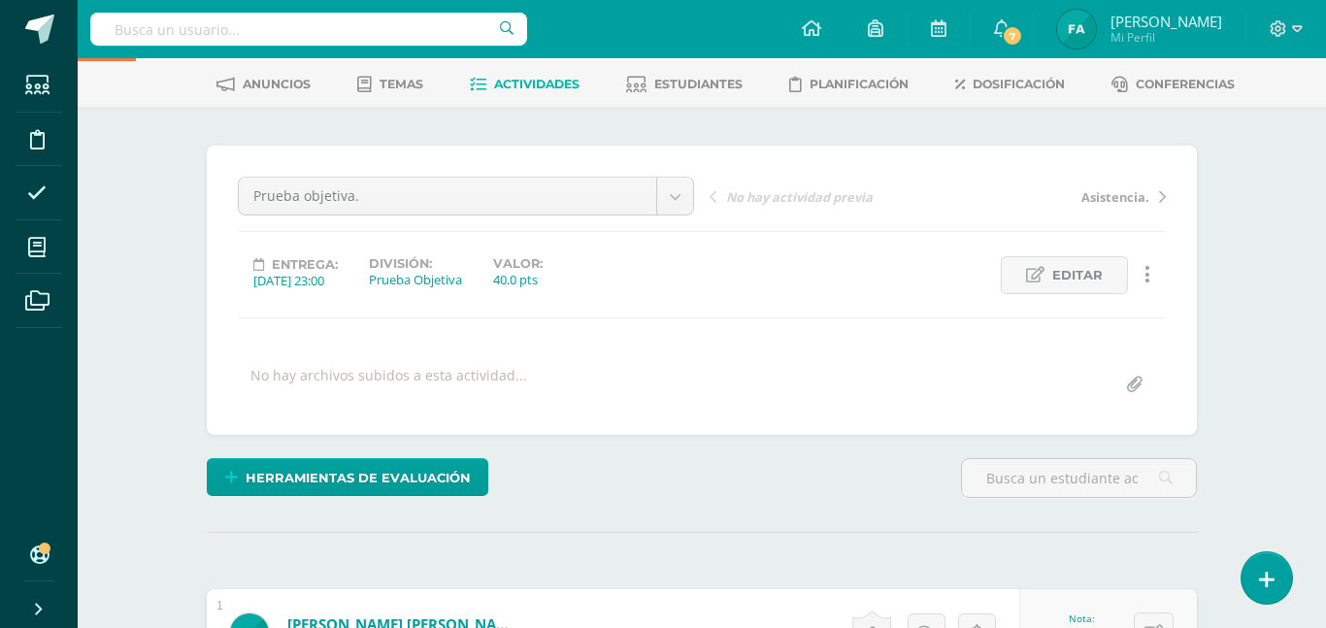
scroll to position [0, 0]
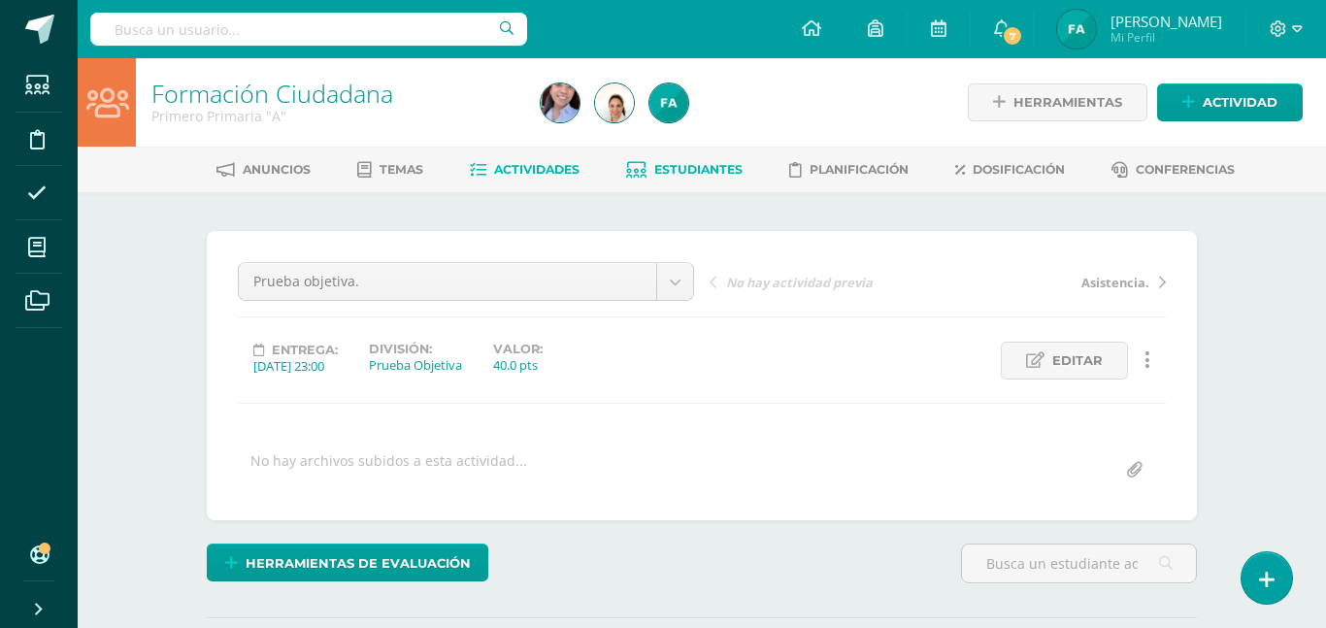
click at [714, 181] on link "Estudiantes" at bounding box center [684, 169] width 116 height 31
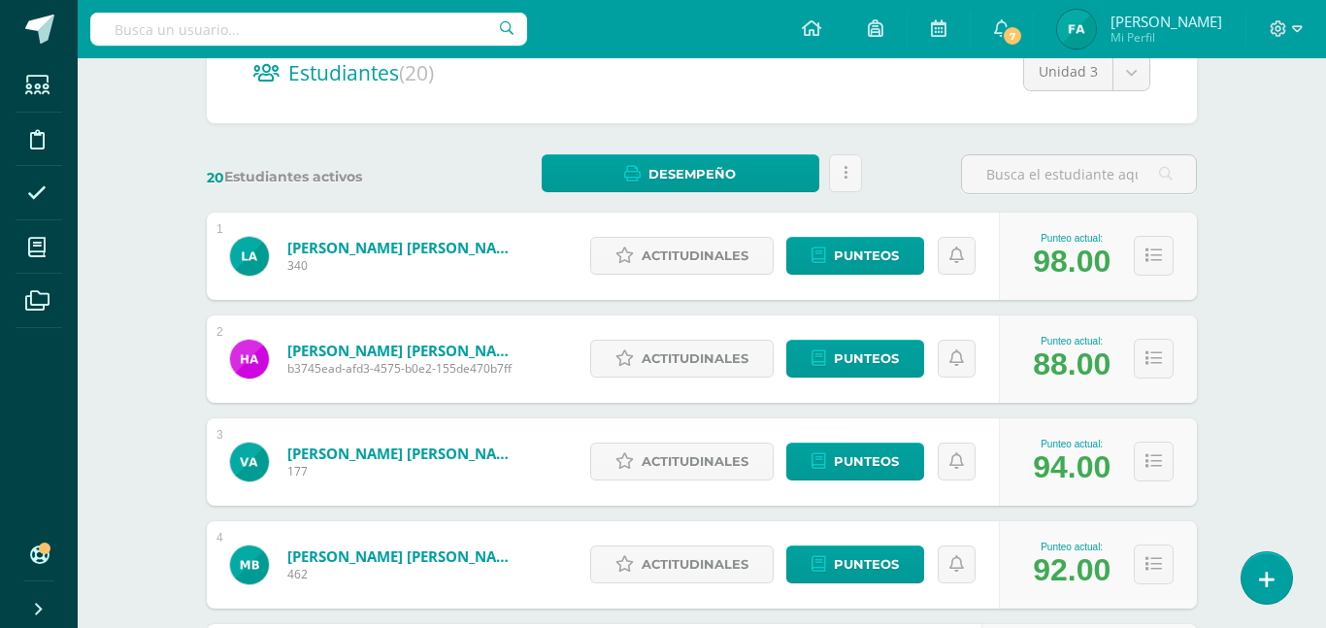
scroll to position [331, 0]
